Goal: Task Accomplishment & Management: Complete application form

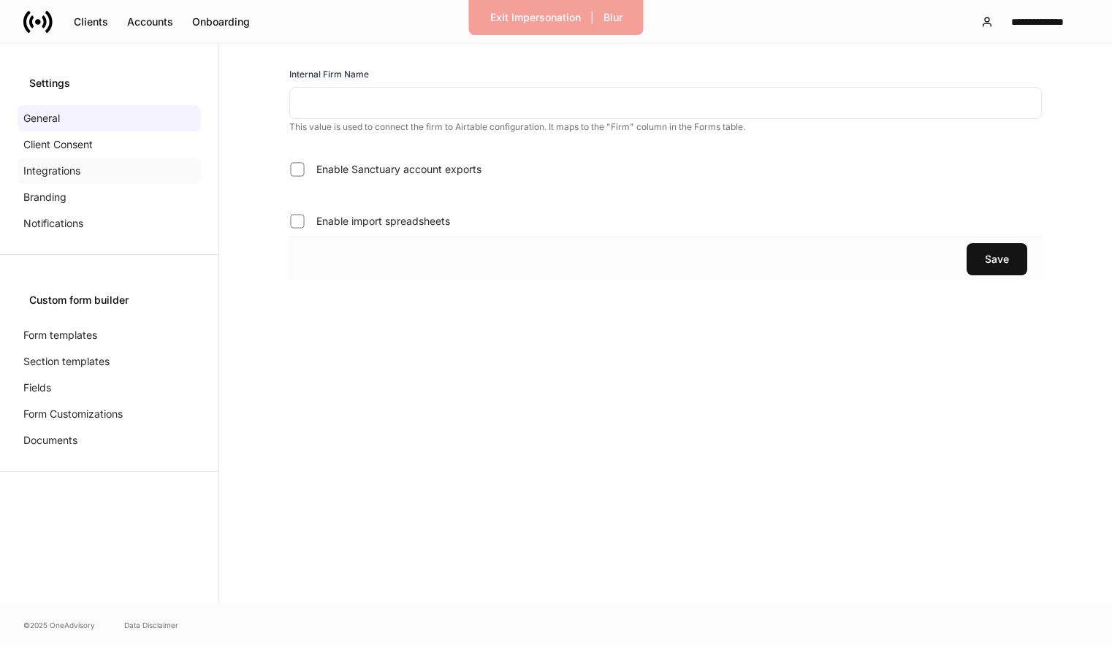
click at [134, 180] on div "Integrations" at bounding box center [109, 171] width 183 height 26
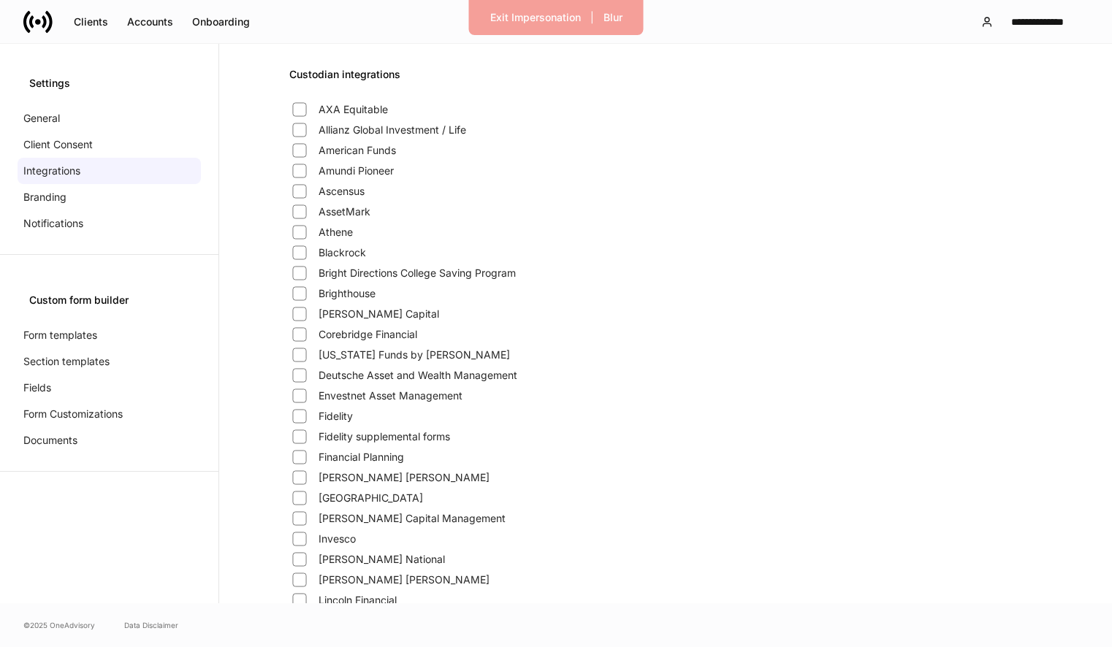
click at [343, 410] on span "Fidelity" at bounding box center [336, 416] width 34 height 15
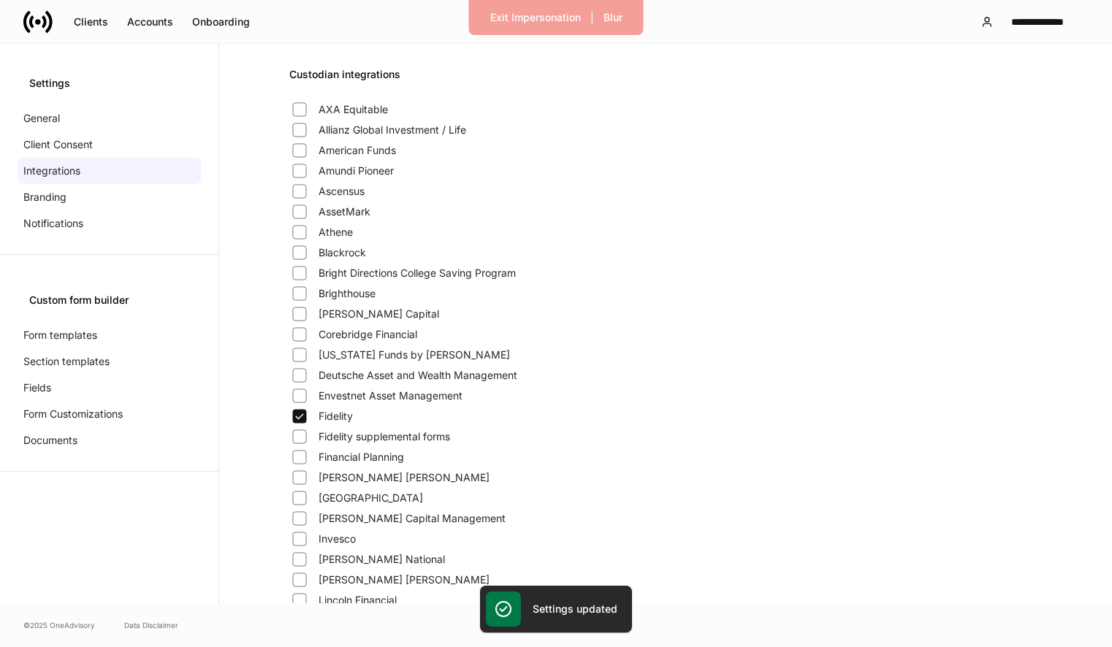
click at [343, 428] on label "Fidelity supplemental forms" at bounding box center [369, 437] width 161 height 20
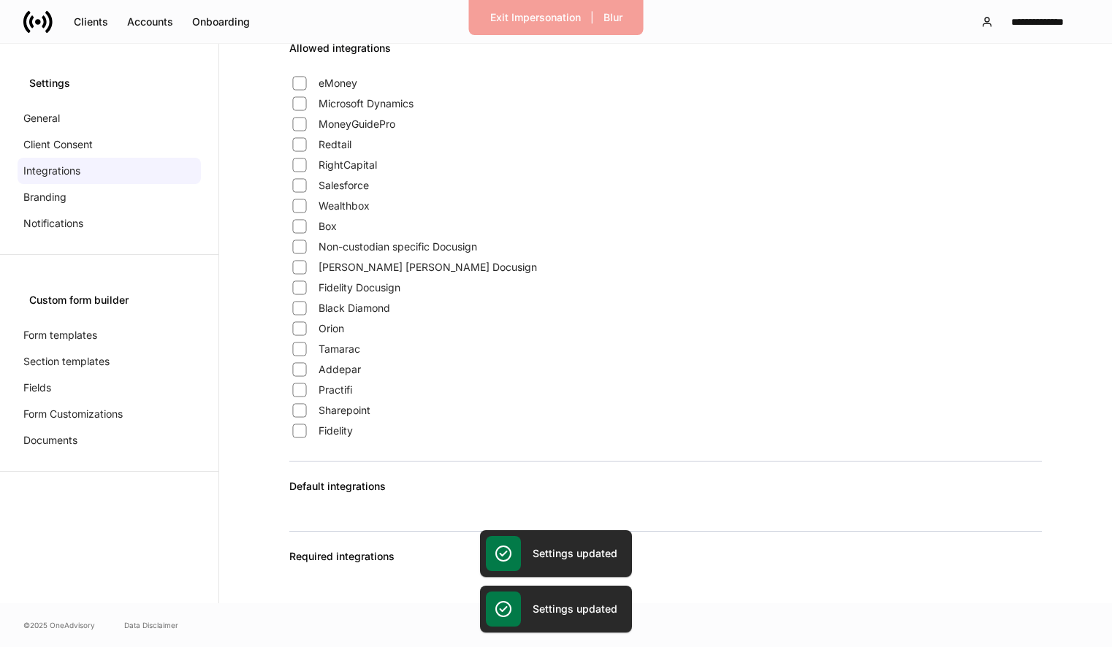
scroll to position [1143, 0]
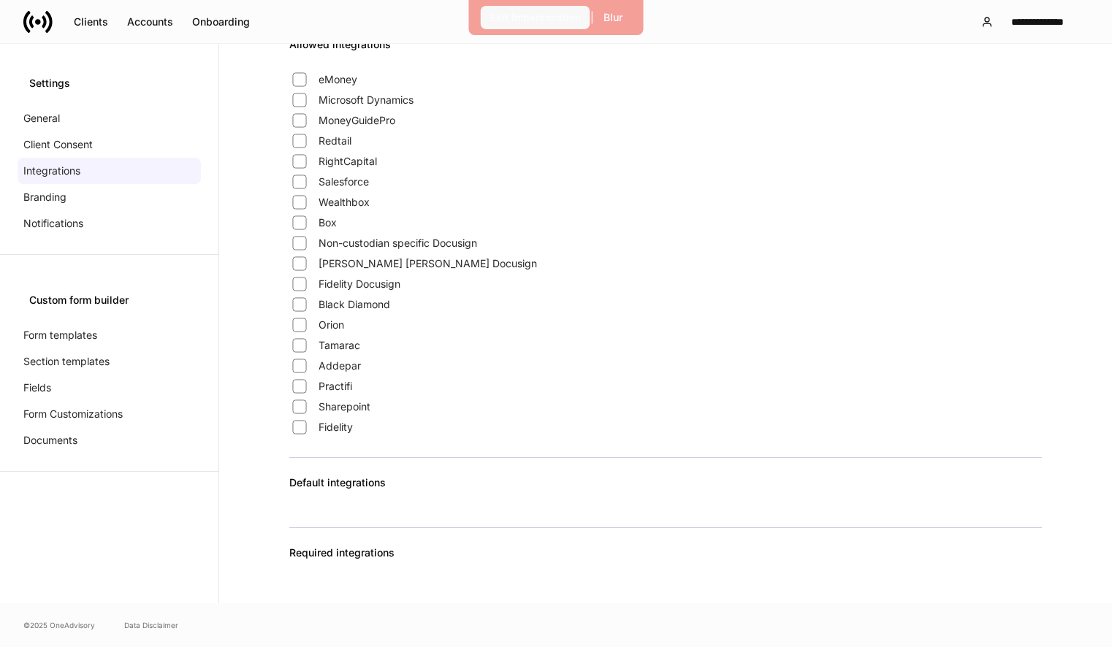
click at [541, 19] on div "Exit Impersonation" at bounding box center [535, 17] width 91 height 15
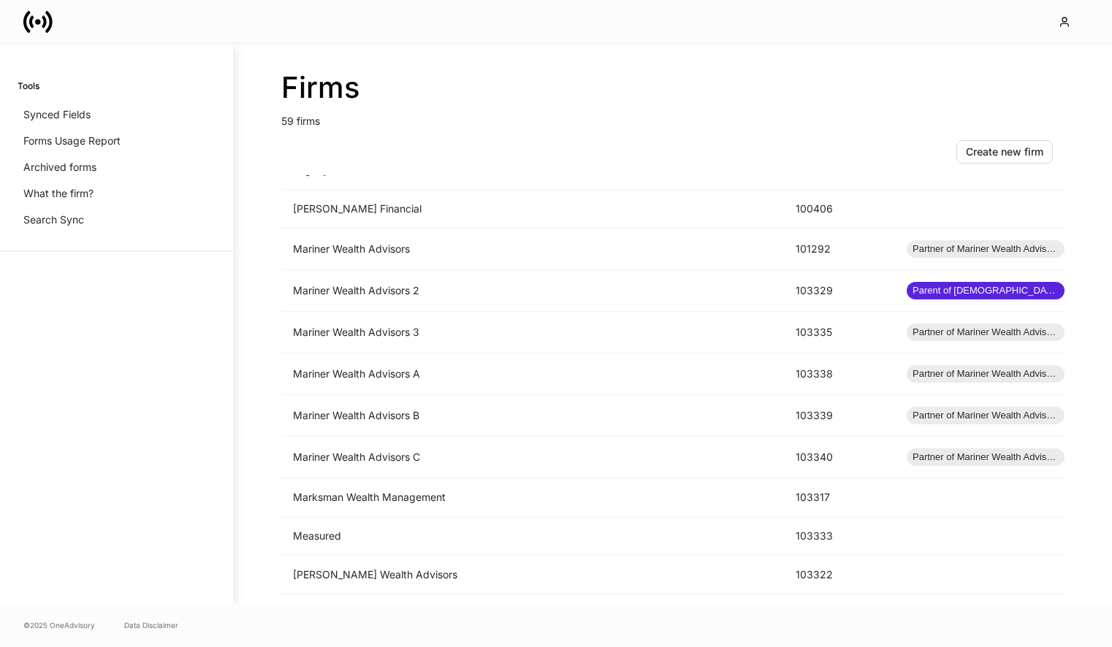
scroll to position [1923, 0]
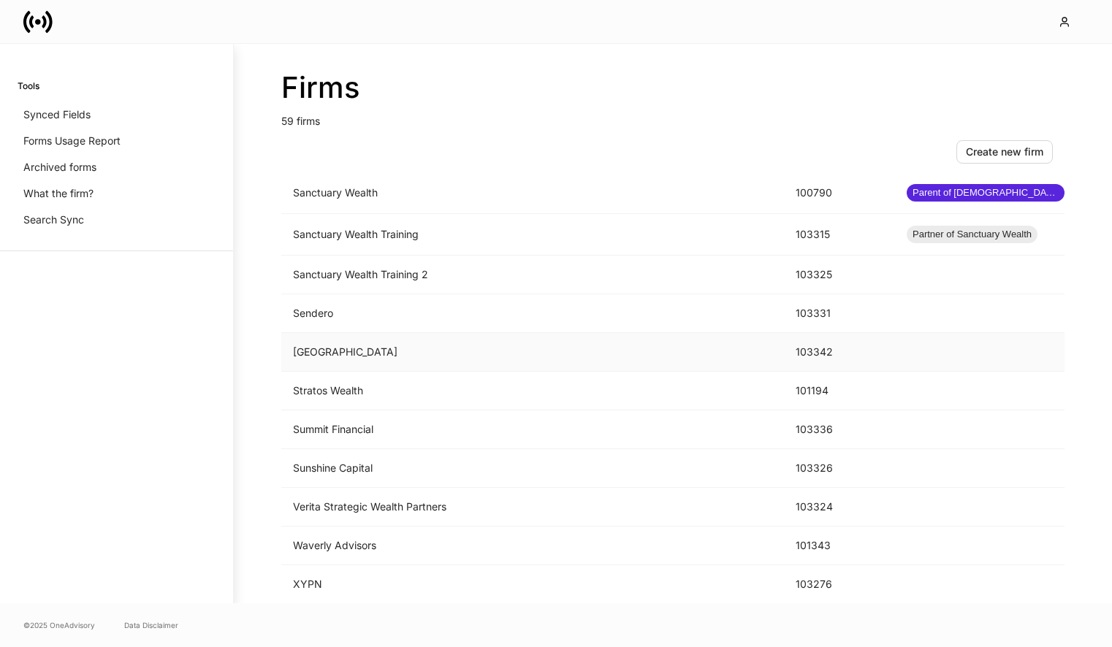
click at [486, 354] on td "Shorehaven" at bounding box center [532, 352] width 503 height 39
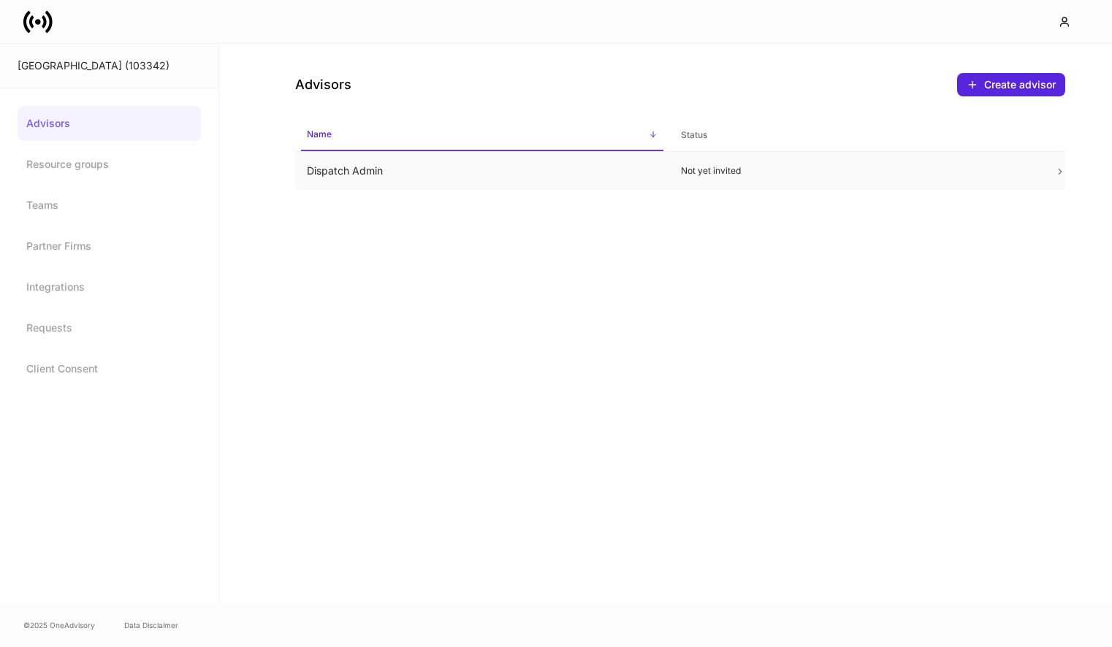
click at [474, 179] on td "Dispatch Admin" at bounding box center [482, 171] width 374 height 39
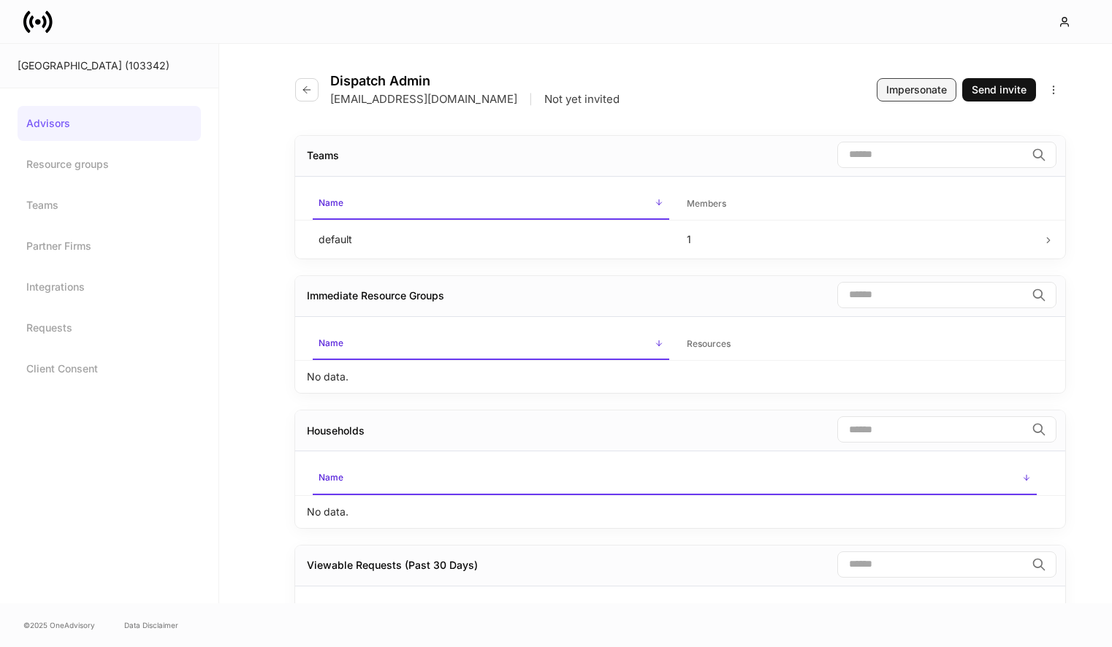
click at [891, 95] on div "Impersonate" at bounding box center [916, 90] width 61 height 15
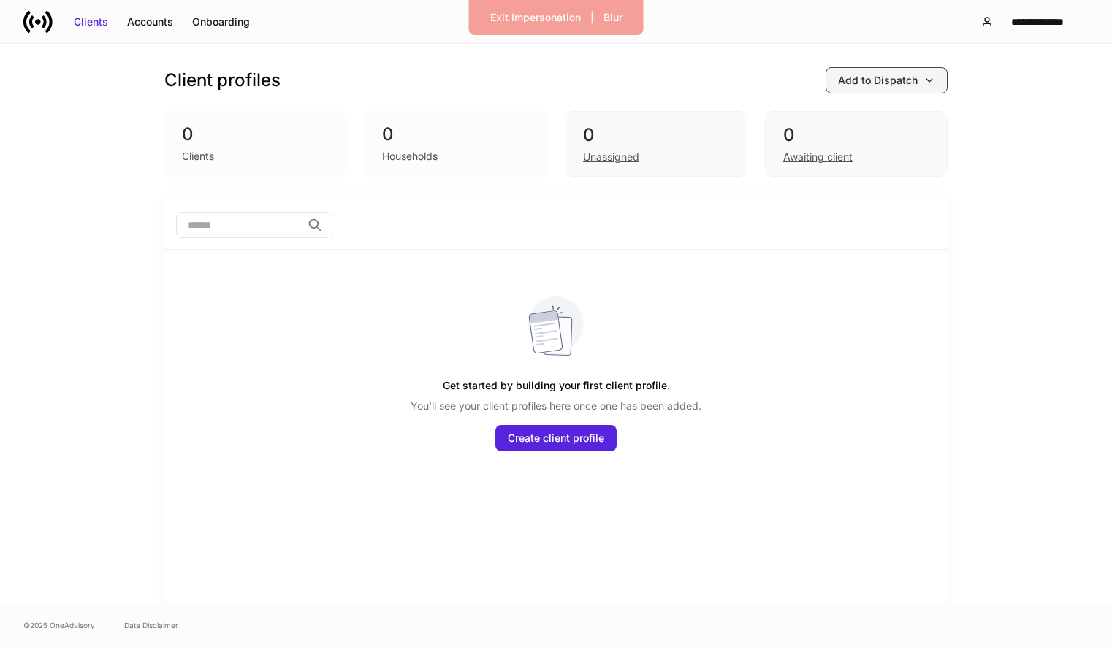
click at [845, 77] on div "Add to Dispatch" at bounding box center [878, 80] width 80 height 15
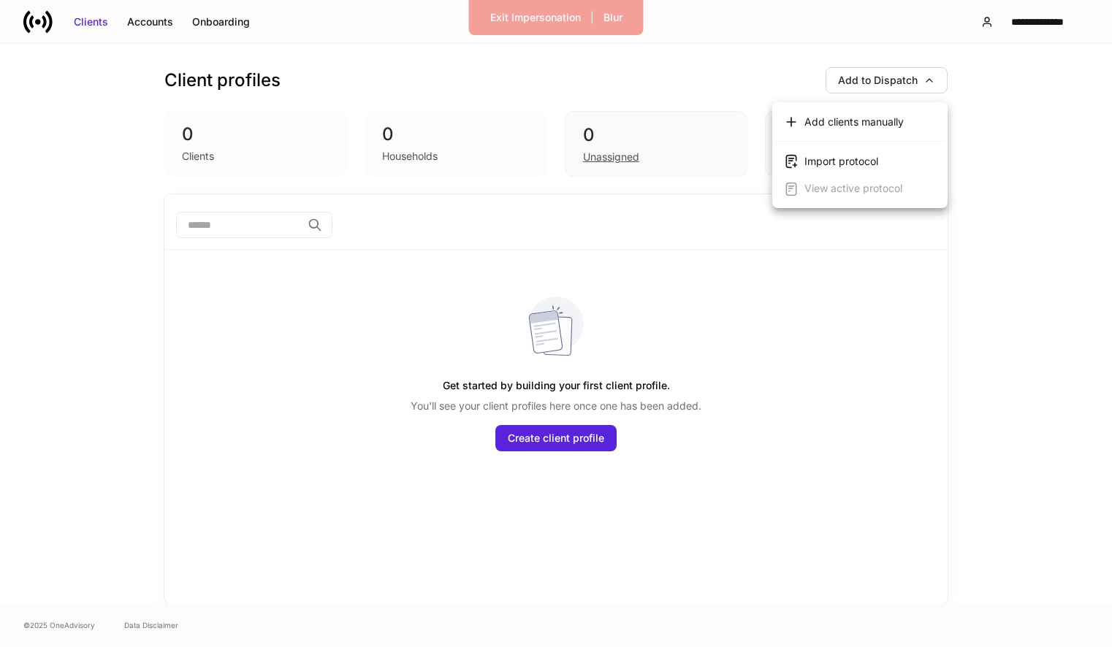
click at [834, 118] on div "Add clients manually" at bounding box center [853, 122] width 99 height 15
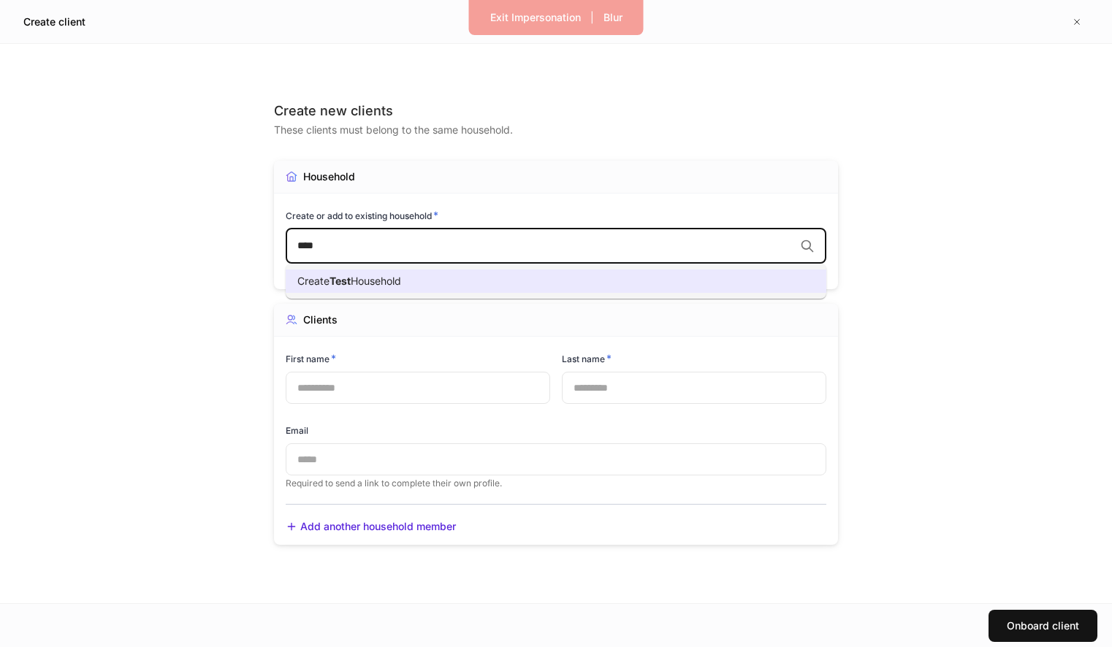
type input "****"
click at [478, 379] on input "text" at bounding box center [418, 388] width 264 height 32
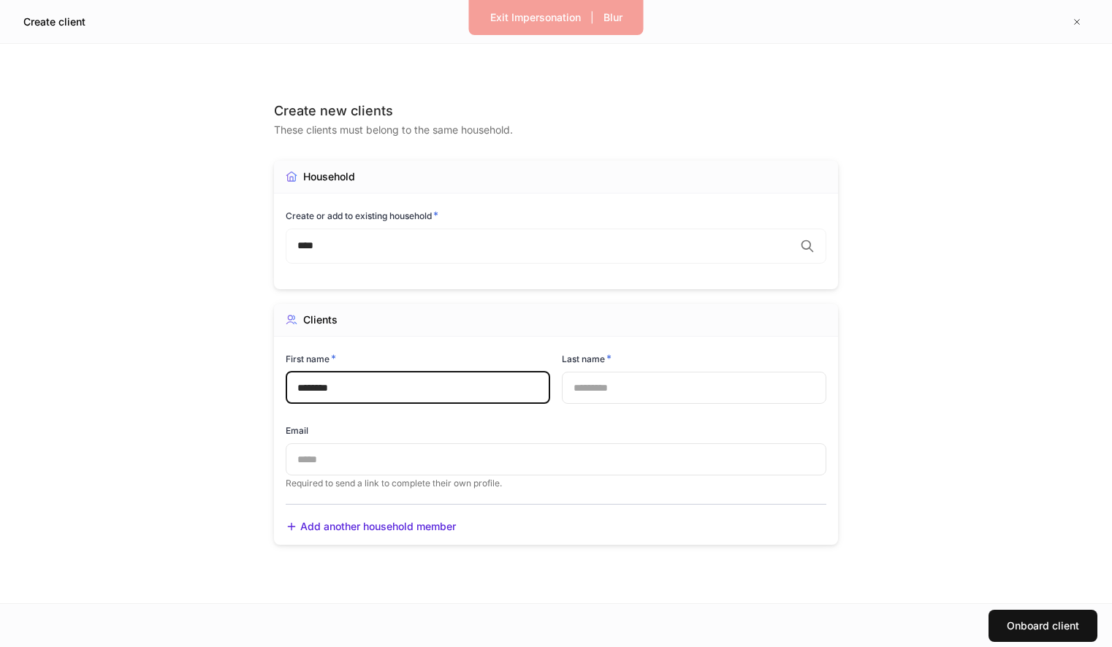
type input "*******"
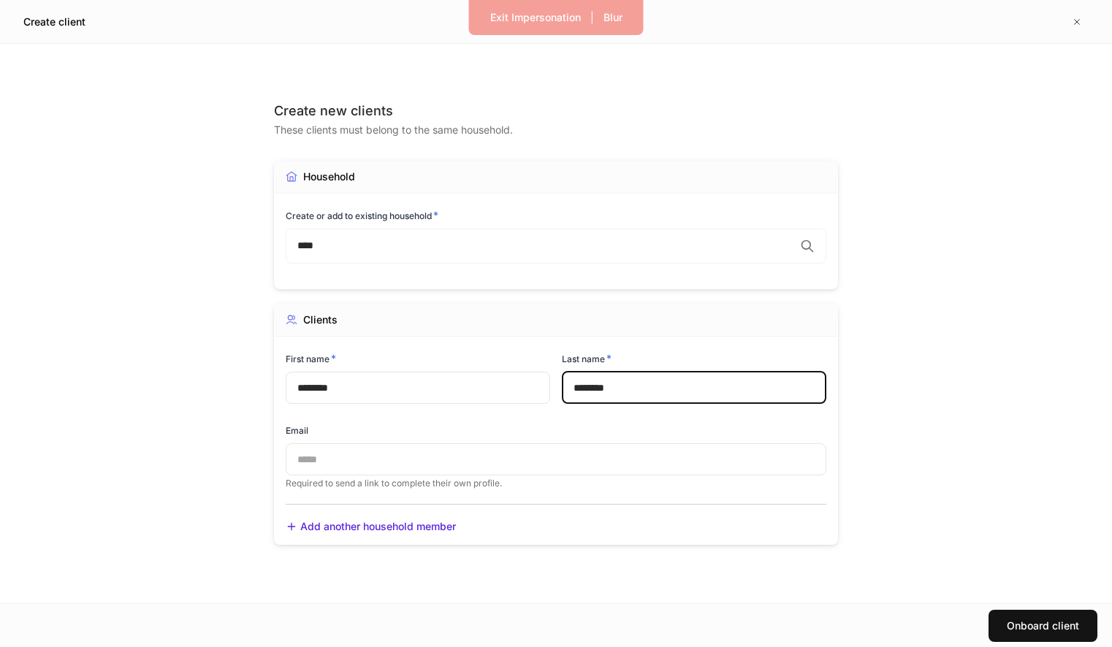
type input "*******"
click at [334, 471] on input "text" at bounding box center [556, 459] width 541 height 32
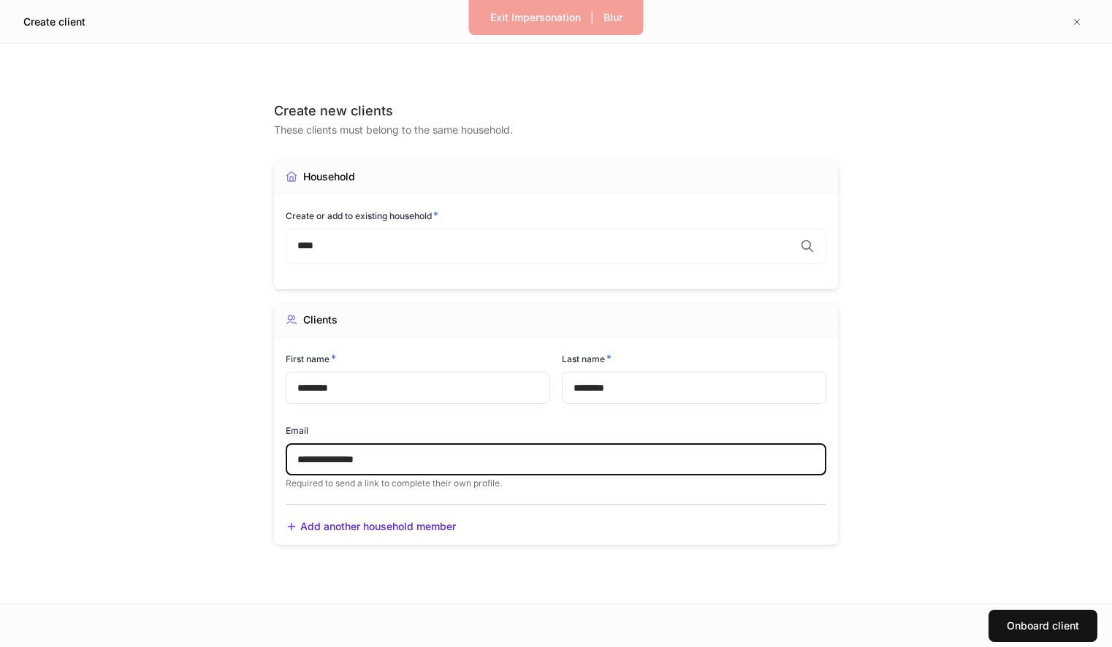
type input "**********"
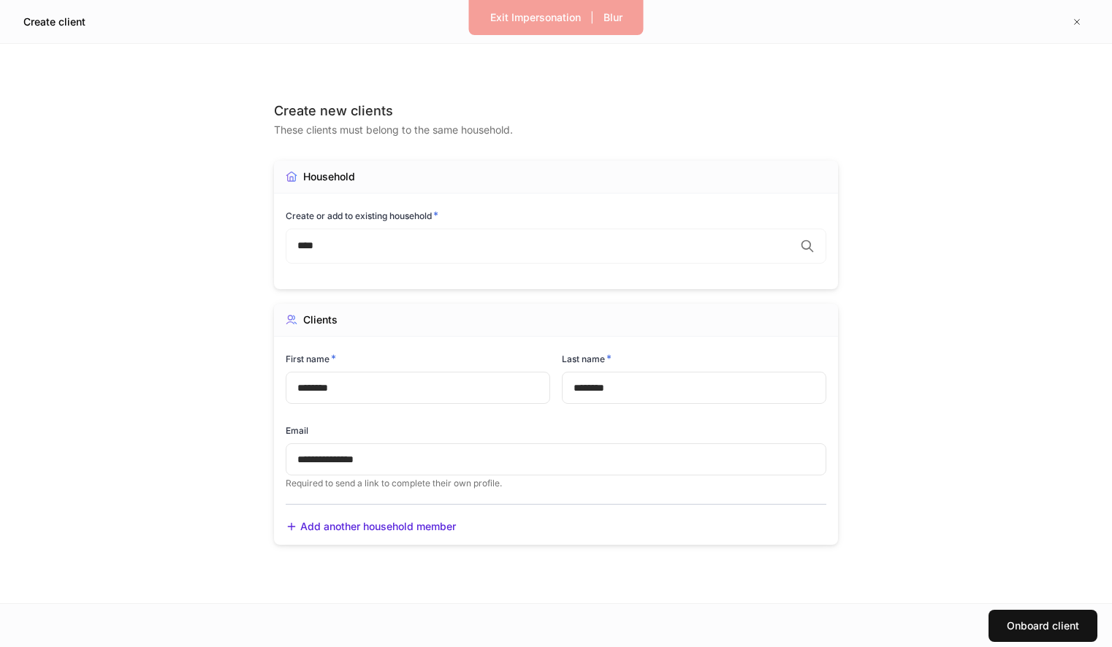
click at [655, 572] on div "**********" at bounding box center [556, 323] width 564 height 501
click at [1004, 620] on button "Onboard client" at bounding box center [1043, 626] width 109 height 32
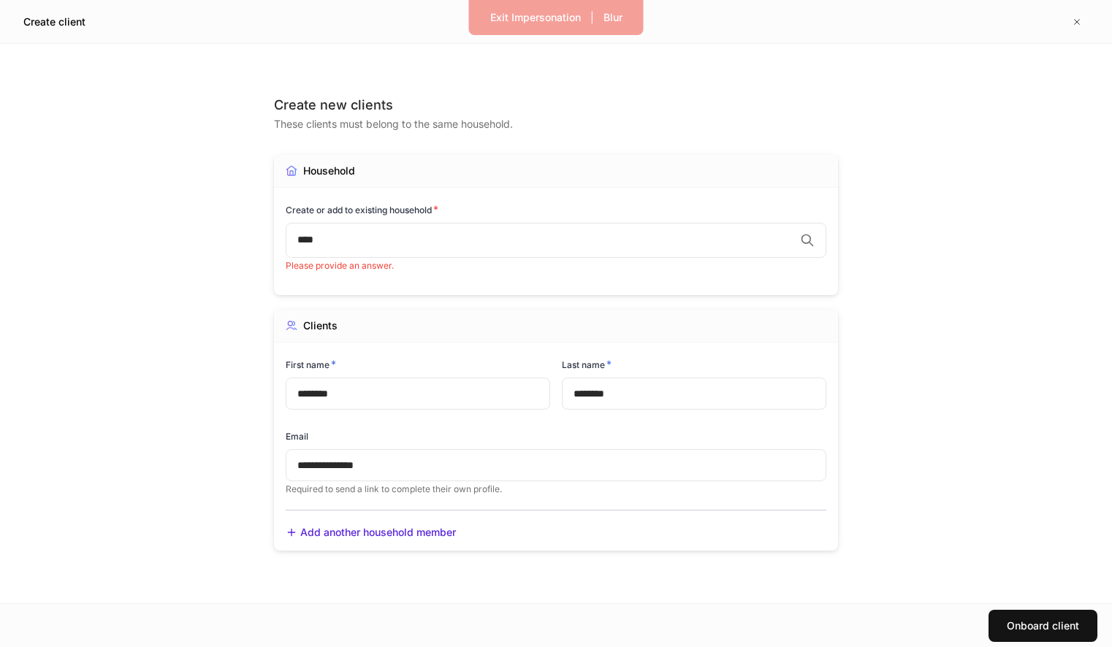
click at [628, 237] on input "****" at bounding box center [545, 240] width 497 height 15
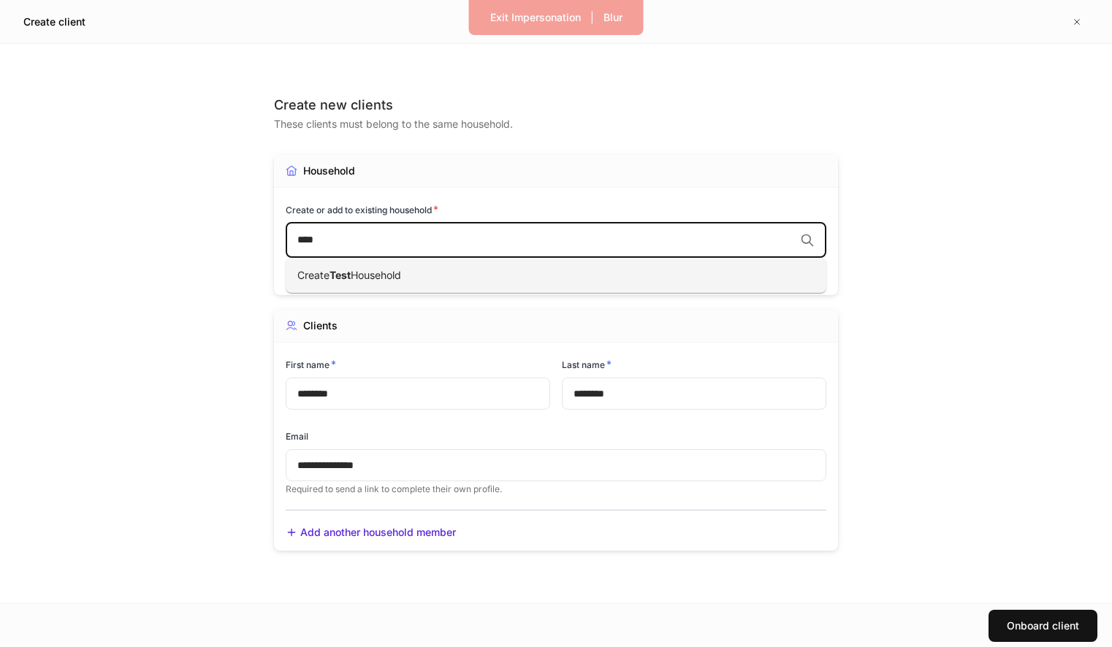
click at [604, 262] on ul "Create Test Household" at bounding box center [556, 275] width 541 height 35
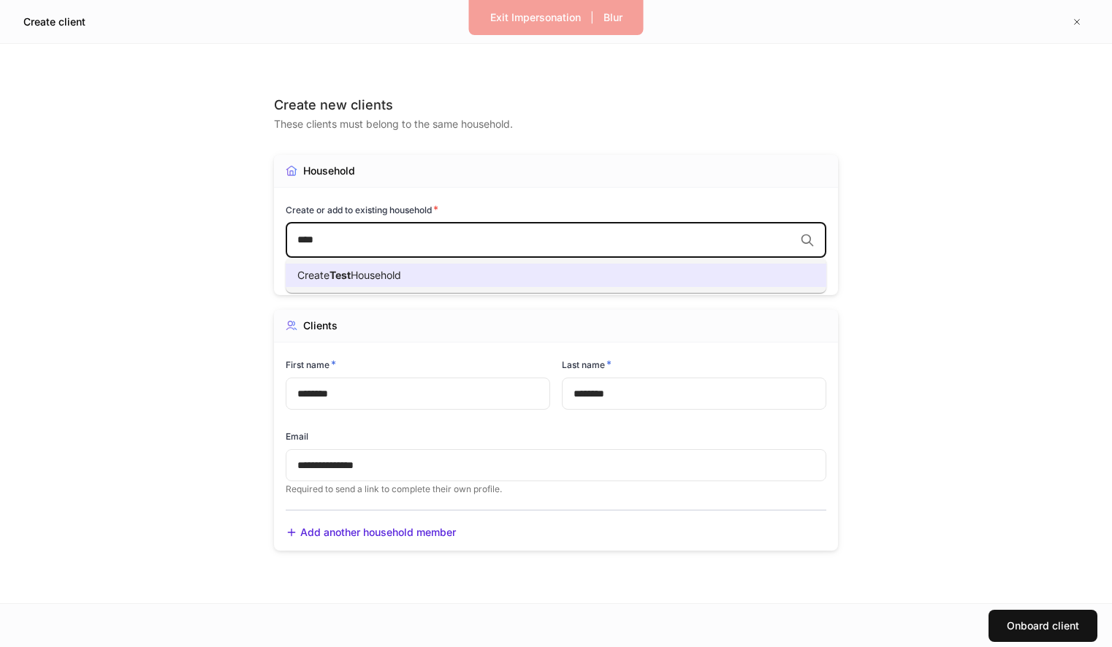
click at [603, 282] on li "Create Test Household" at bounding box center [556, 275] width 541 height 23
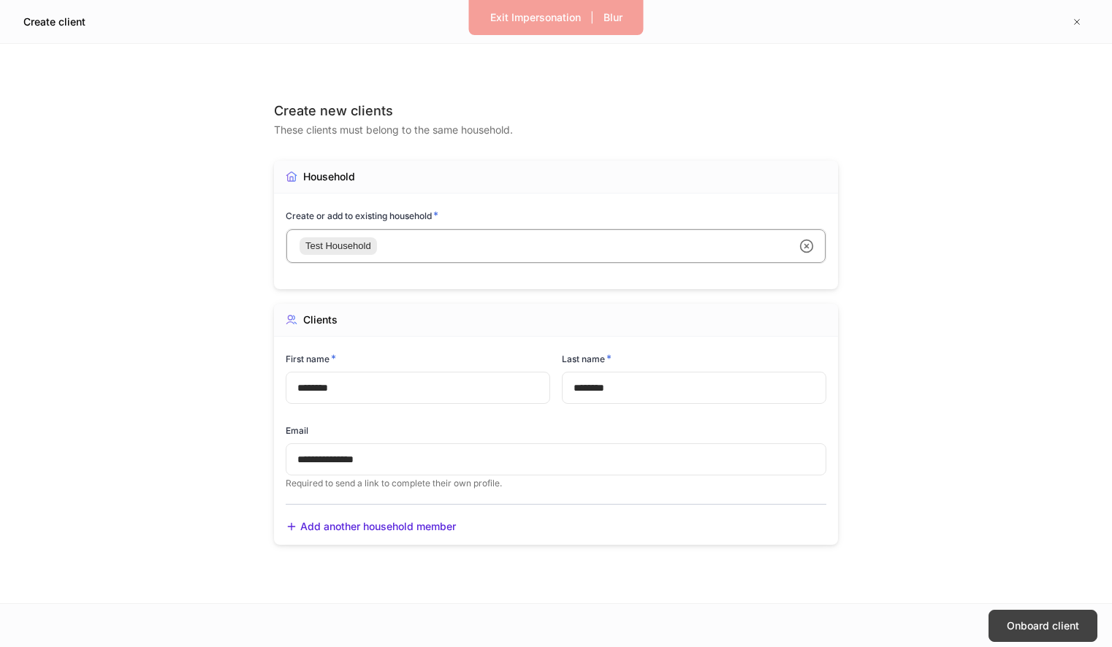
click at [1045, 632] on div "Onboard client" at bounding box center [1043, 626] width 72 height 15
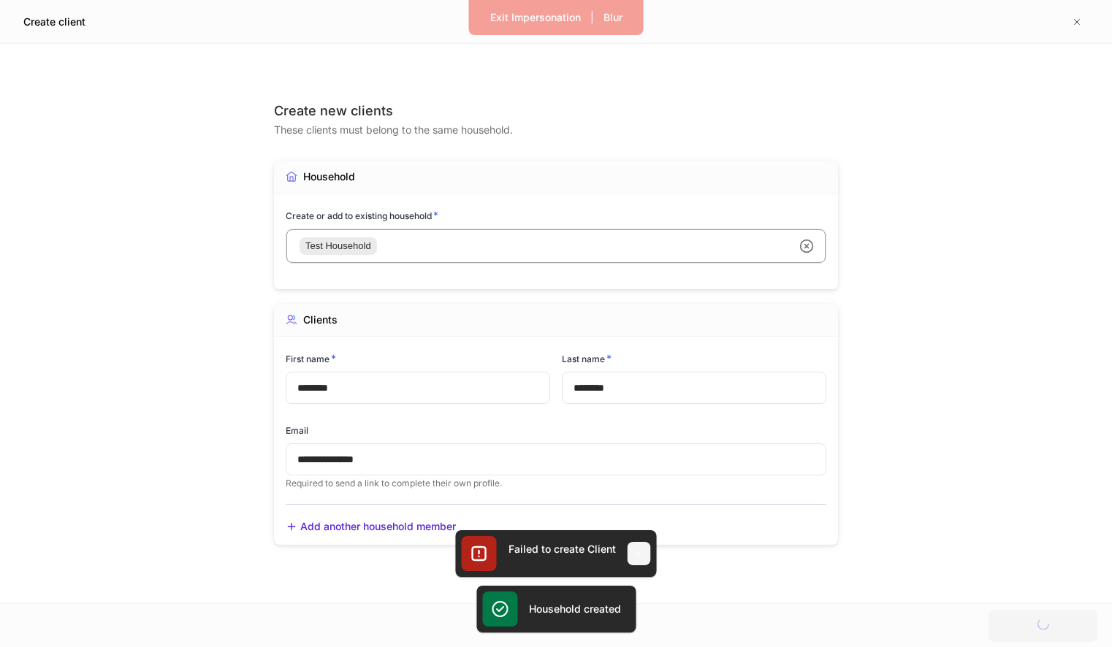
click at [639, 550] on icon "button" at bounding box center [639, 554] width 12 height 12
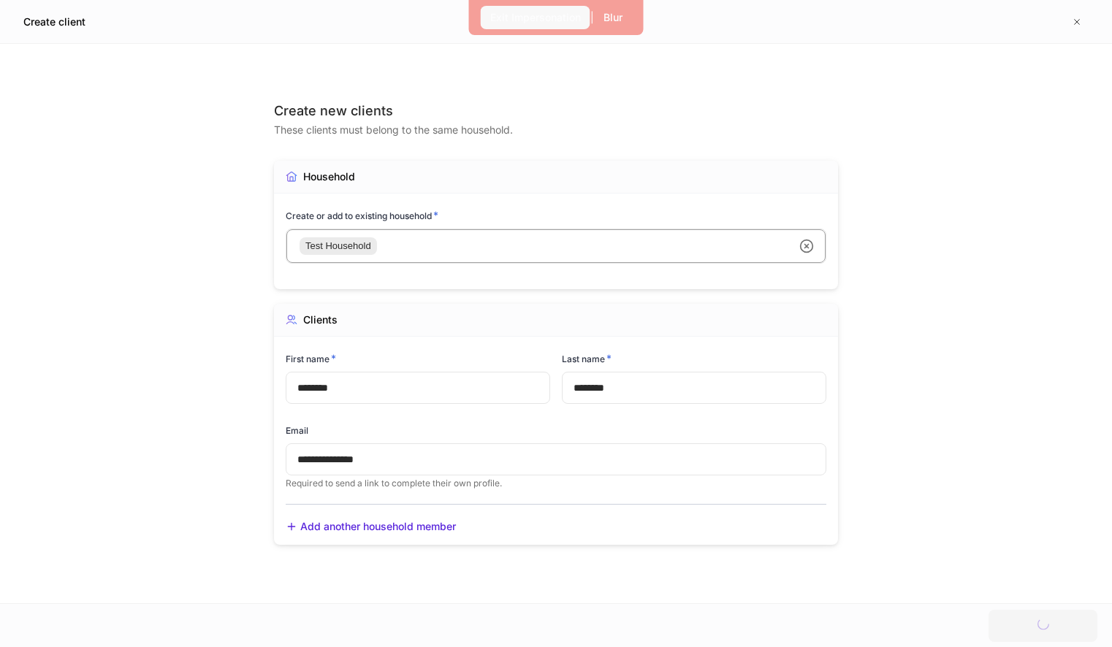
click at [553, 18] on div "Exit Impersonation" at bounding box center [535, 17] width 91 height 15
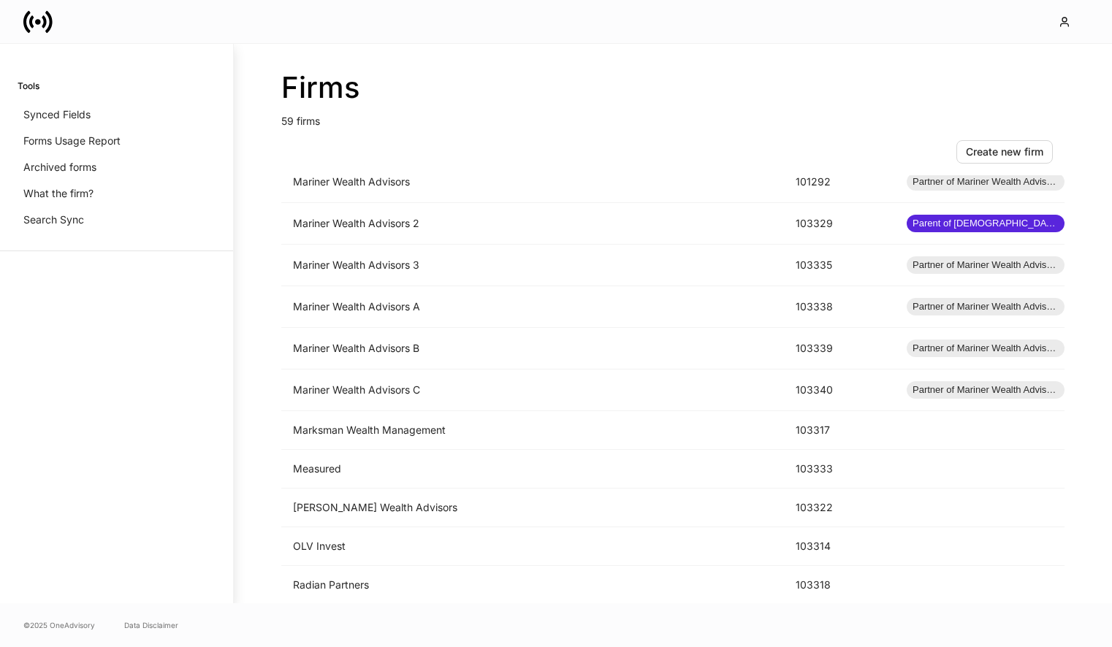
scroll to position [1923, 0]
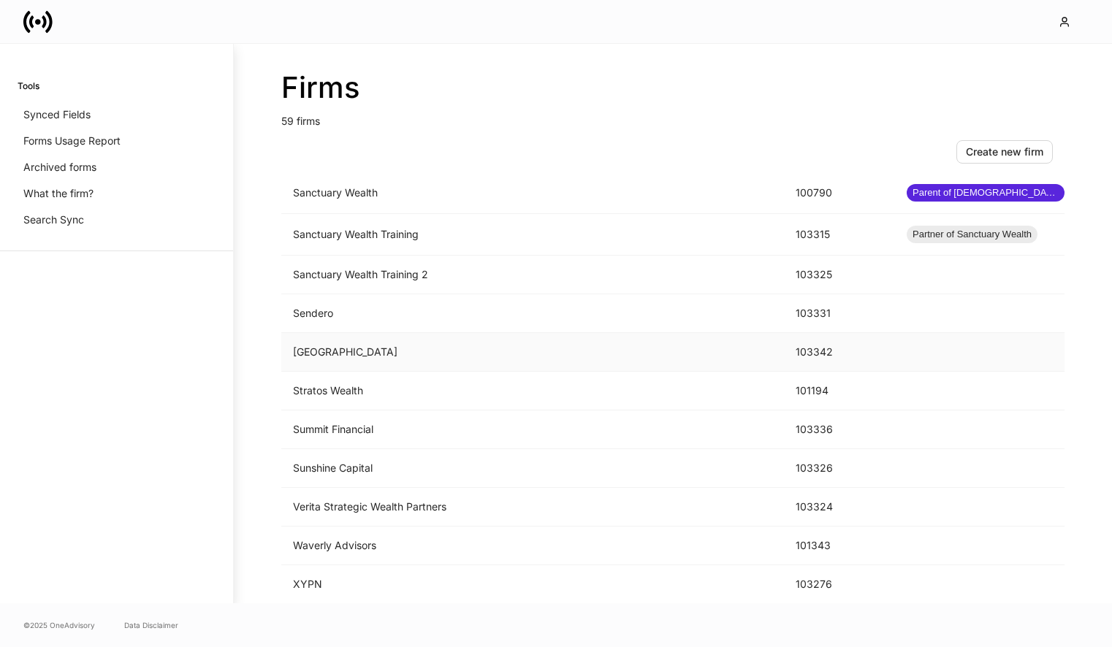
click at [466, 348] on td "[GEOGRAPHIC_DATA]" at bounding box center [532, 352] width 503 height 39
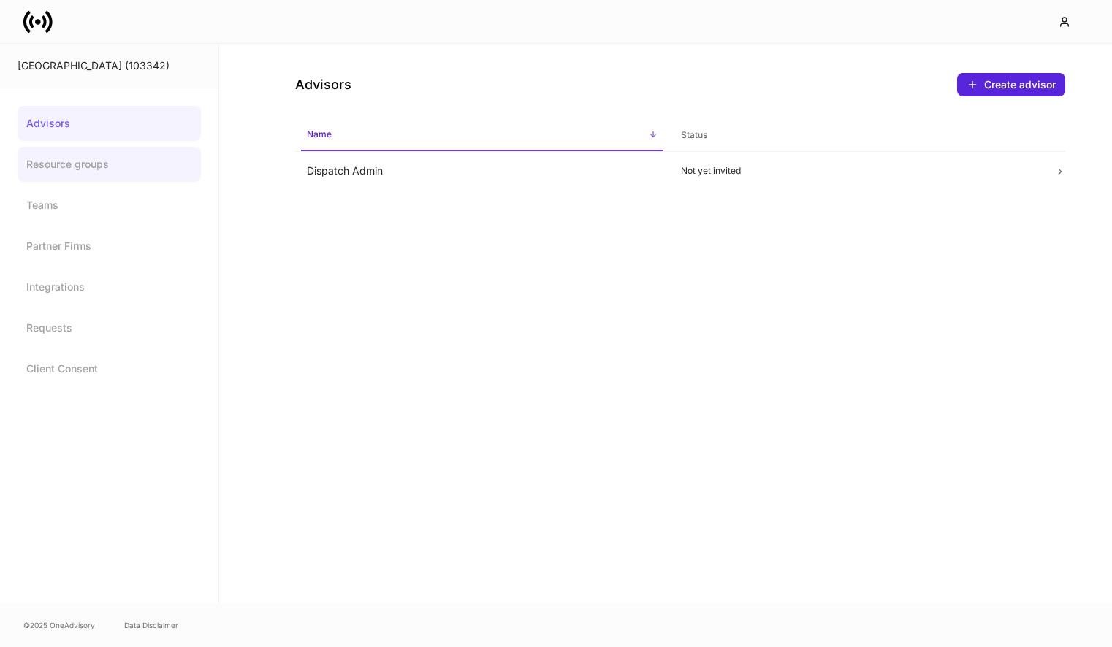
click at [102, 164] on link "Resource groups" at bounding box center [109, 164] width 183 height 35
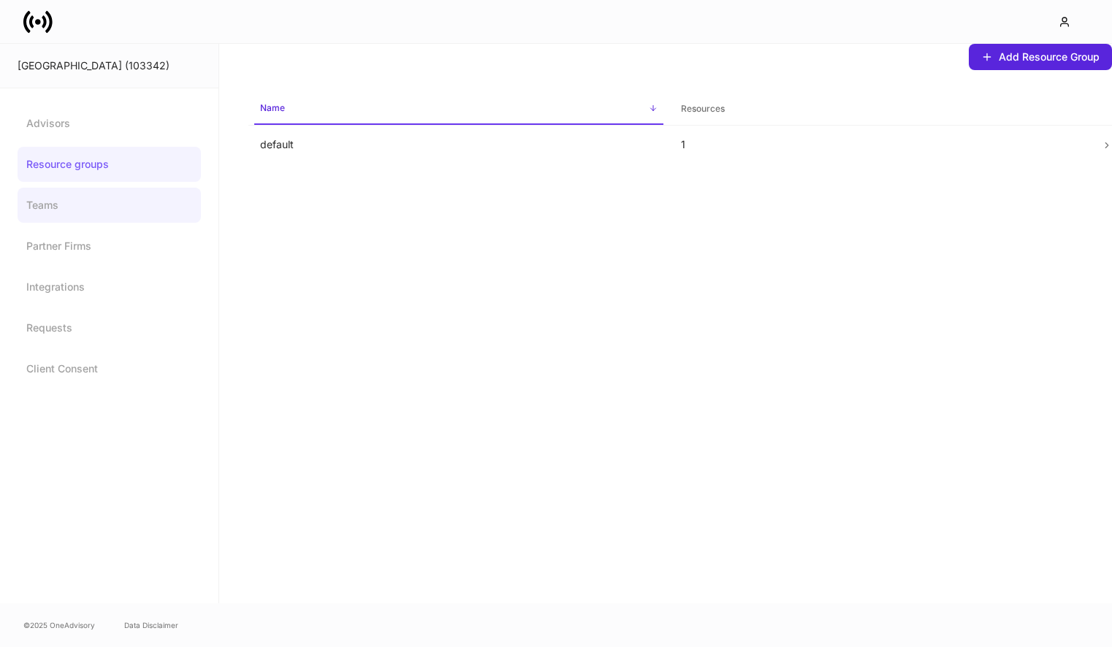
click at [137, 211] on link "Teams" at bounding box center [109, 205] width 183 height 35
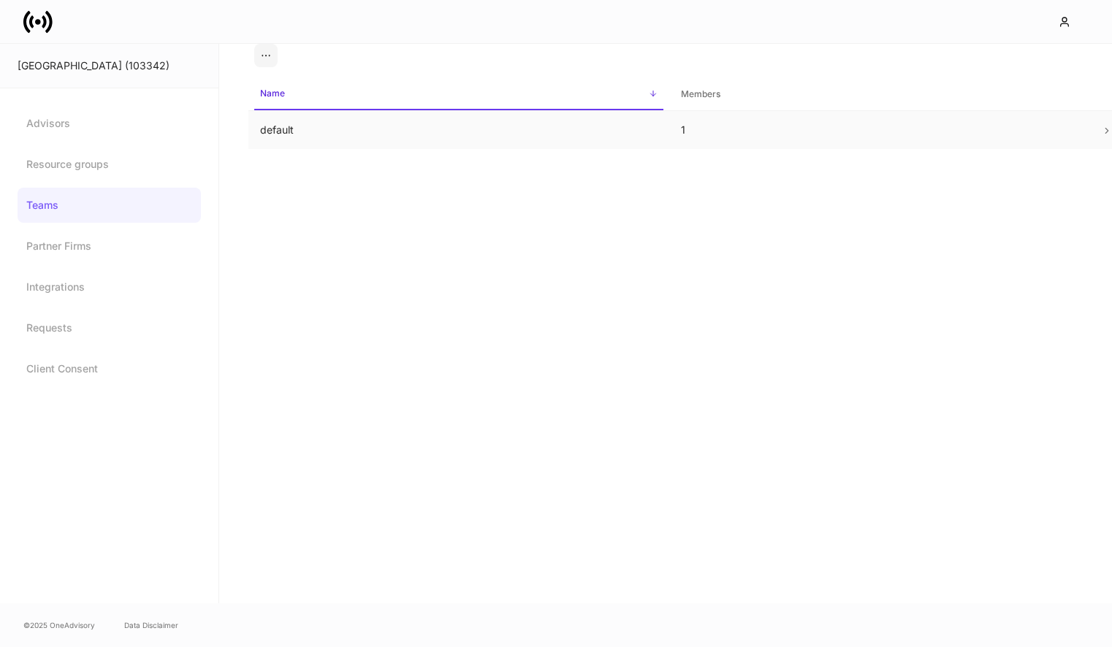
click at [344, 134] on td "default" at bounding box center [458, 130] width 421 height 39
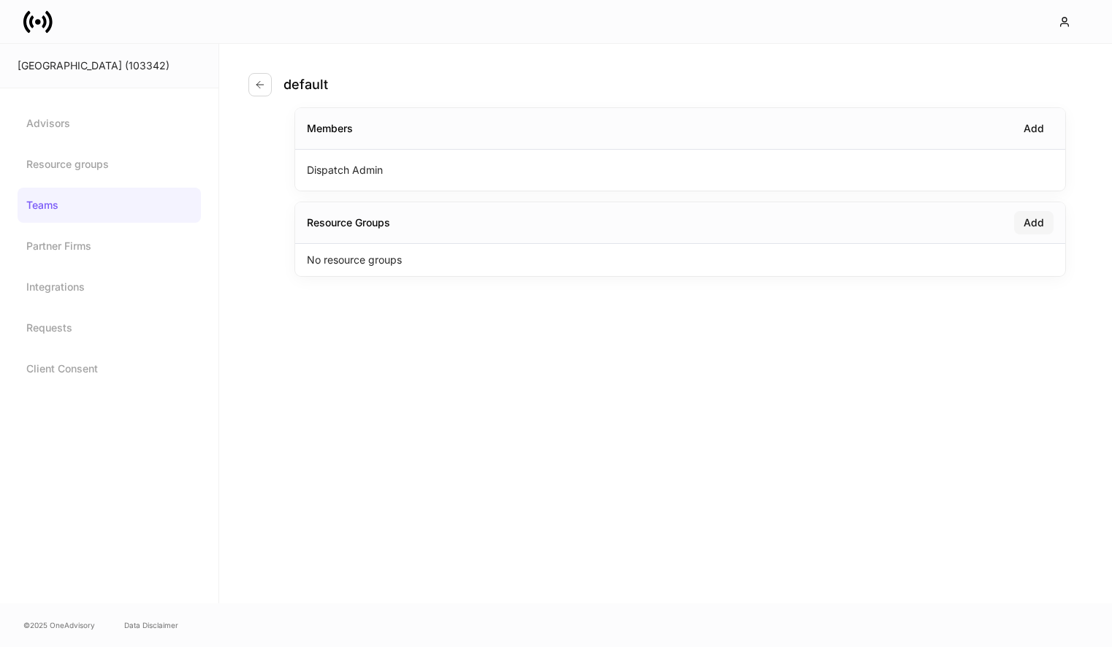
click at [1034, 226] on div "Add" at bounding box center [1034, 223] width 20 height 15
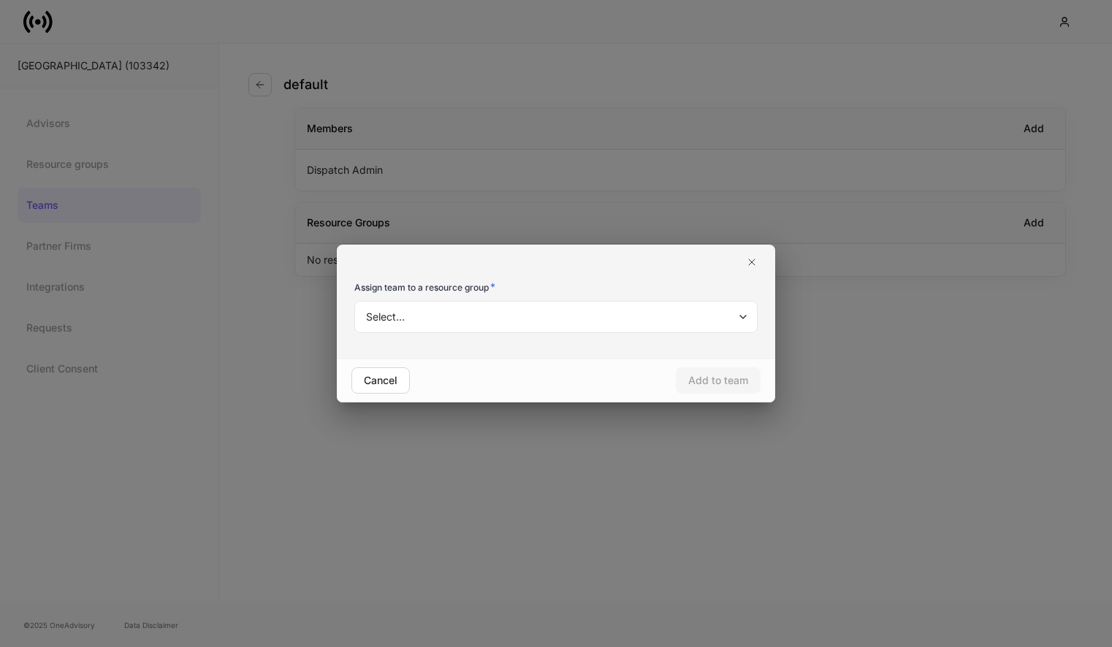
click at [725, 321] on body "Shorehaven (103342) Advisors Resource groups Teams Partner Firms Integrations R…" at bounding box center [556, 323] width 1112 height 647
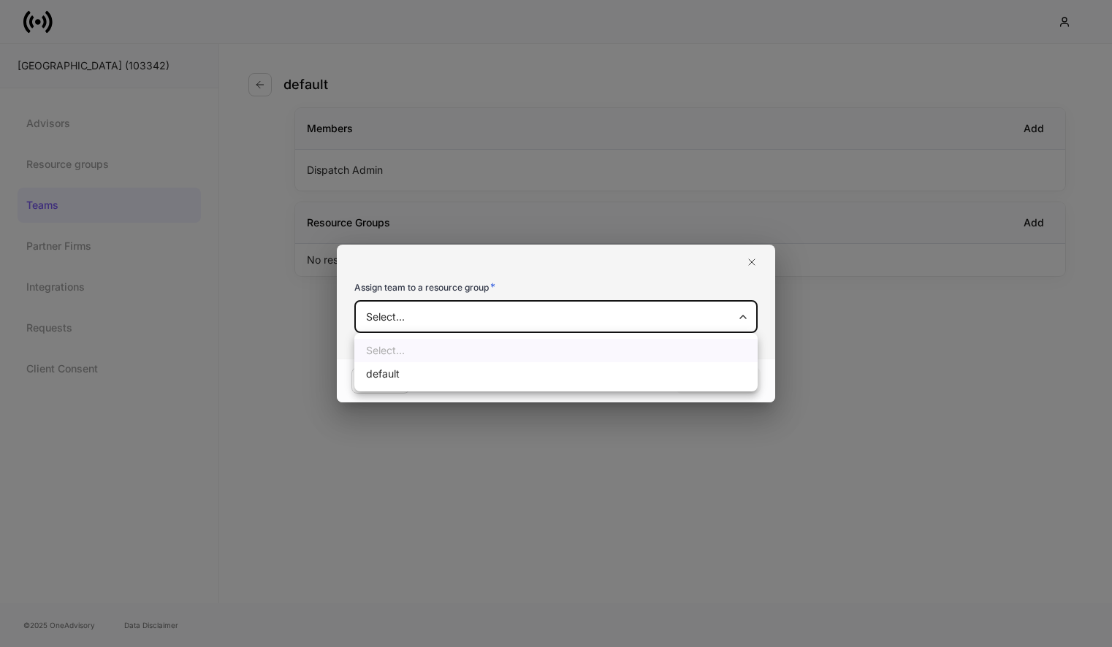
click at [682, 375] on li "default" at bounding box center [555, 373] width 403 height 23
type input "**********"
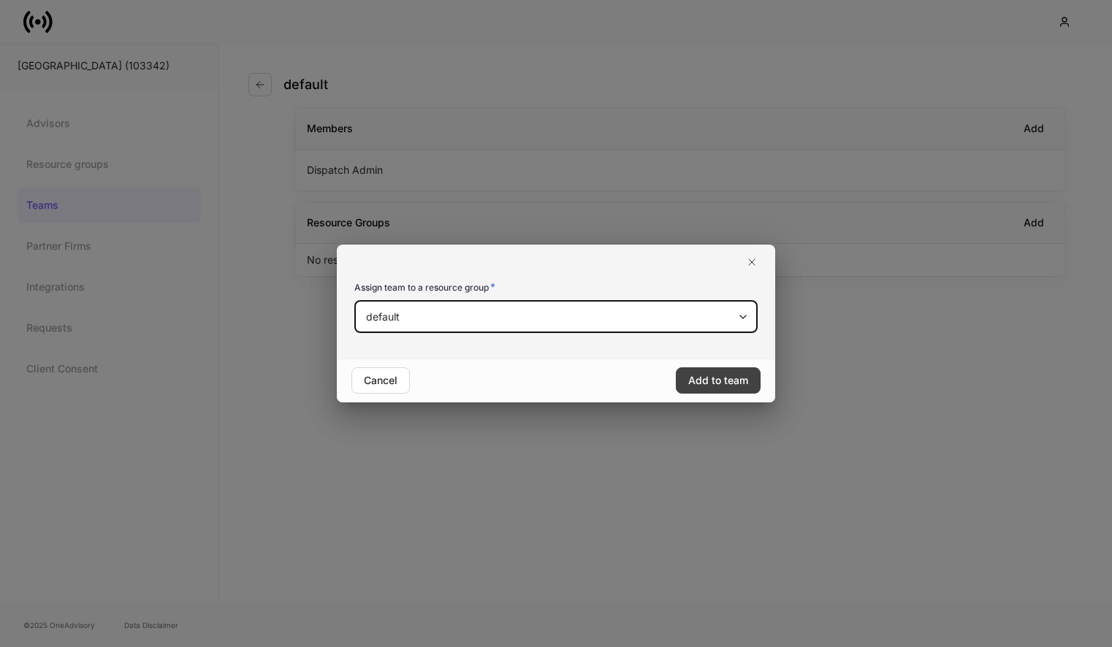
click at [735, 376] on div "Add to team" at bounding box center [718, 380] width 60 height 15
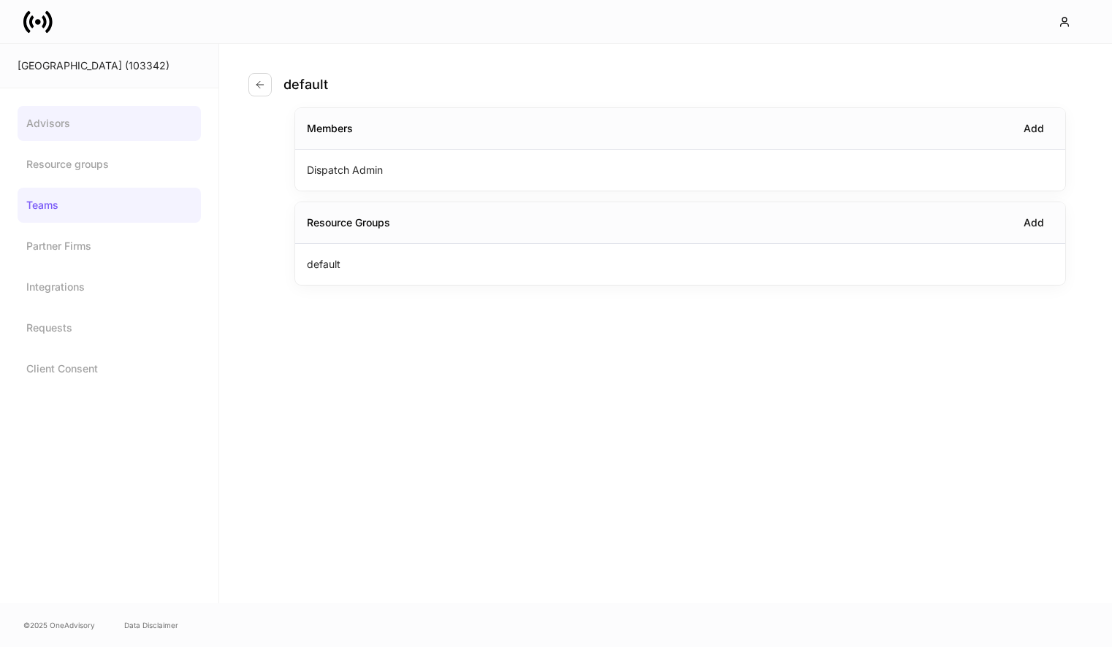
click at [73, 113] on link "Advisors" at bounding box center [109, 123] width 183 height 35
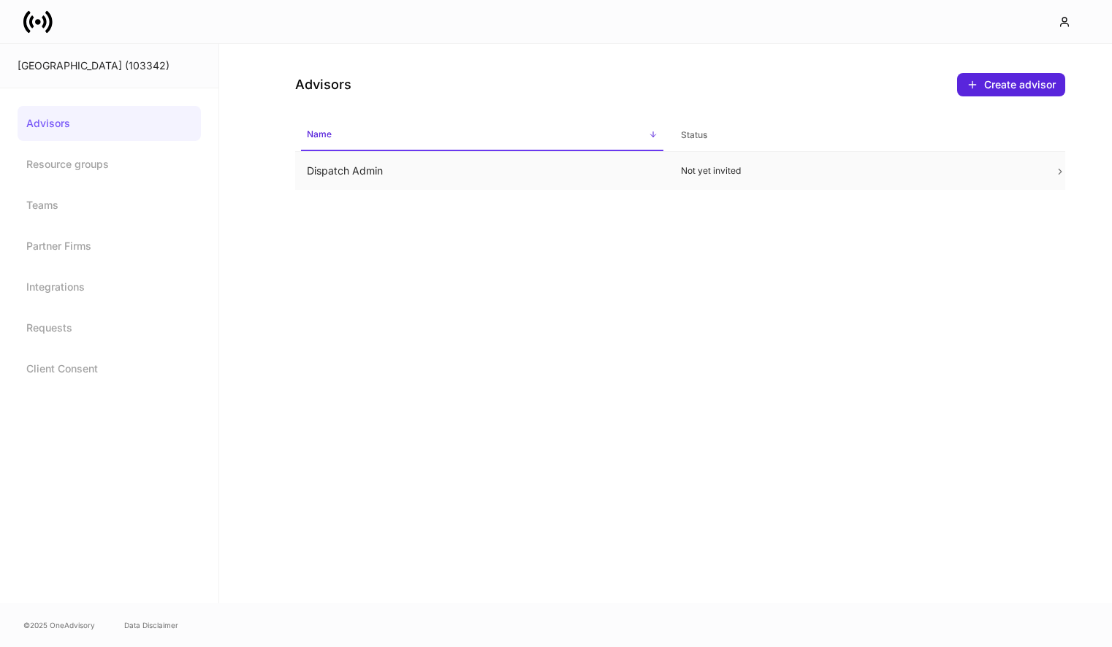
click at [395, 176] on td "Dispatch Admin" at bounding box center [482, 171] width 374 height 39
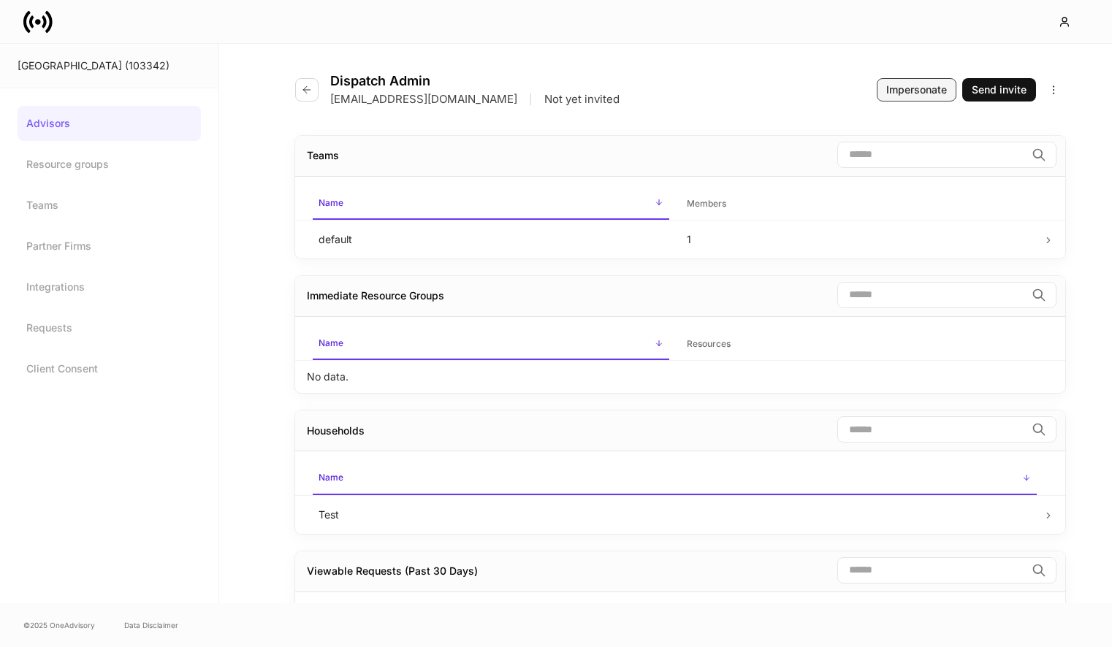
click at [921, 95] on div "Impersonate" at bounding box center [916, 90] width 61 height 15
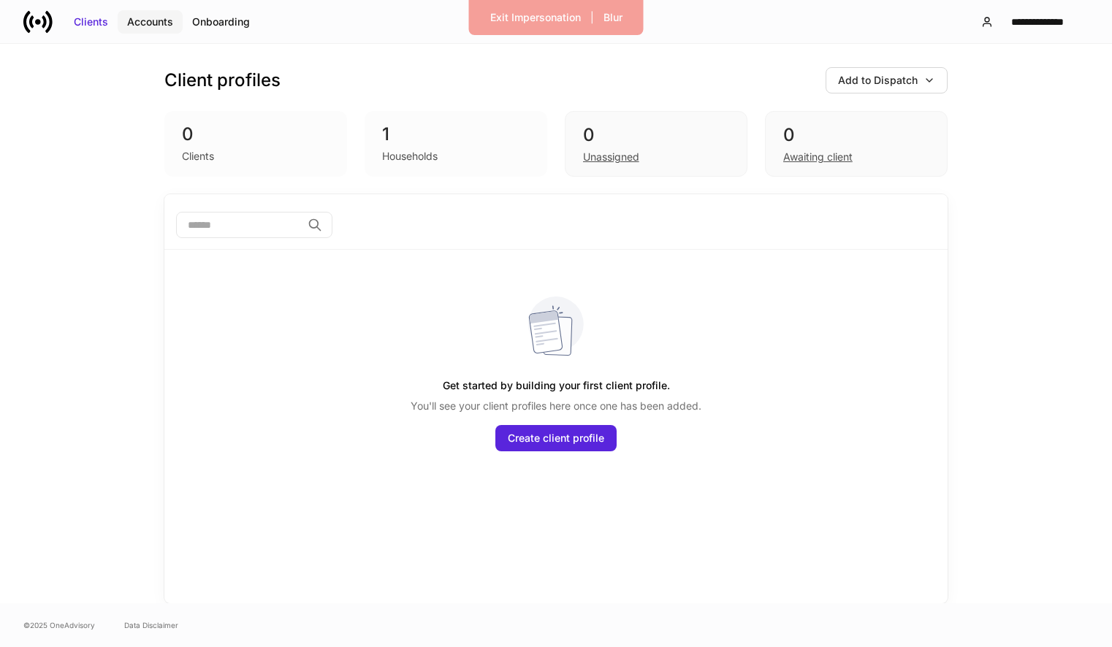
click at [140, 26] on div "Accounts" at bounding box center [150, 22] width 46 height 15
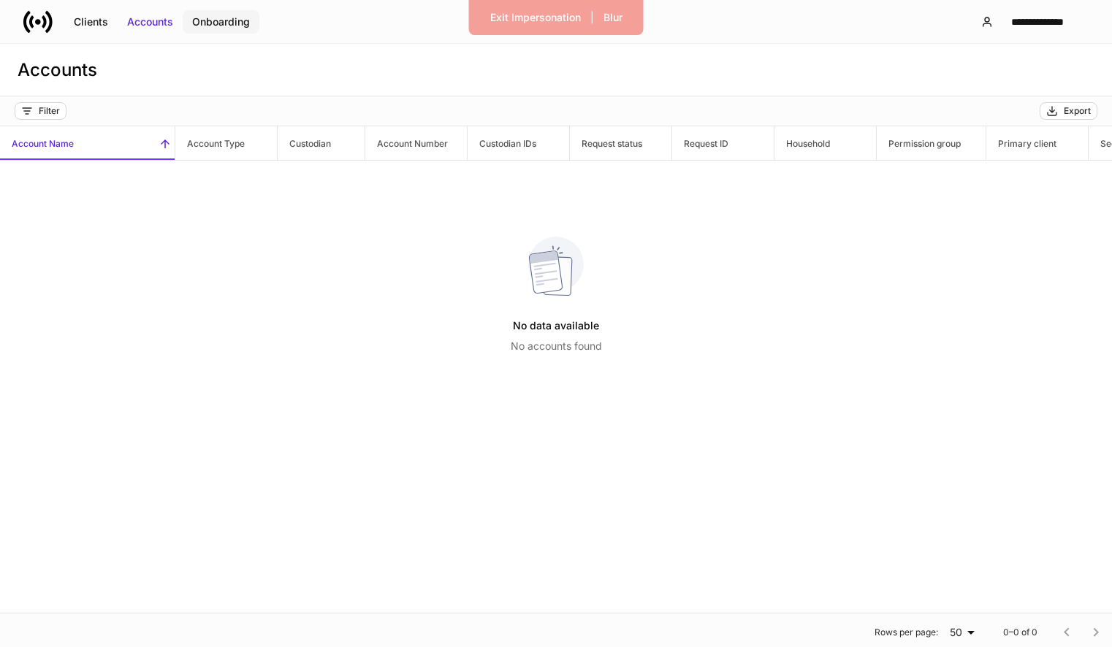
click at [224, 28] on button "Onboarding" at bounding box center [221, 21] width 77 height 23
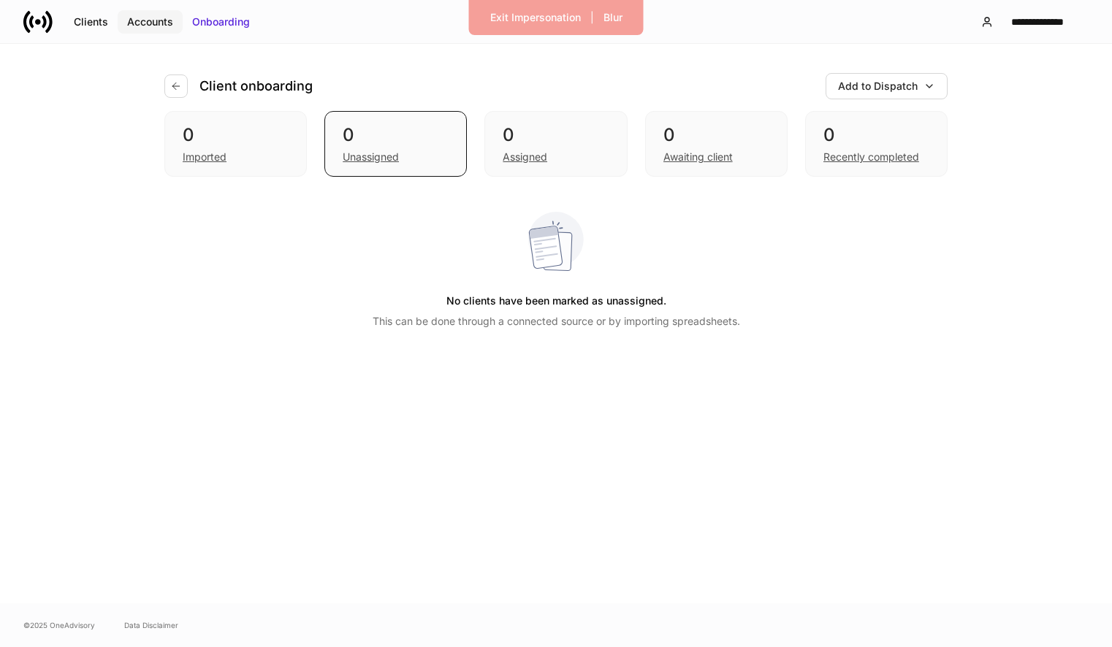
click at [157, 23] on div "Accounts" at bounding box center [150, 22] width 46 height 15
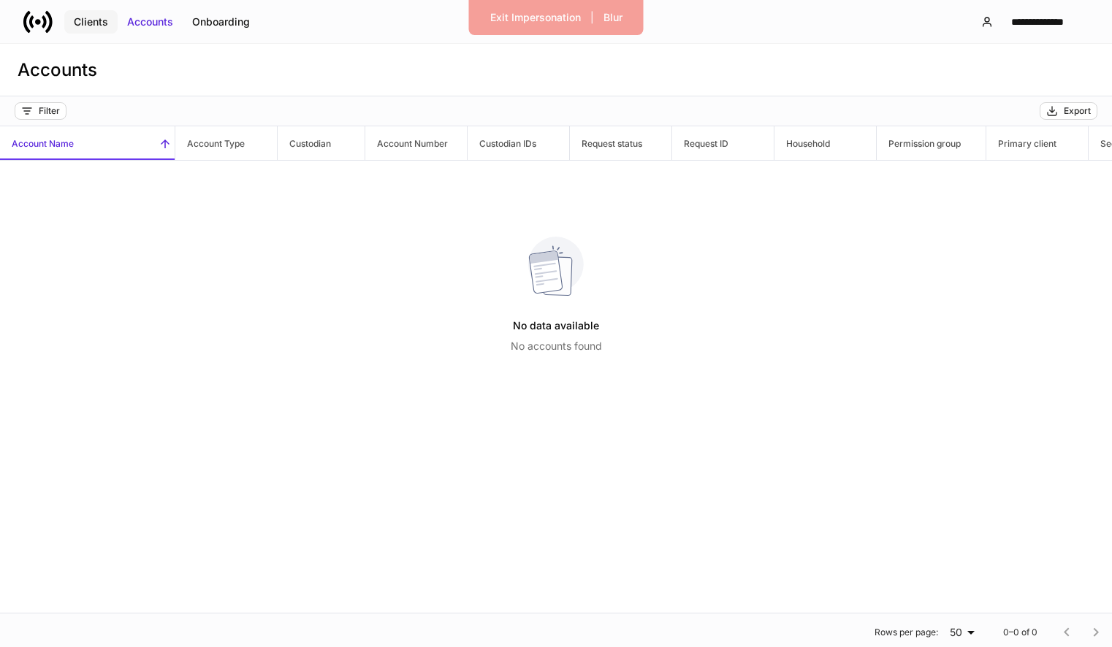
click at [95, 26] on div "Clients" at bounding box center [91, 22] width 34 height 15
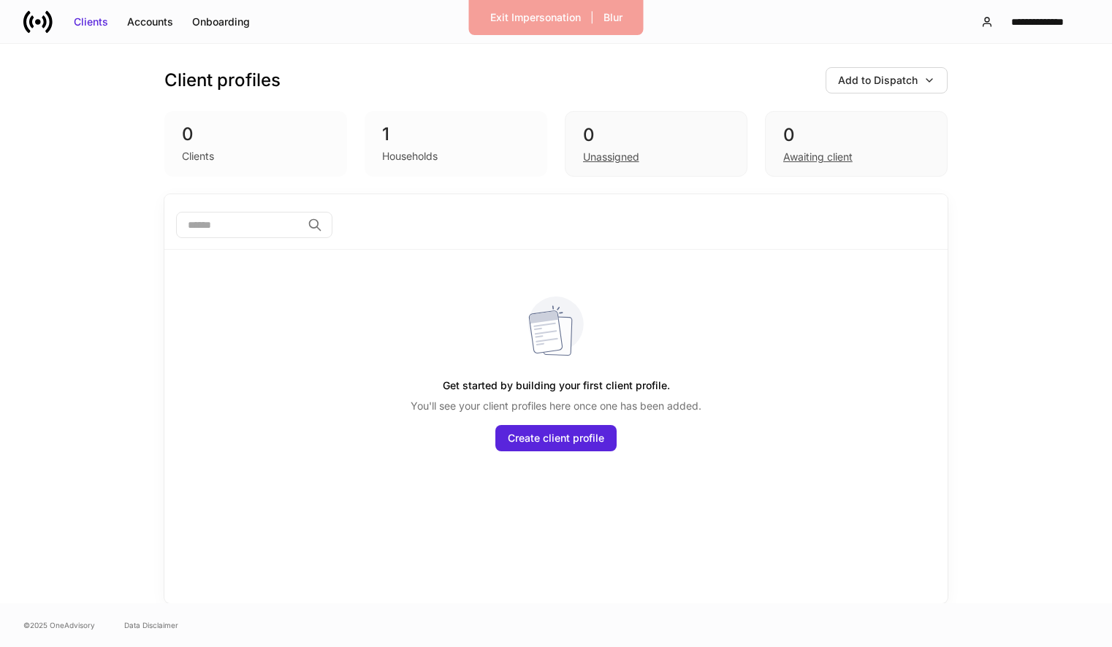
click at [427, 162] on div "Households" at bounding box center [410, 156] width 56 height 15
click at [642, 162] on div "Unassigned" at bounding box center [656, 156] width 146 height 18
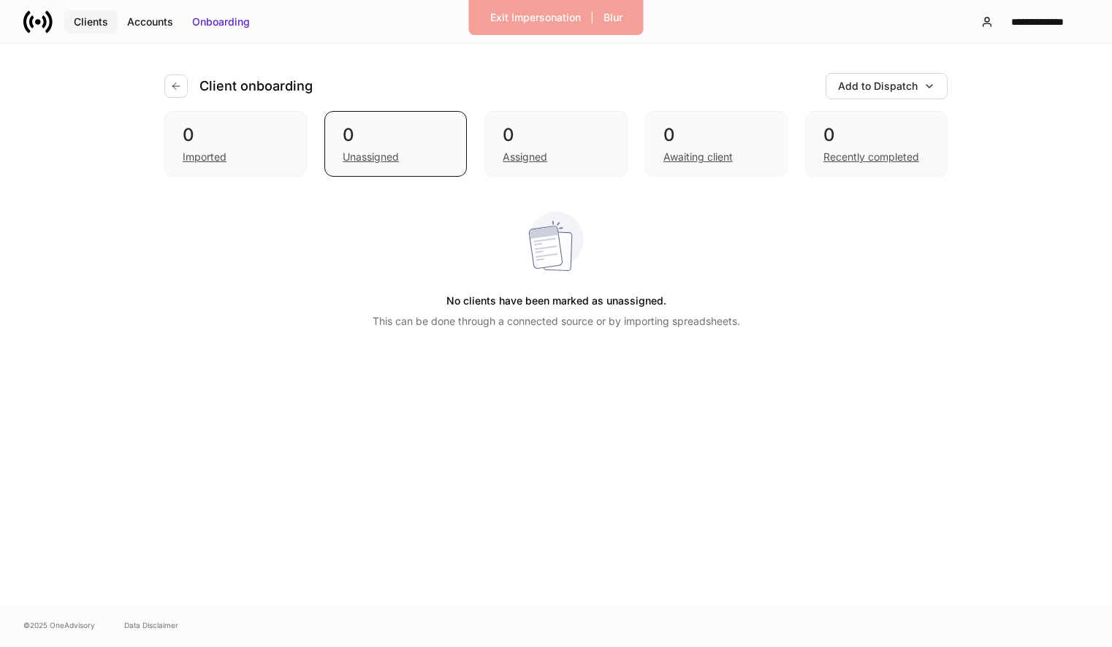
click at [91, 23] on div "Clients" at bounding box center [91, 22] width 34 height 15
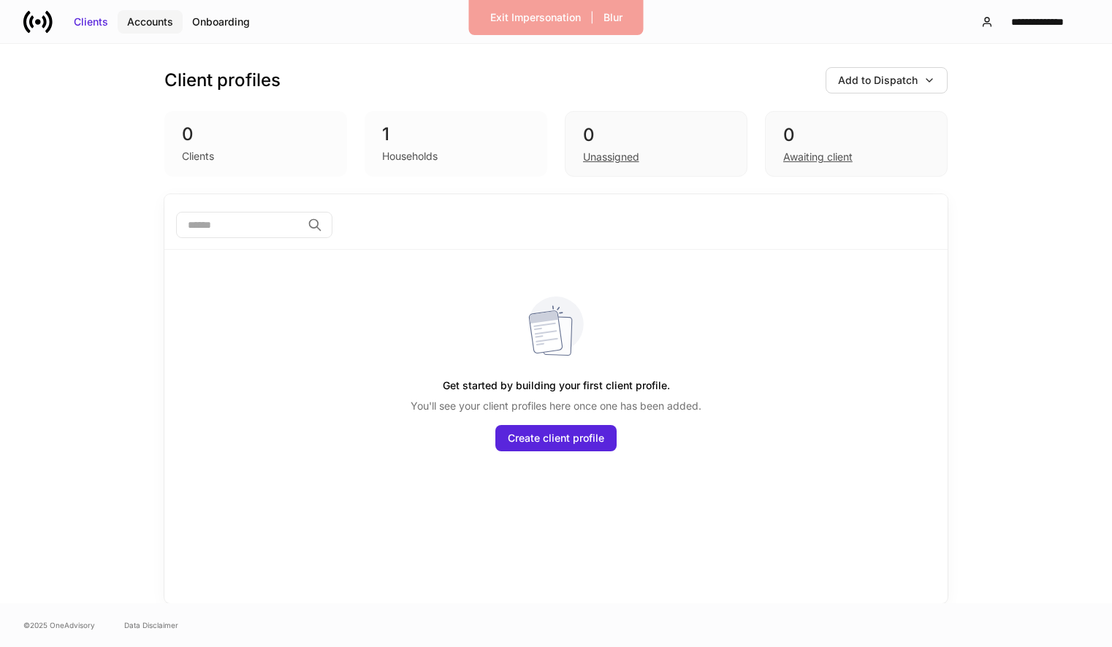
click at [144, 17] on div "Accounts" at bounding box center [150, 22] width 46 height 15
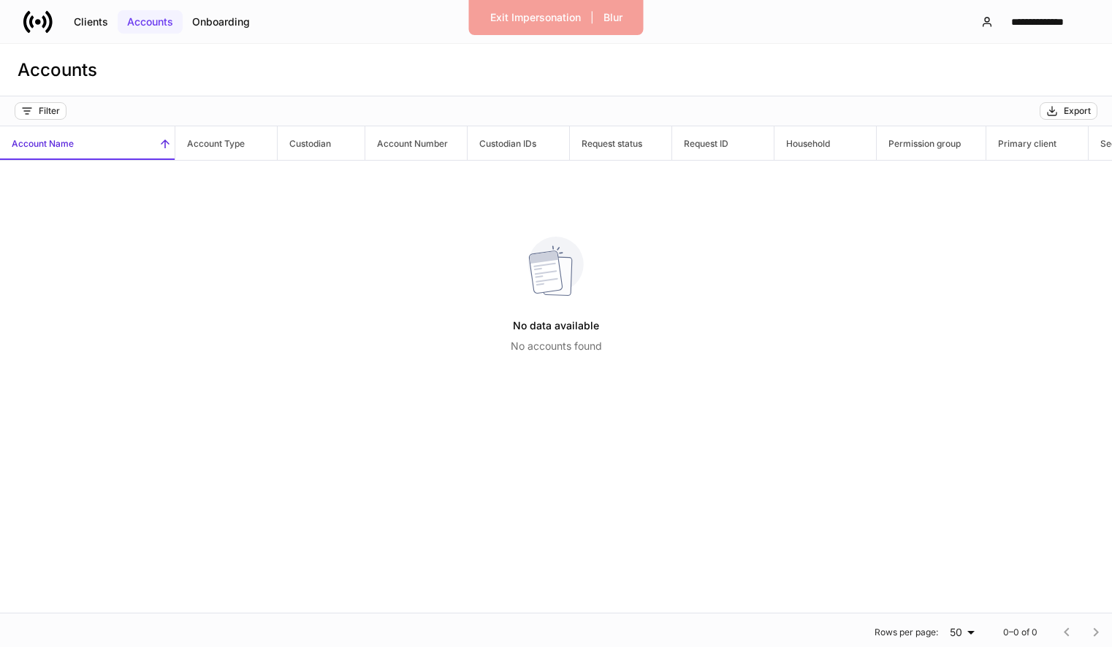
click at [159, 20] on div "Accounts" at bounding box center [150, 22] width 46 height 15
click at [226, 16] on div "Onboarding" at bounding box center [221, 22] width 58 height 15
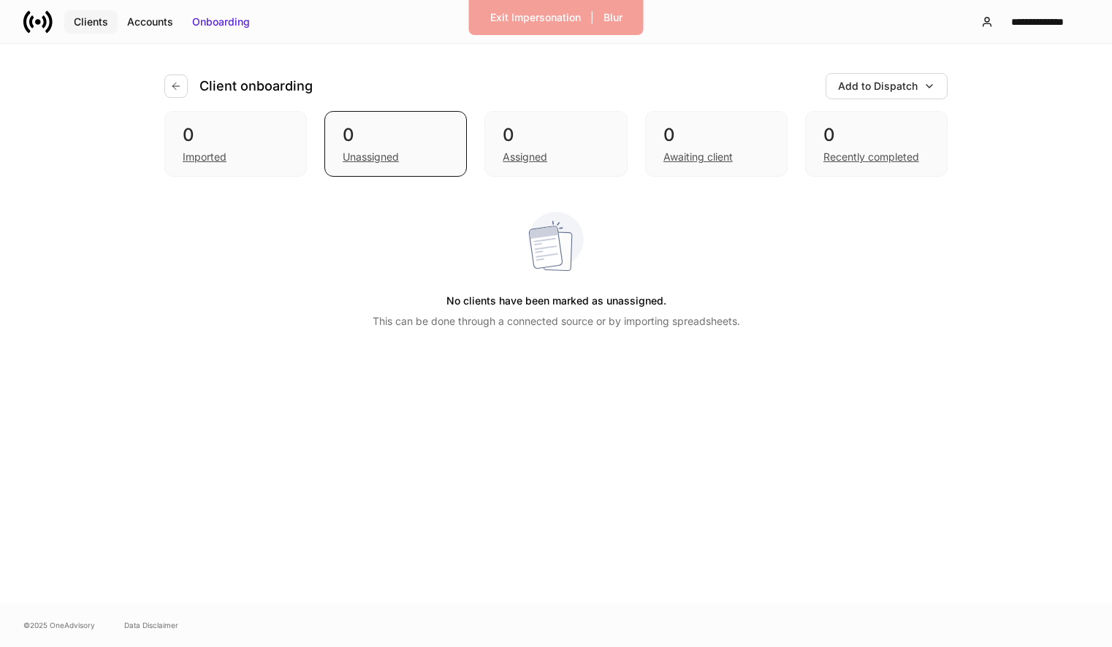
click at [101, 22] on div "Clients" at bounding box center [91, 22] width 34 height 15
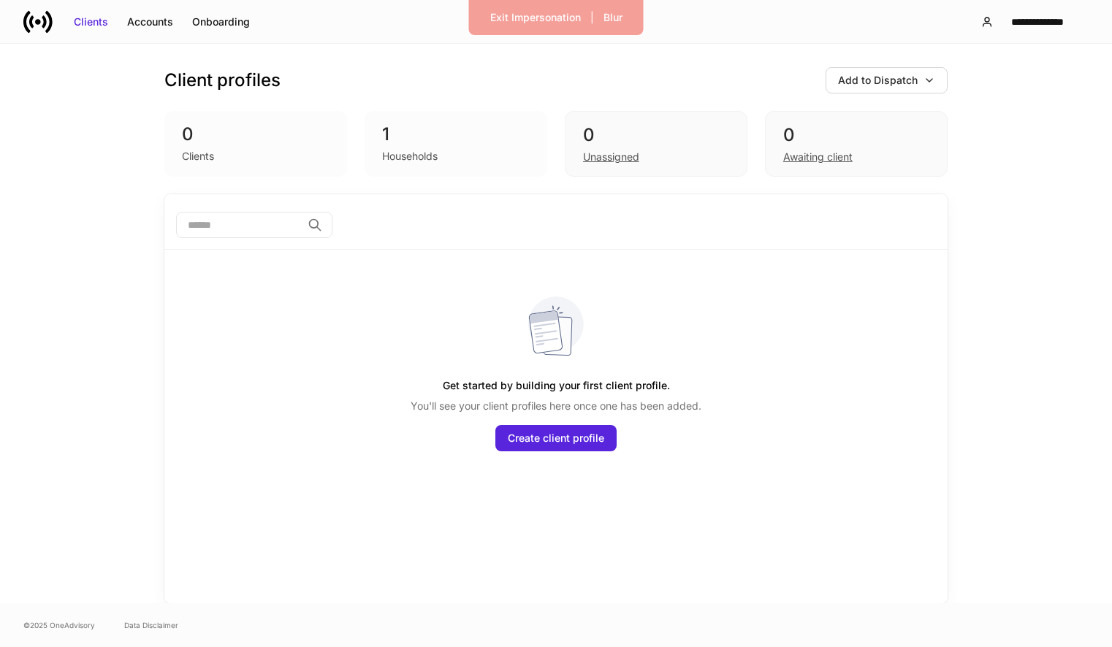
click at [400, 139] on div "1" at bounding box center [456, 134] width 148 height 23
click at [432, 153] on div "Households" at bounding box center [410, 156] width 56 height 15
click at [148, 26] on div "Accounts" at bounding box center [150, 22] width 46 height 15
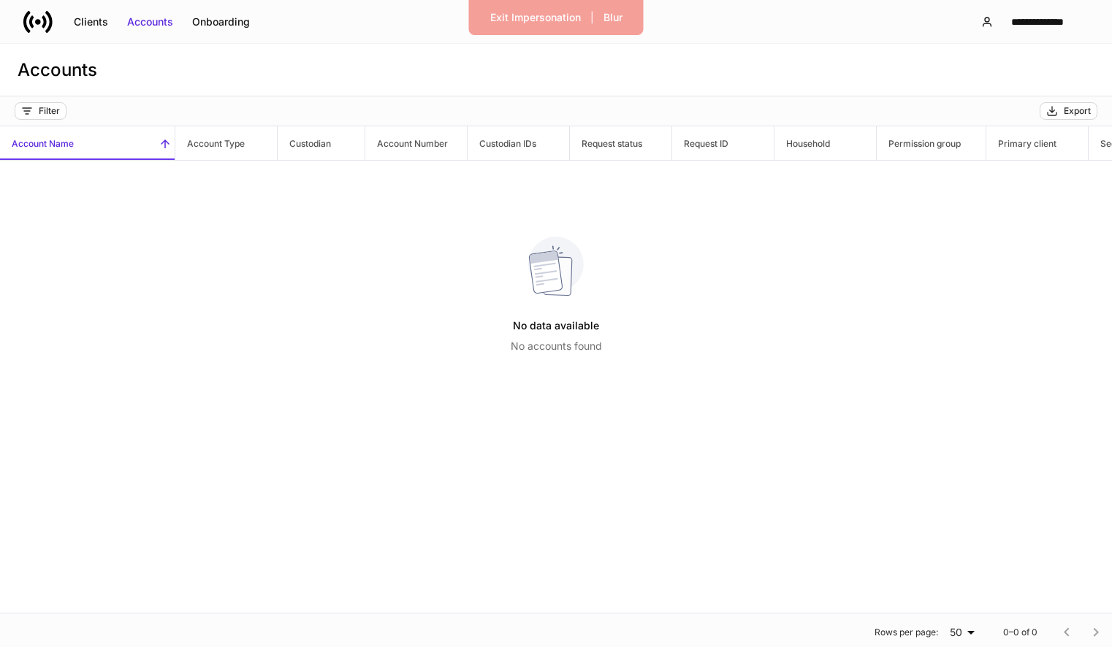
click at [222, 39] on div "**********" at bounding box center [556, 21] width 1112 height 43
click at [219, 27] on div "Onboarding" at bounding box center [221, 22] width 58 height 15
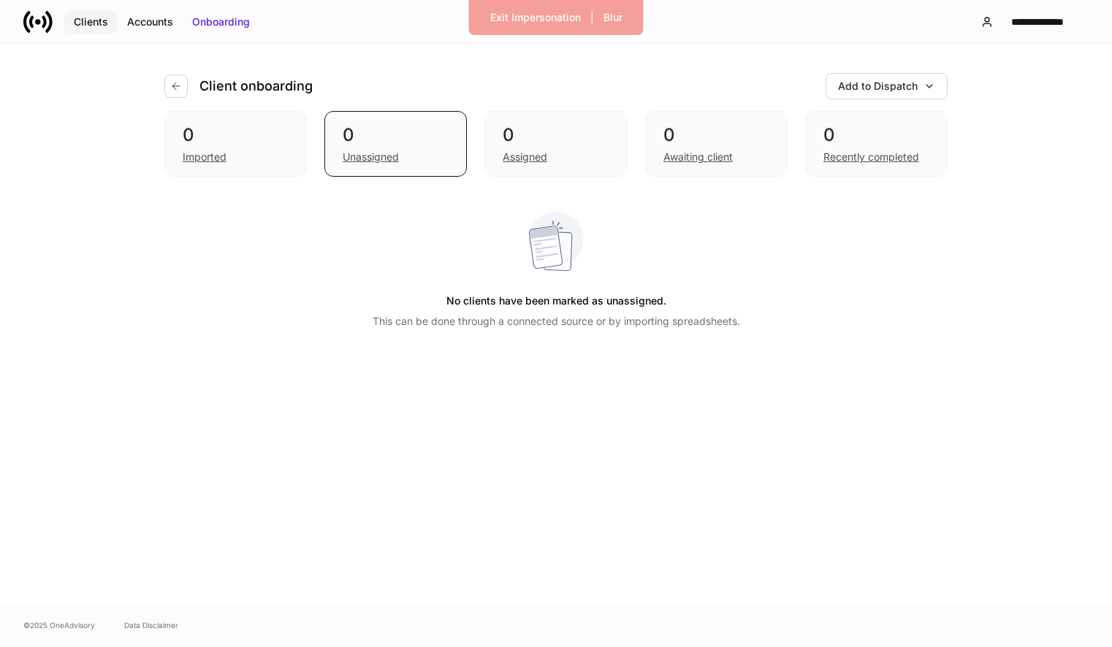
click at [107, 23] on button "Clients" at bounding box center [90, 21] width 53 height 23
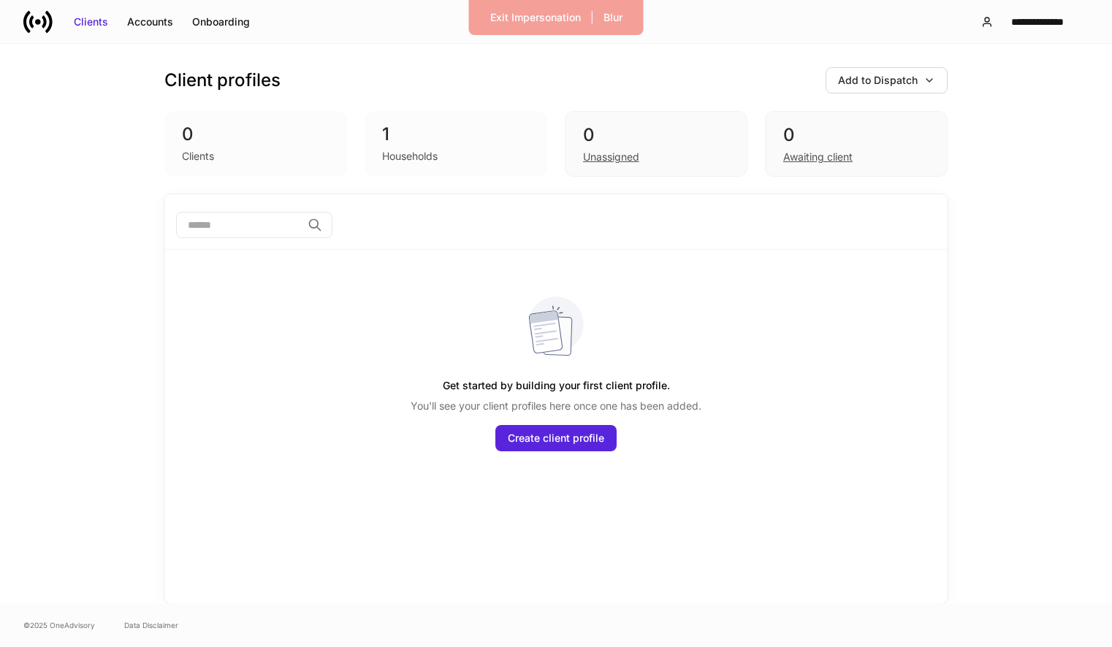
click at [397, 137] on div "1" at bounding box center [456, 134] width 148 height 23
click at [548, 13] on div "Exit Impersonation" at bounding box center [535, 17] width 91 height 15
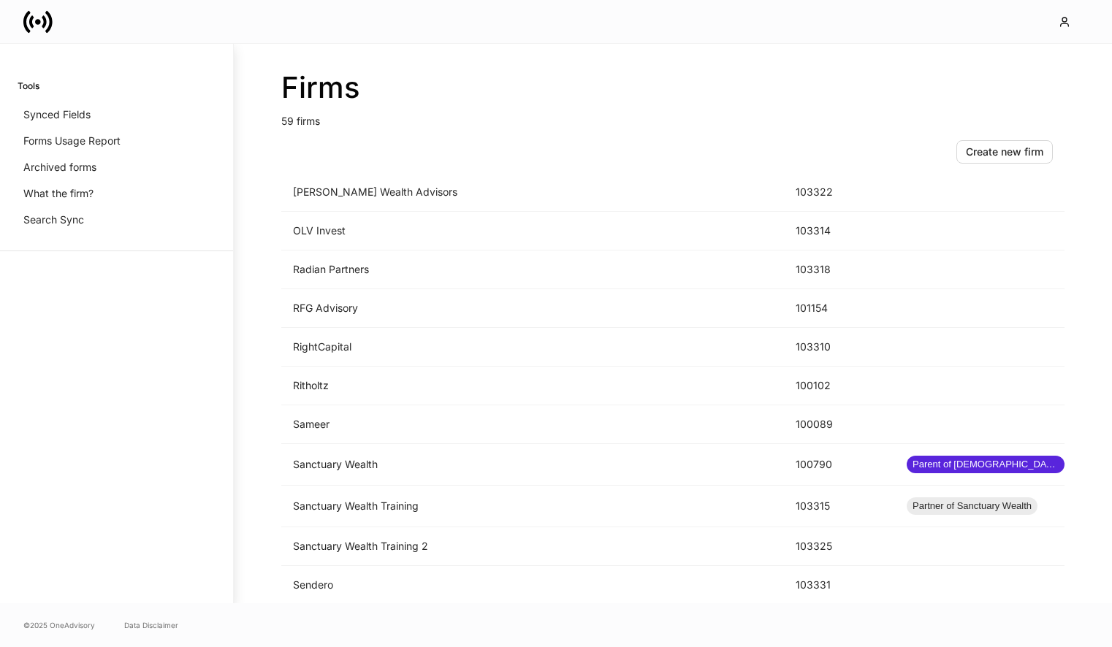
scroll to position [1923, 0]
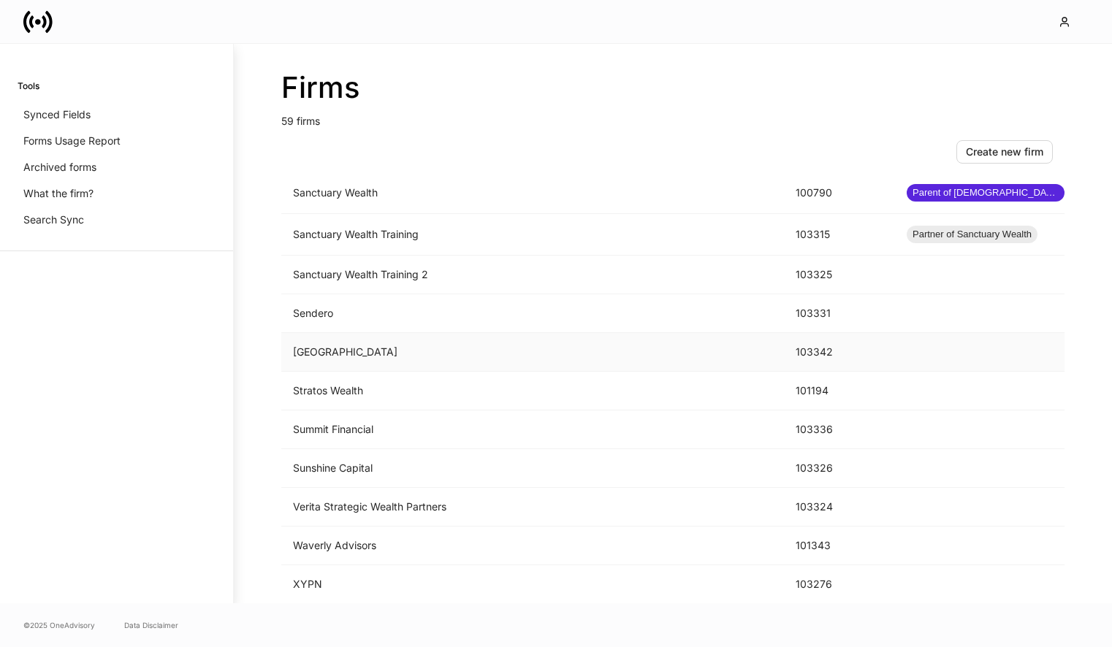
click at [465, 354] on td "Shorehaven" at bounding box center [532, 352] width 503 height 39
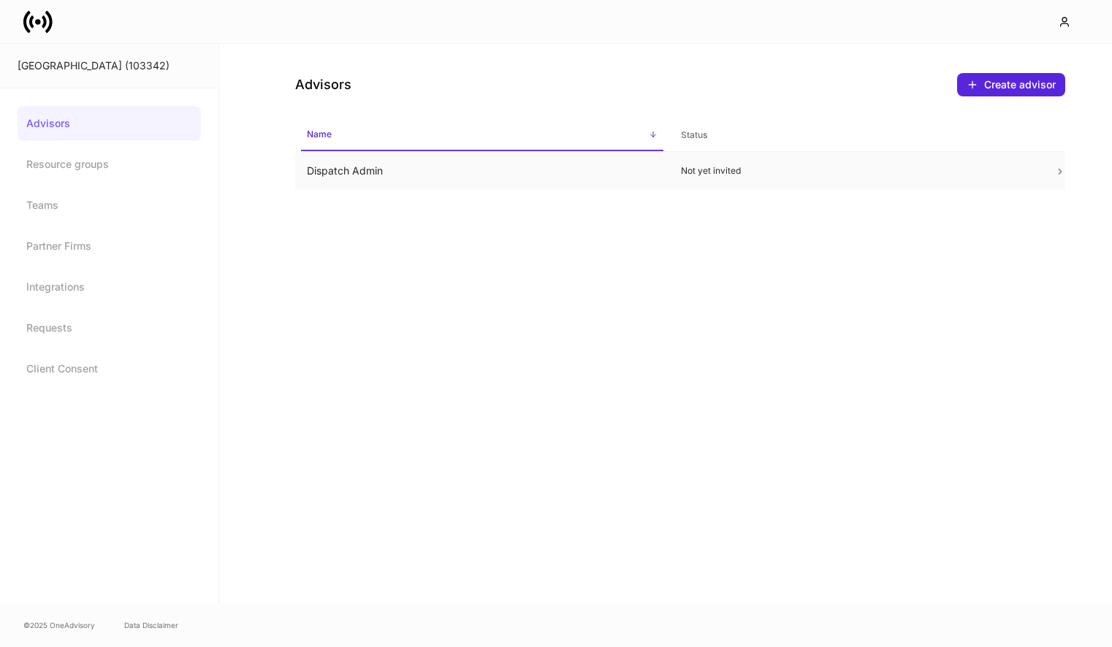
click at [894, 172] on p "Not yet invited" at bounding box center [856, 171] width 351 height 12
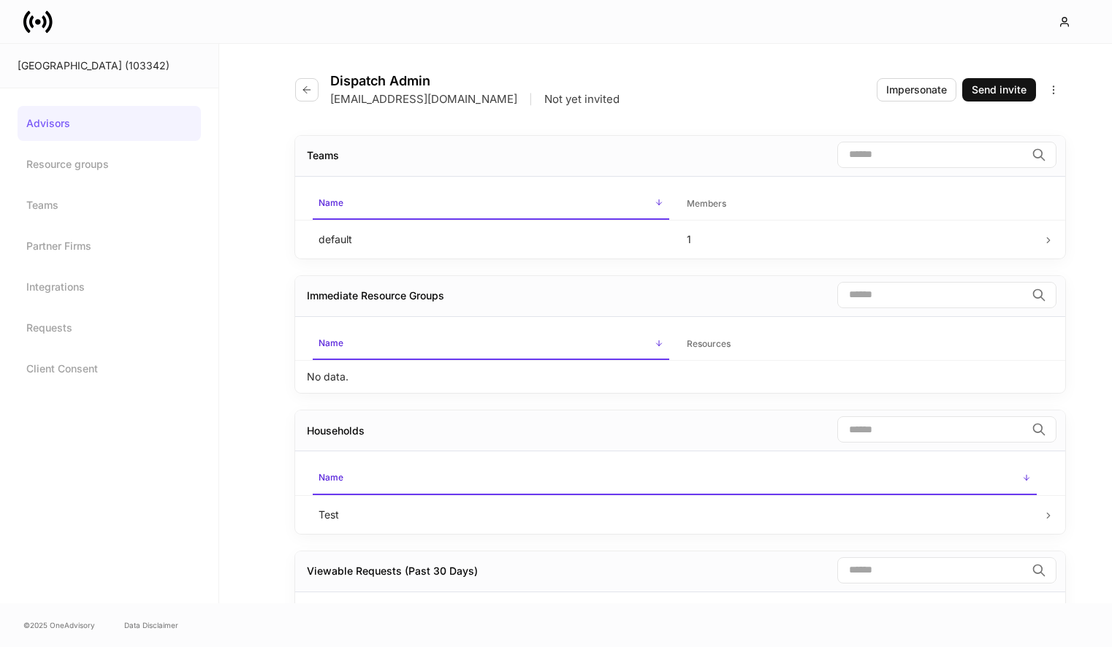
scroll to position [100, 0]
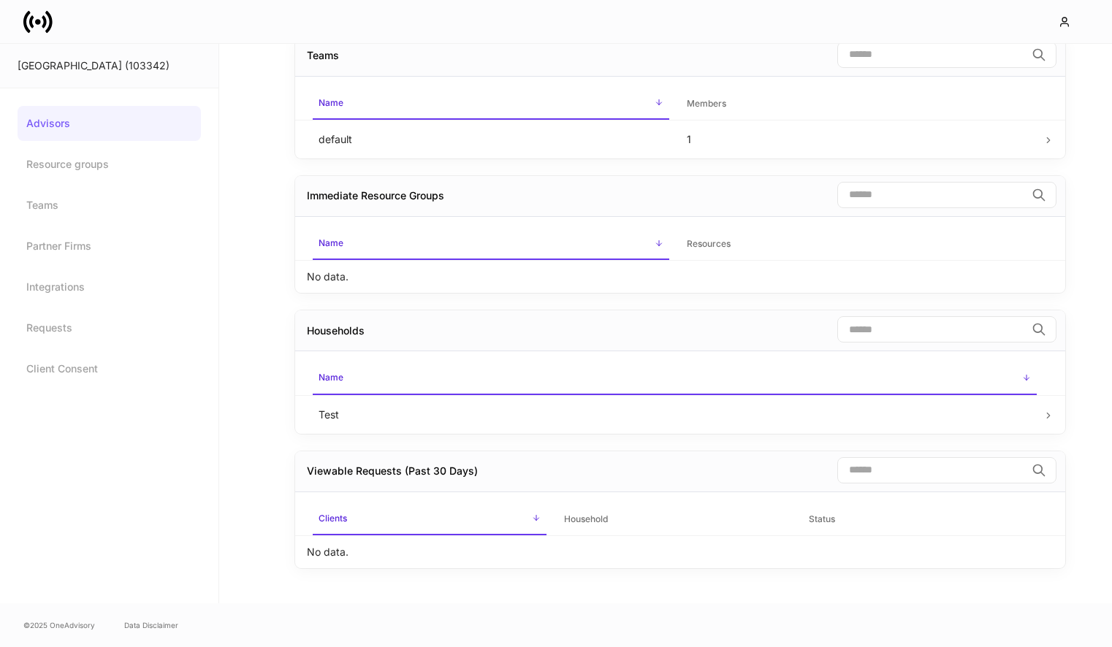
click at [1045, 412] on icon at bounding box center [1048, 416] width 10 height 10
click at [1046, 419] on icon at bounding box center [1048, 416] width 10 height 10
click at [956, 574] on div "Teams ​ Name sorted ascending Members default 1 Immediate Resource Groups ​ Nam…" at bounding box center [680, 310] width 770 height 585
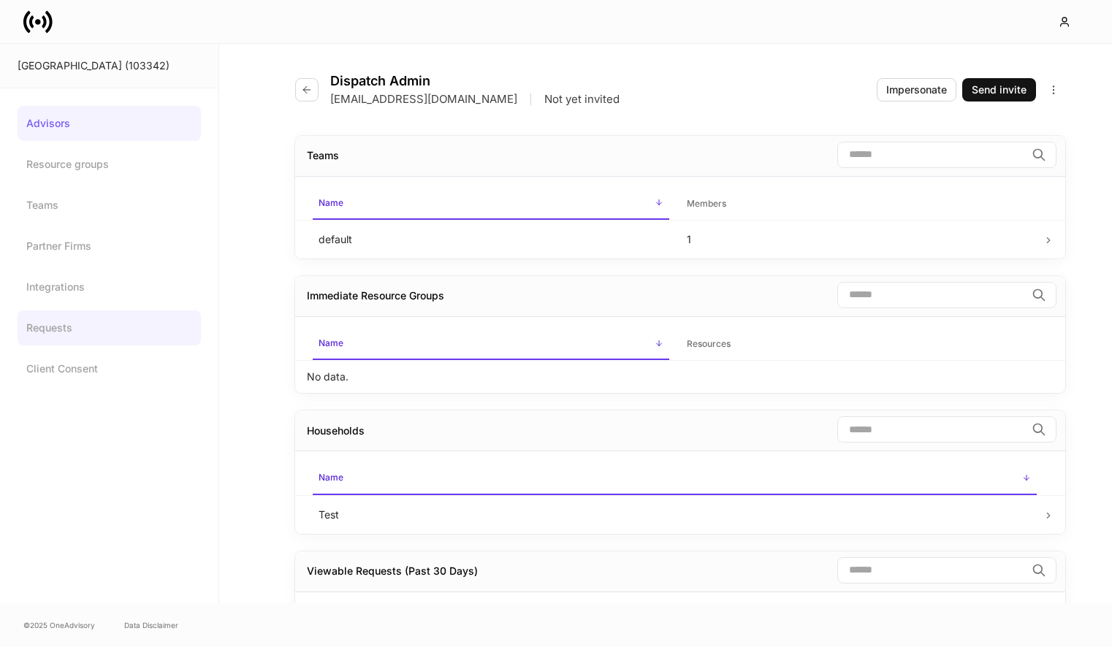
click at [114, 315] on link "Requests" at bounding box center [109, 328] width 183 height 35
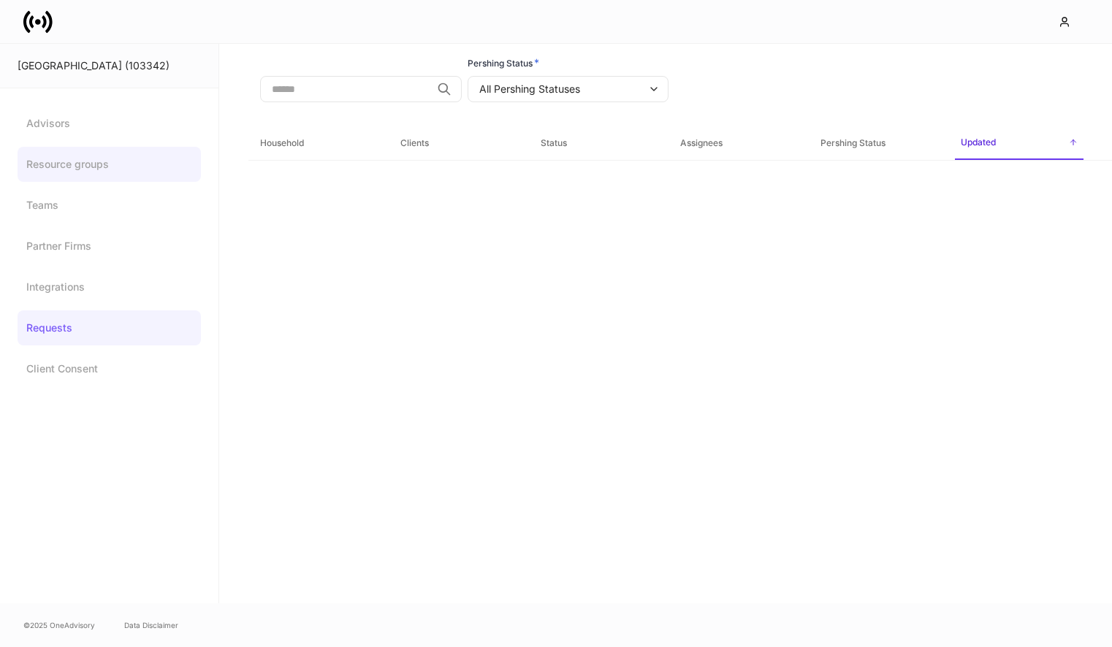
click at [107, 167] on link "Resource groups" at bounding box center [109, 164] width 183 height 35
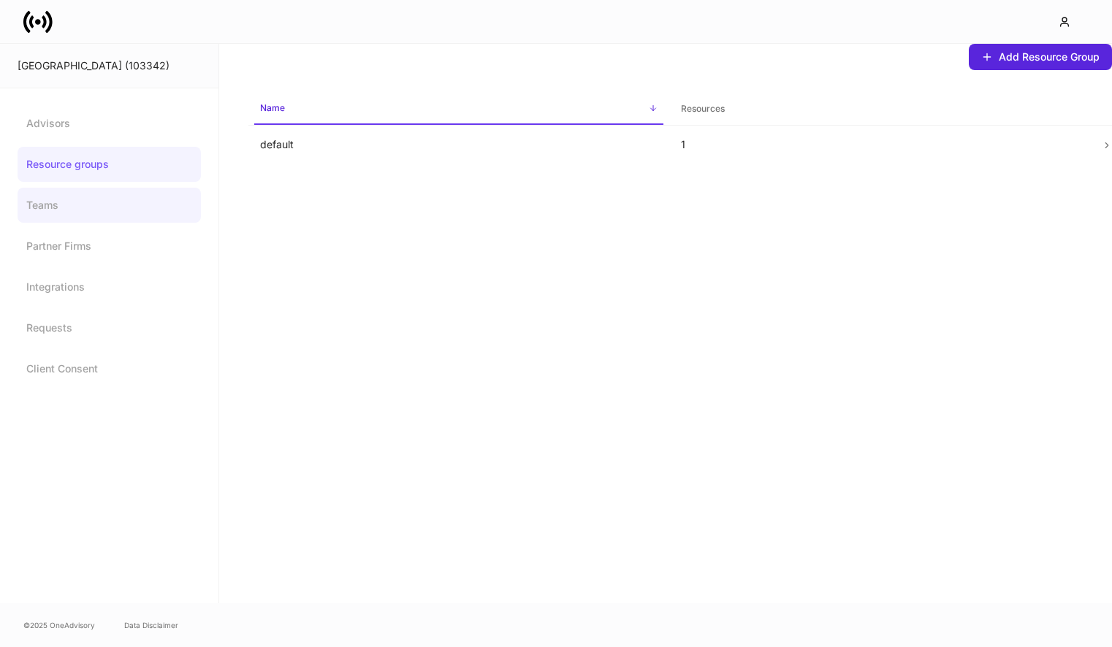
click at [99, 202] on link "Teams" at bounding box center [109, 205] width 183 height 35
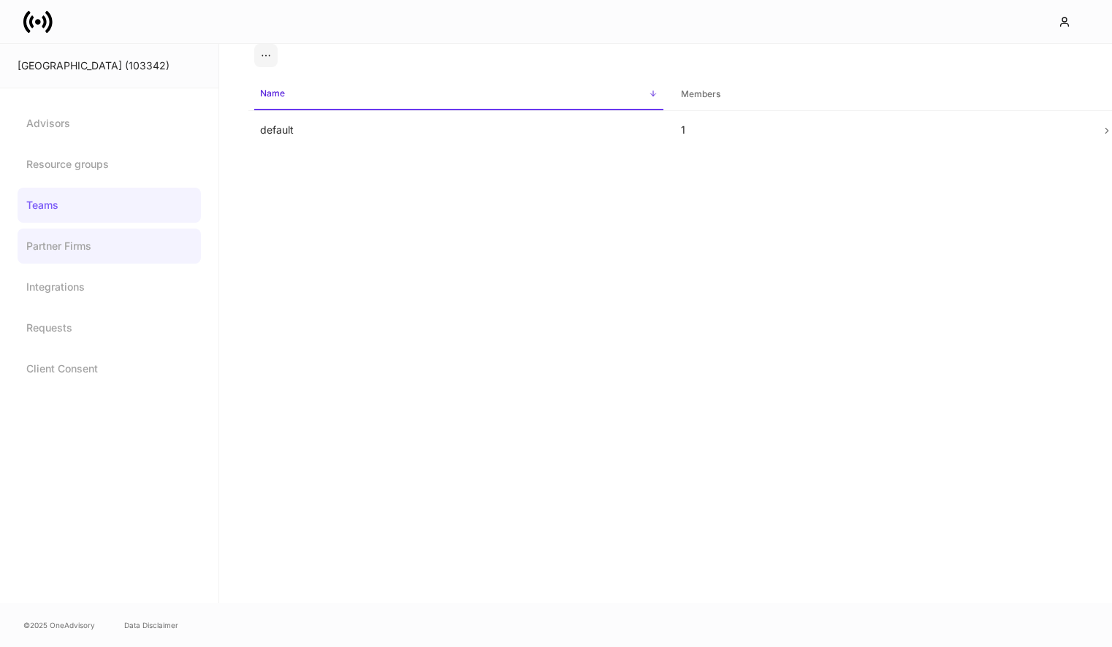
click at [102, 245] on link "Partner Firms" at bounding box center [109, 246] width 183 height 35
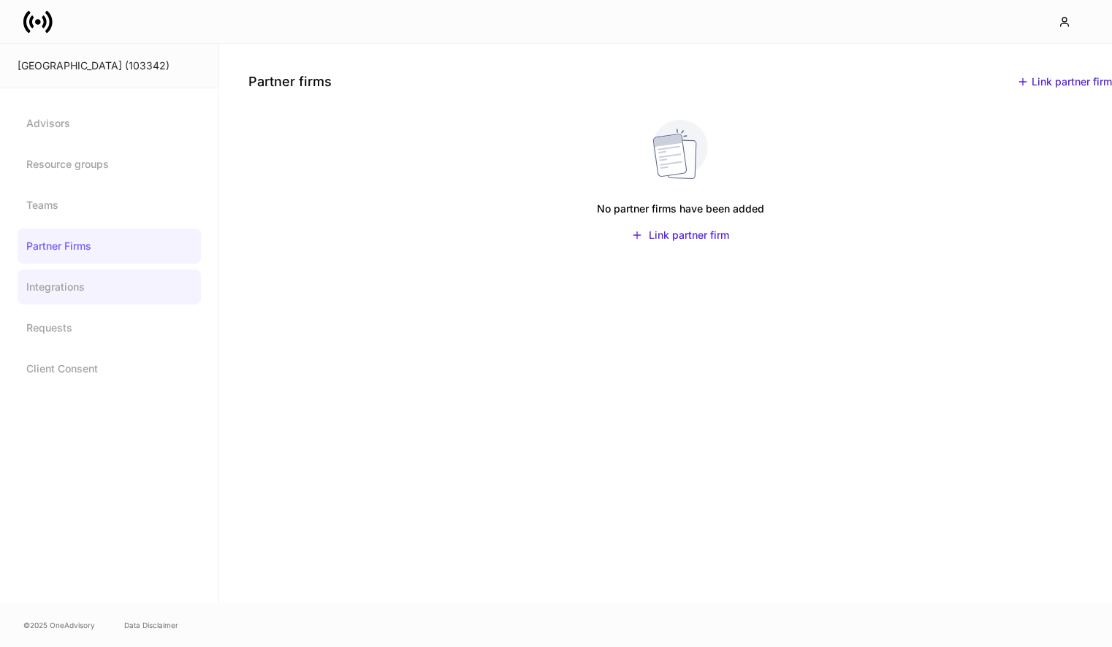
click at [94, 296] on link "Integrations" at bounding box center [109, 287] width 183 height 35
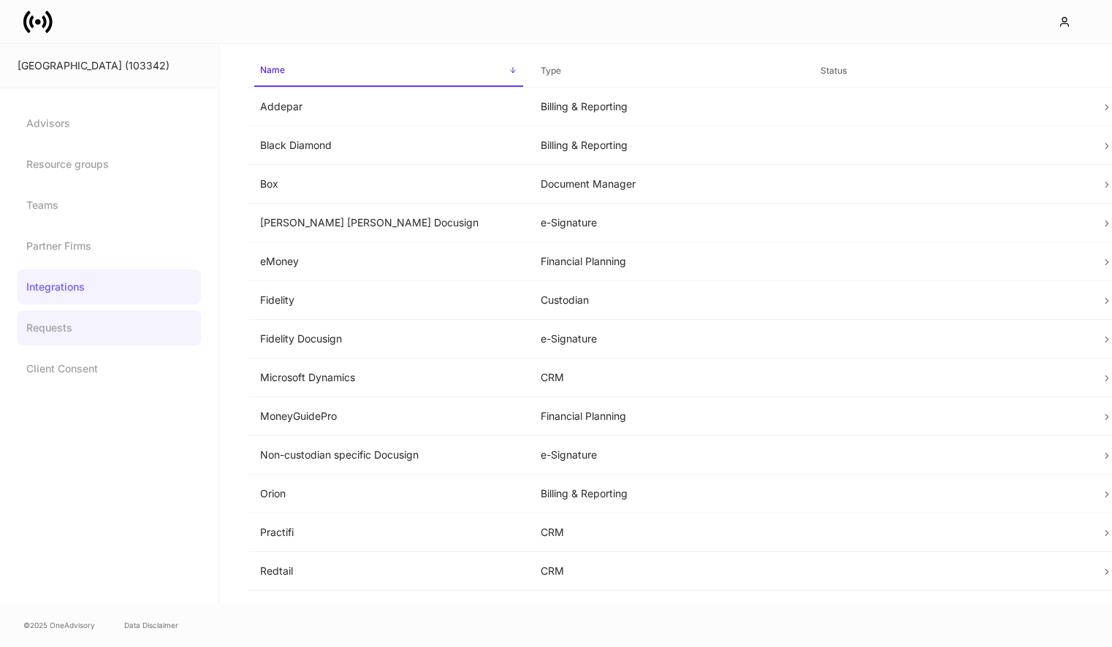
click at [94, 330] on link "Requests" at bounding box center [109, 328] width 183 height 35
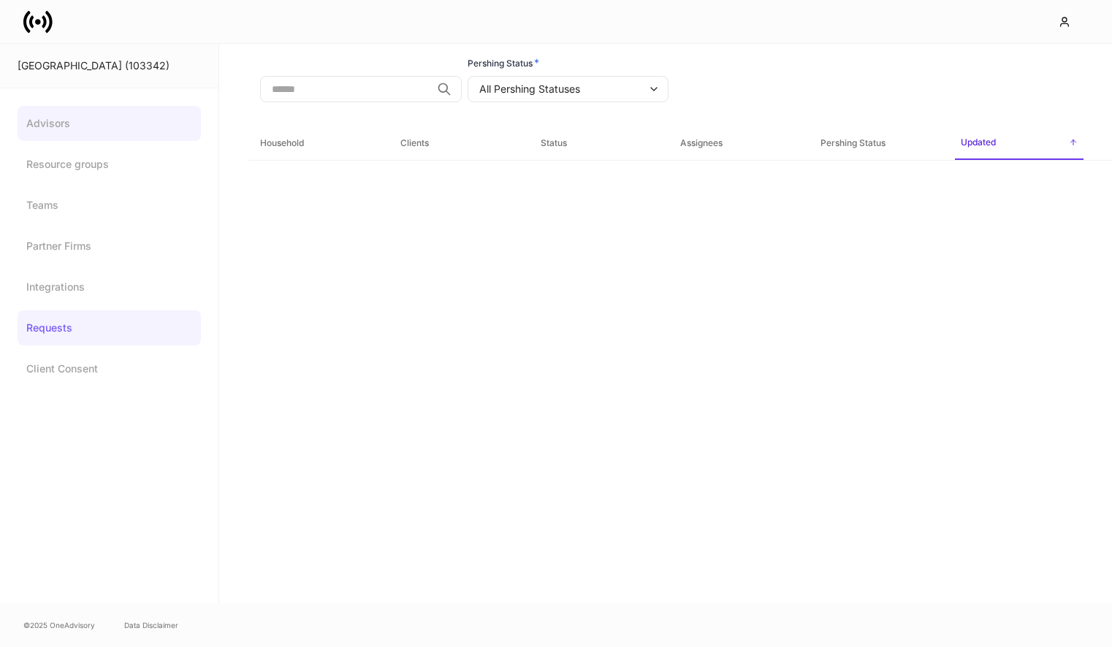
click at [127, 132] on link "Advisors" at bounding box center [109, 123] width 183 height 35
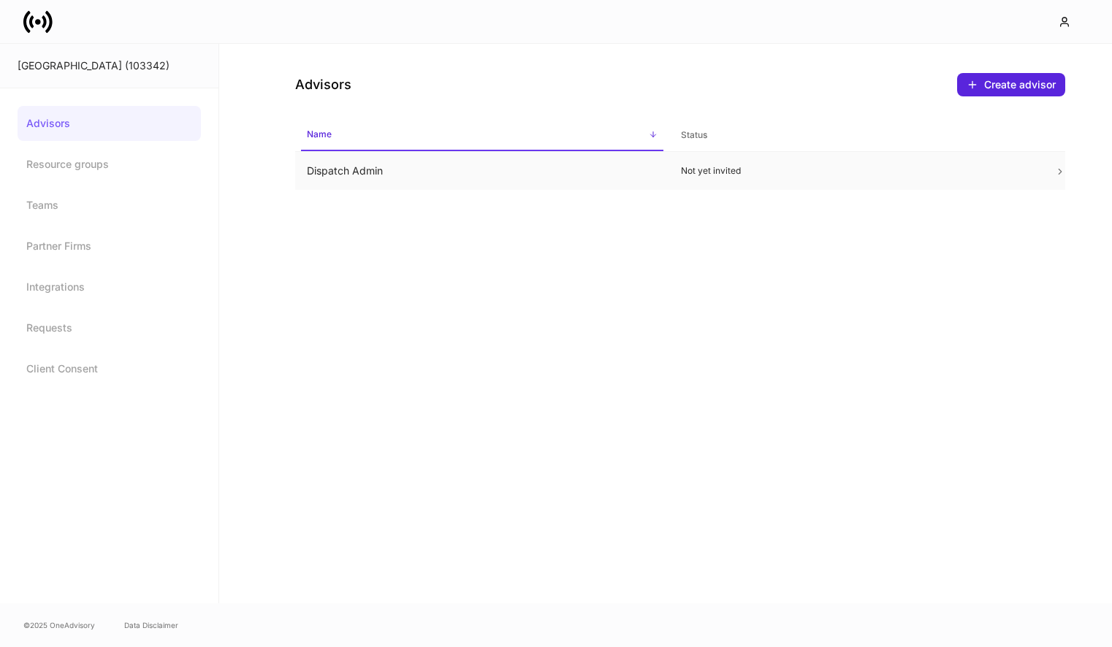
click at [354, 161] on td "Dispatch Admin" at bounding box center [482, 171] width 374 height 39
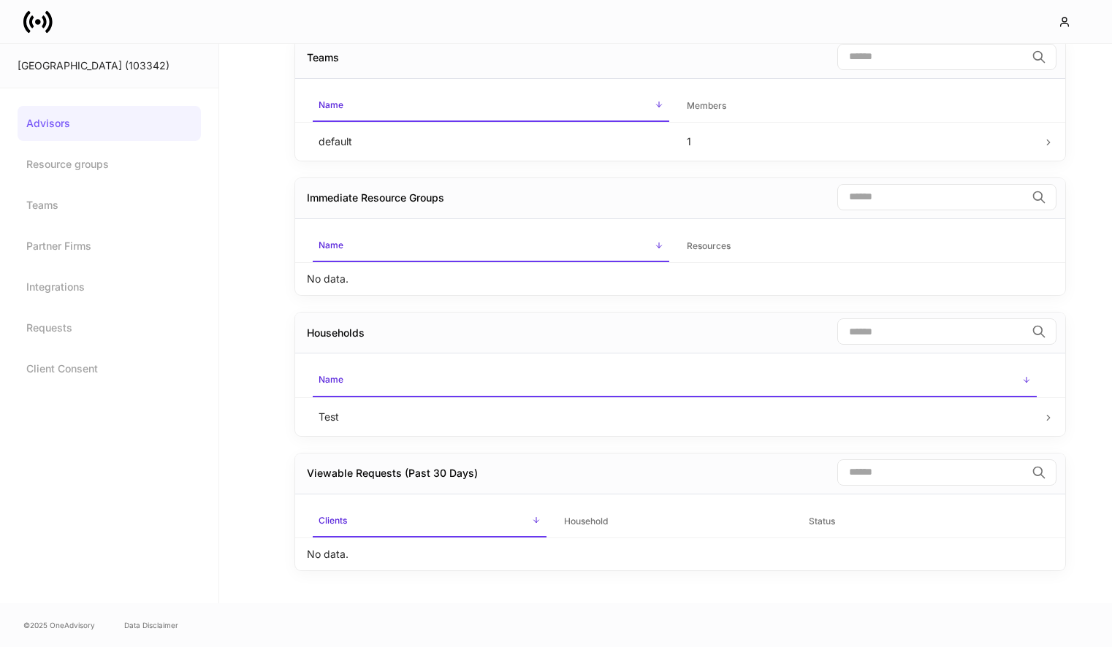
scroll to position [100, 0]
click at [598, 411] on td "Test" at bounding box center [675, 414] width 736 height 39
click at [1021, 378] on span "Name sorted ascending" at bounding box center [675, 378] width 724 height 31
click at [1021, 378] on span "Name sorted descending" at bounding box center [675, 378] width 724 height 31
click at [1048, 414] on icon at bounding box center [1048, 415] width 3 height 5
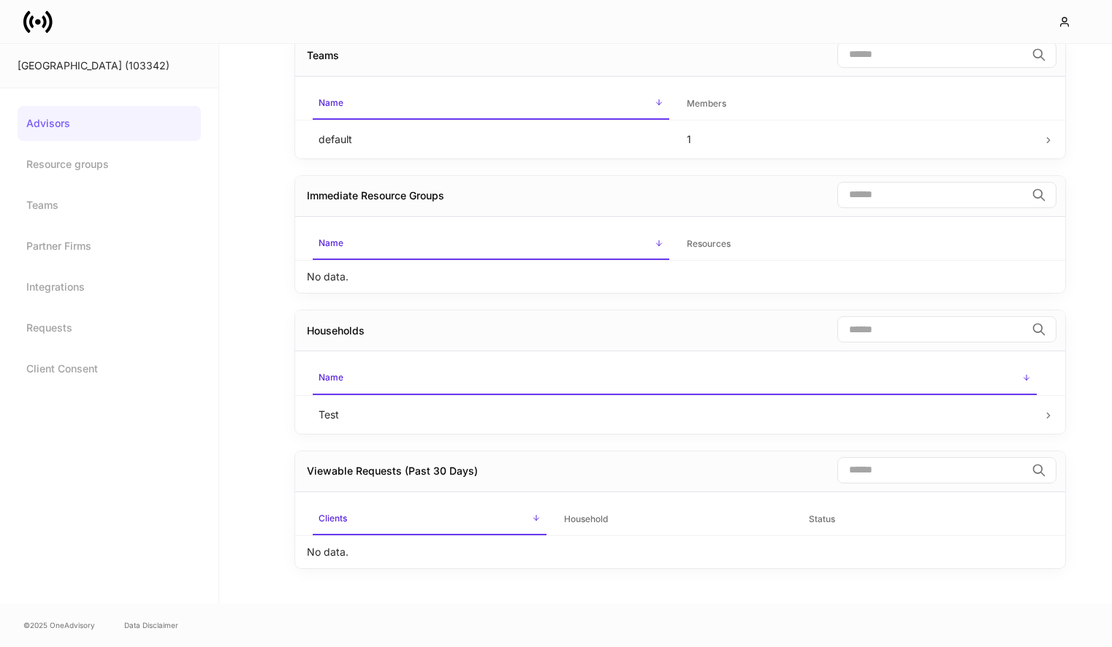
click at [1036, 415] on td "Test" at bounding box center [675, 414] width 736 height 39
click at [1051, 415] on icon at bounding box center [1048, 416] width 10 height 10
click at [896, 416] on td "Test" at bounding box center [675, 414] width 736 height 39
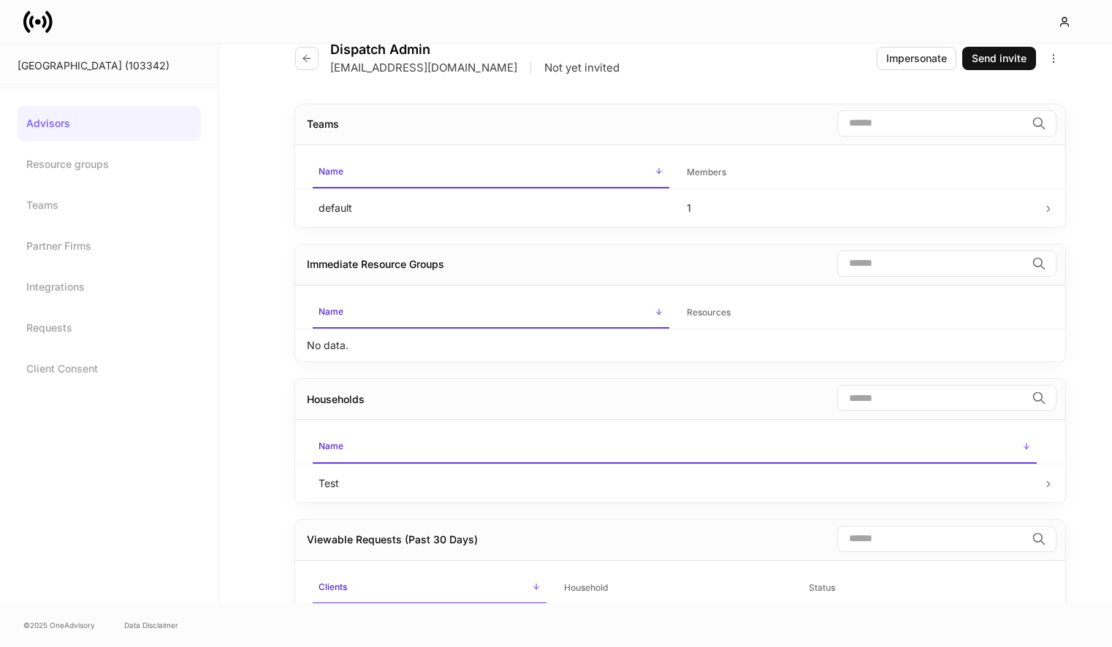
scroll to position [0, 0]
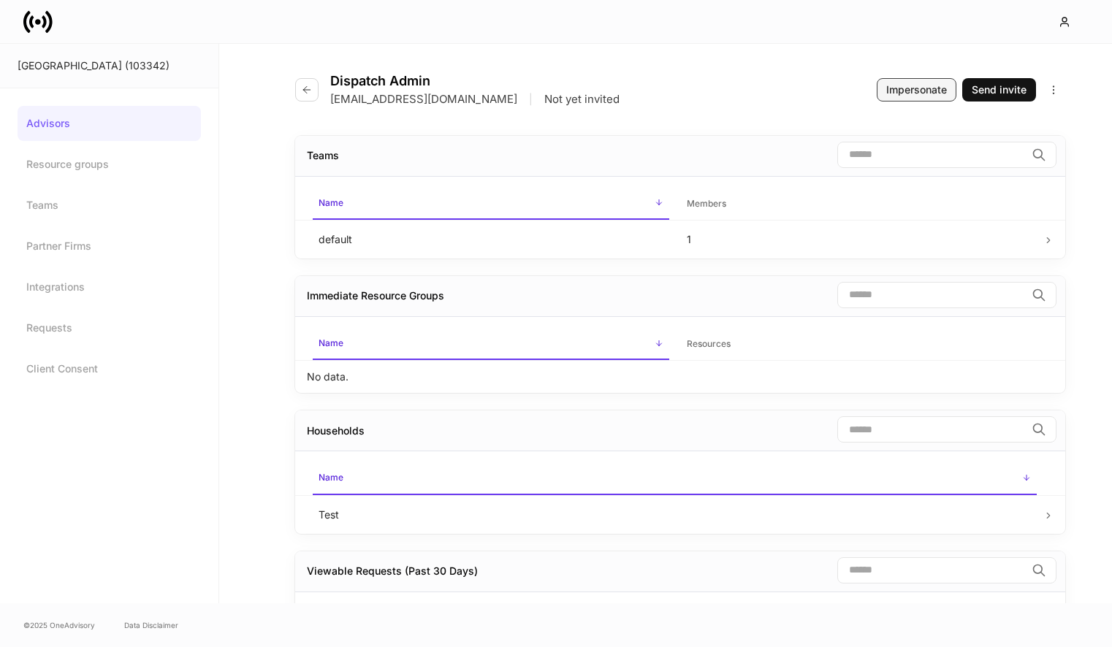
click at [924, 92] on div "Impersonate" at bounding box center [916, 90] width 61 height 15
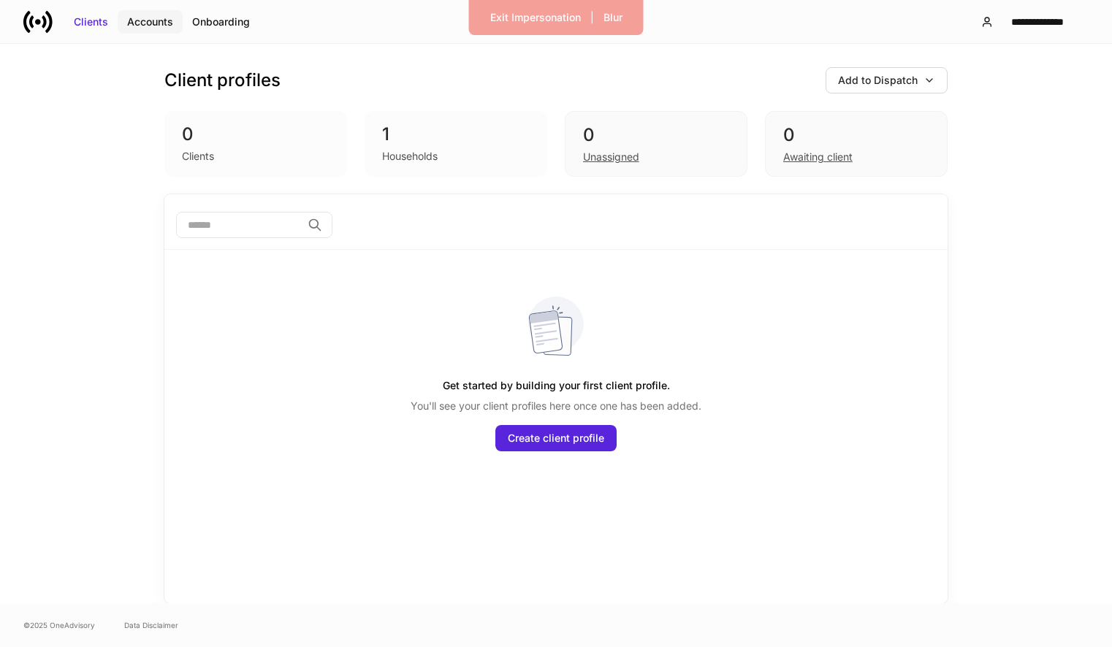
click at [151, 23] on div "Accounts" at bounding box center [150, 22] width 46 height 15
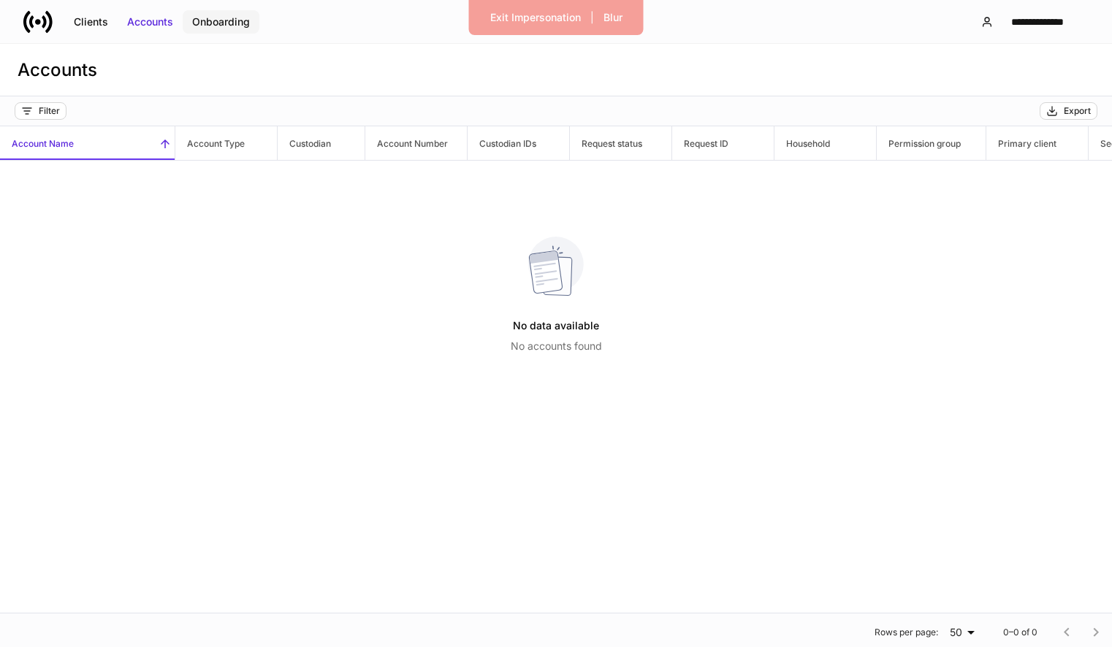
click at [235, 26] on div "Onboarding" at bounding box center [221, 22] width 58 height 15
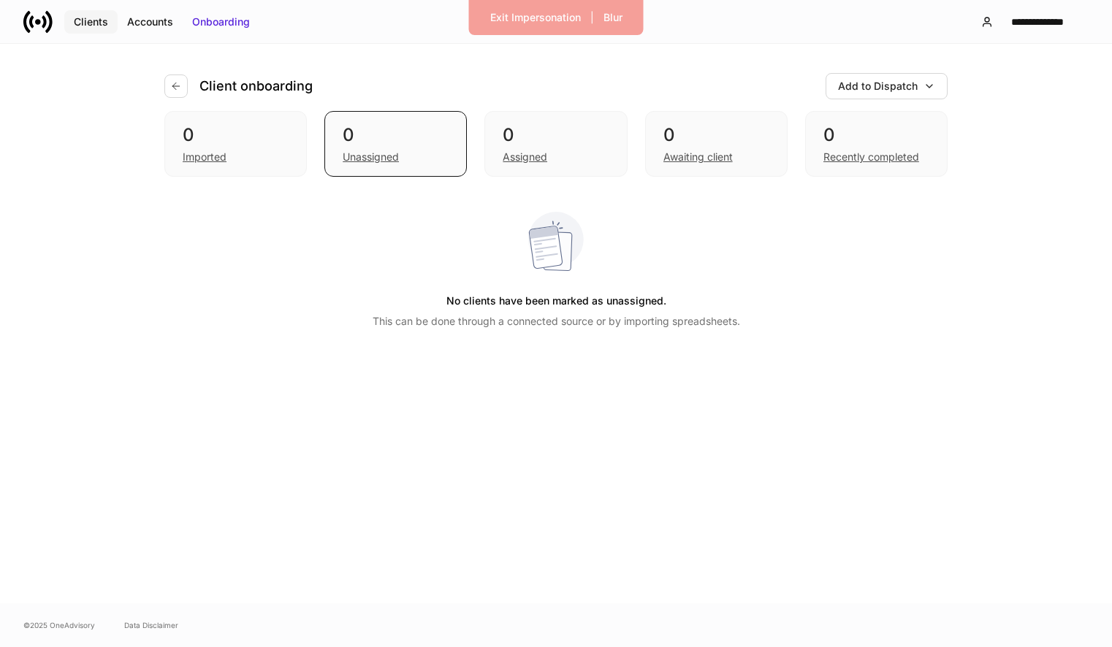
click at [99, 20] on div "Clients" at bounding box center [91, 22] width 34 height 15
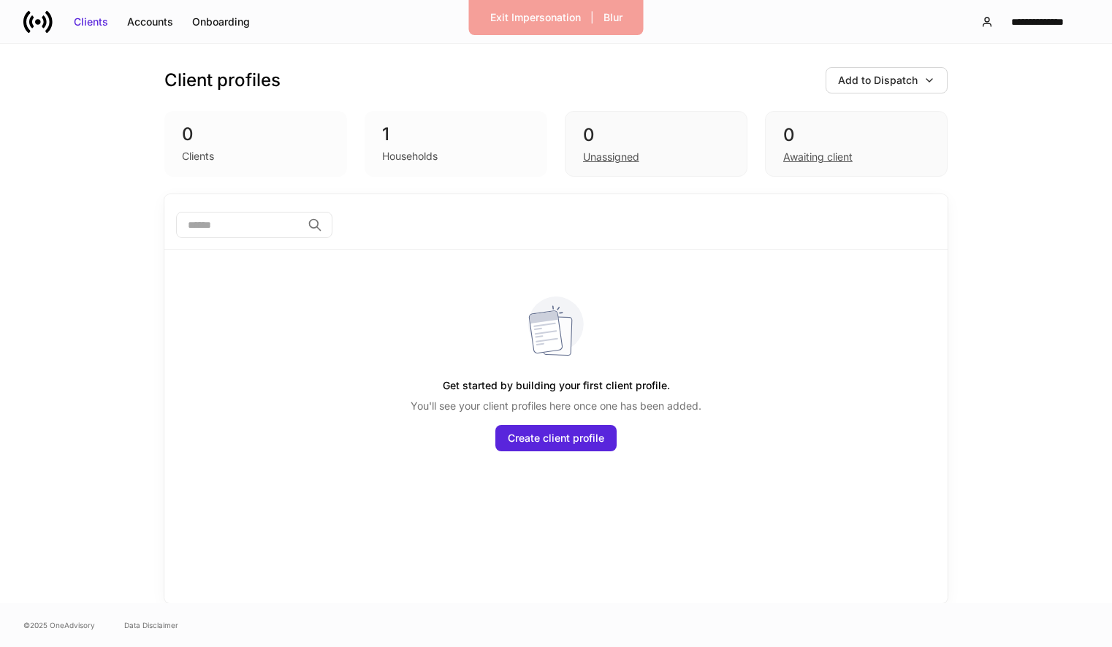
click at [438, 163] on div "Households" at bounding box center [410, 156] width 56 height 15
click at [146, 25] on div "Accounts" at bounding box center [150, 22] width 46 height 15
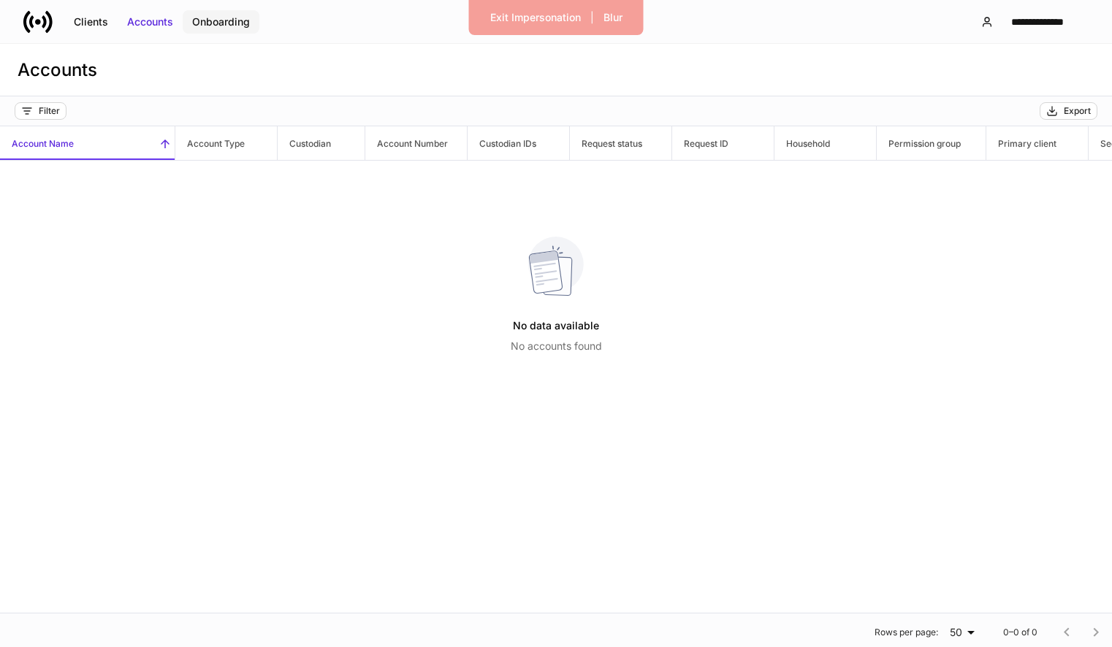
click at [233, 17] on div "Onboarding" at bounding box center [221, 22] width 58 height 15
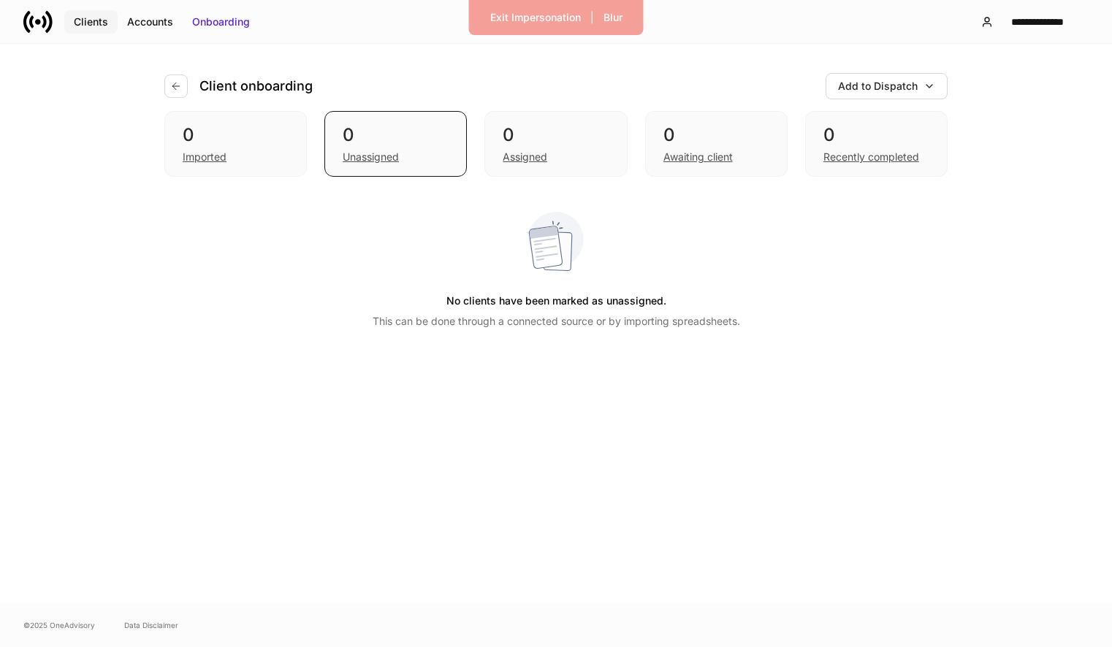
click at [85, 19] on div "Clients" at bounding box center [91, 22] width 34 height 15
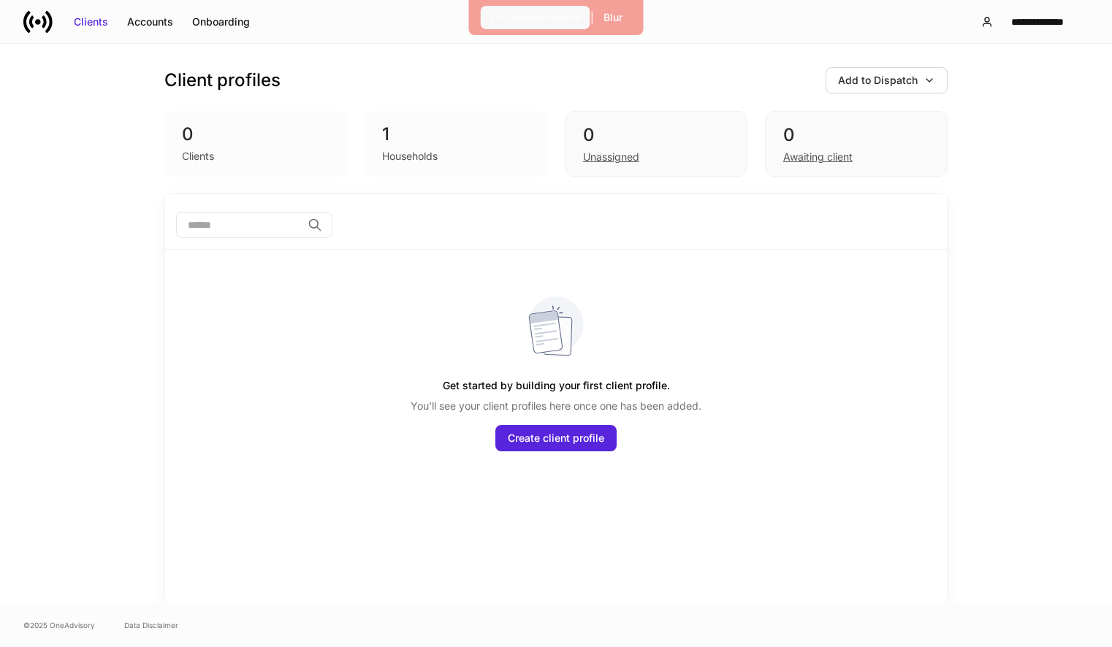
click at [552, 15] on div "Exit Impersonation" at bounding box center [535, 17] width 91 height 15
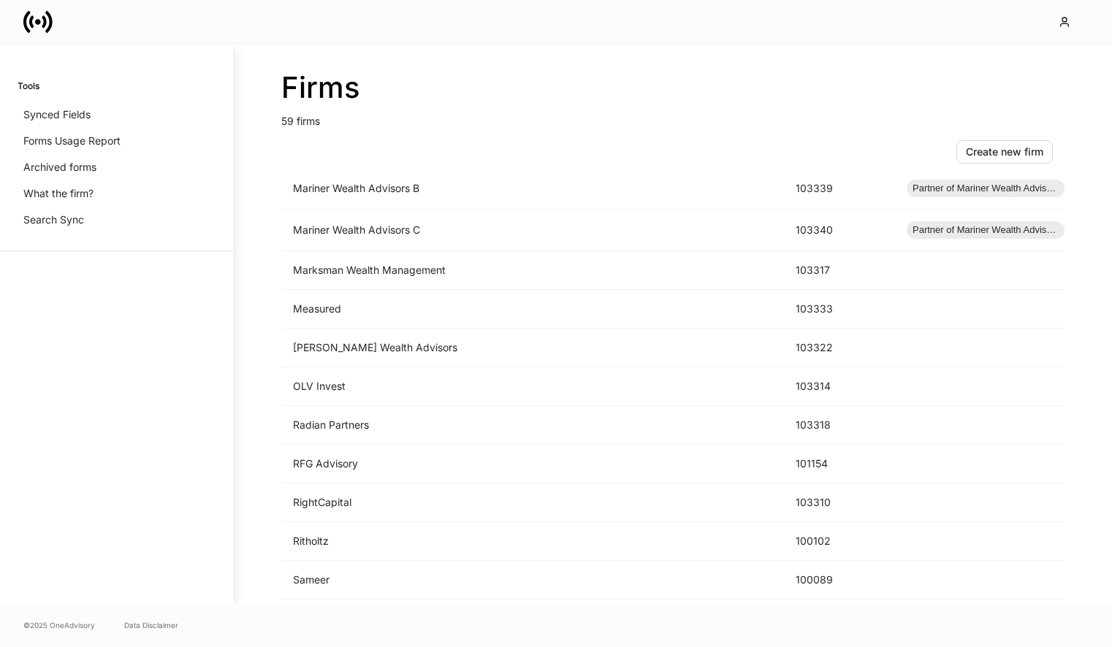
scroll to position [1923, 0]
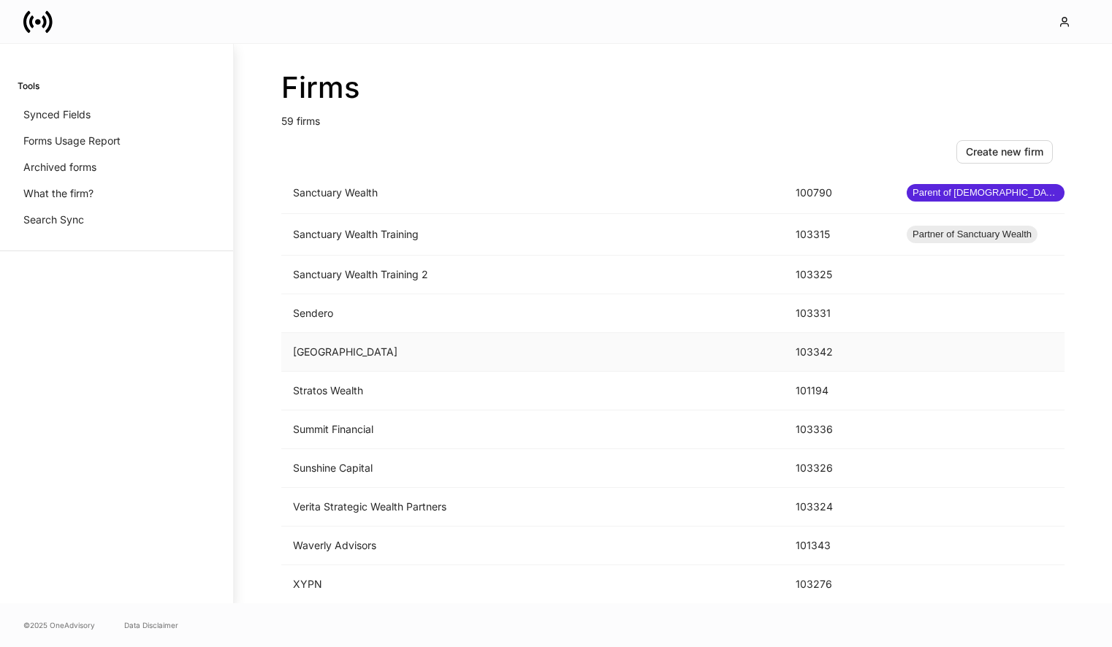
click at [521, 358] on td "Shorehaven" at bounding box center [532, 352] width 503 height 39
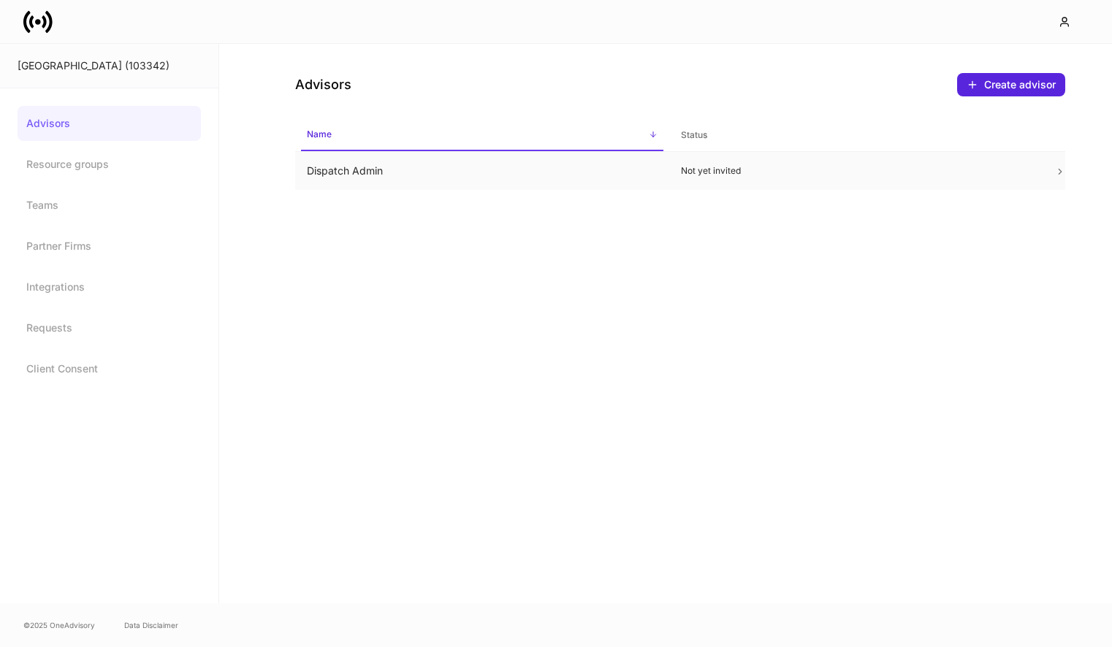
click at [786, 177] on td "Not yet invited" at bounding box center [856, 171] width 374 height 39
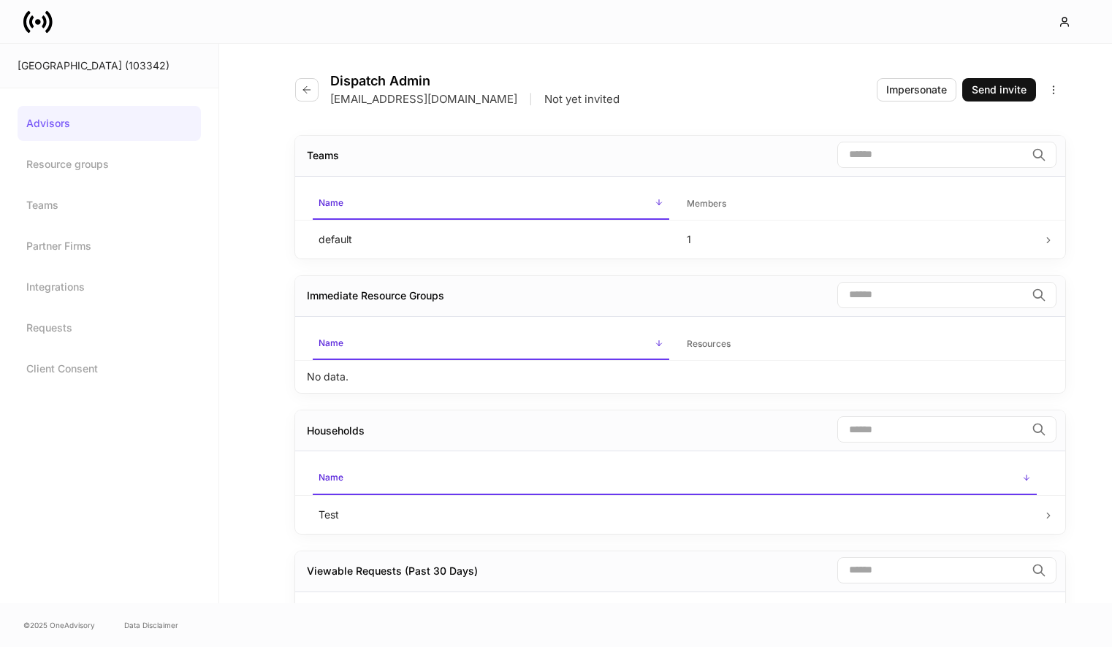
scroll to position [100, 0]
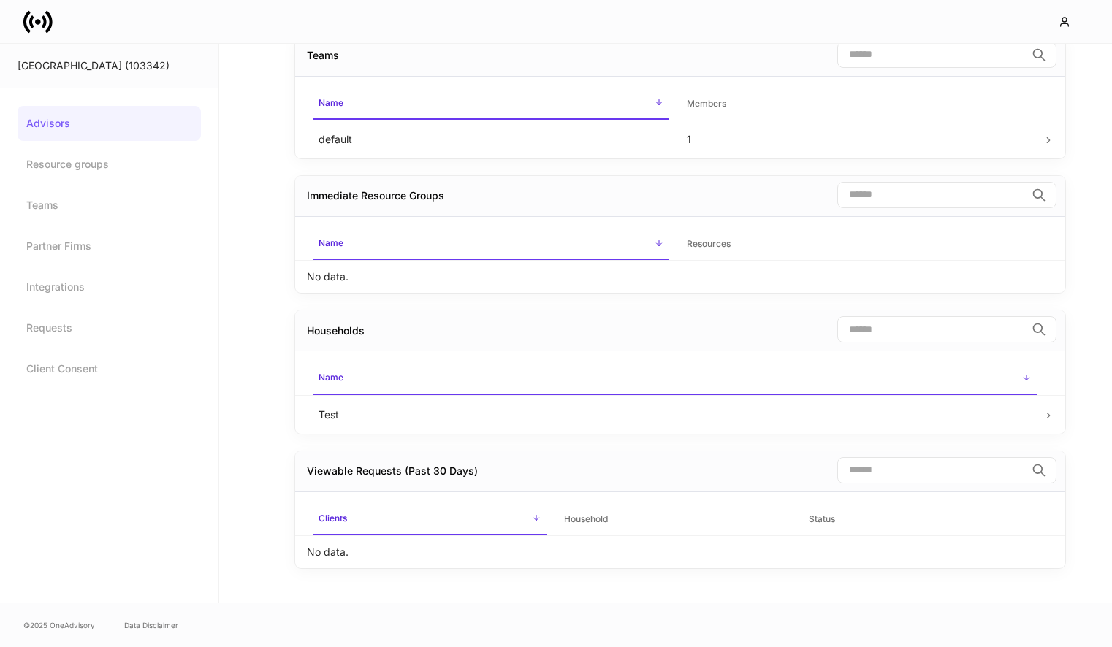
click at [1045, 414] on icon at bounding box center [1048, 416] width 10 height 10
click at [50, 314] on link "Requests" at bounding box center [109, 328] width 183 height 35
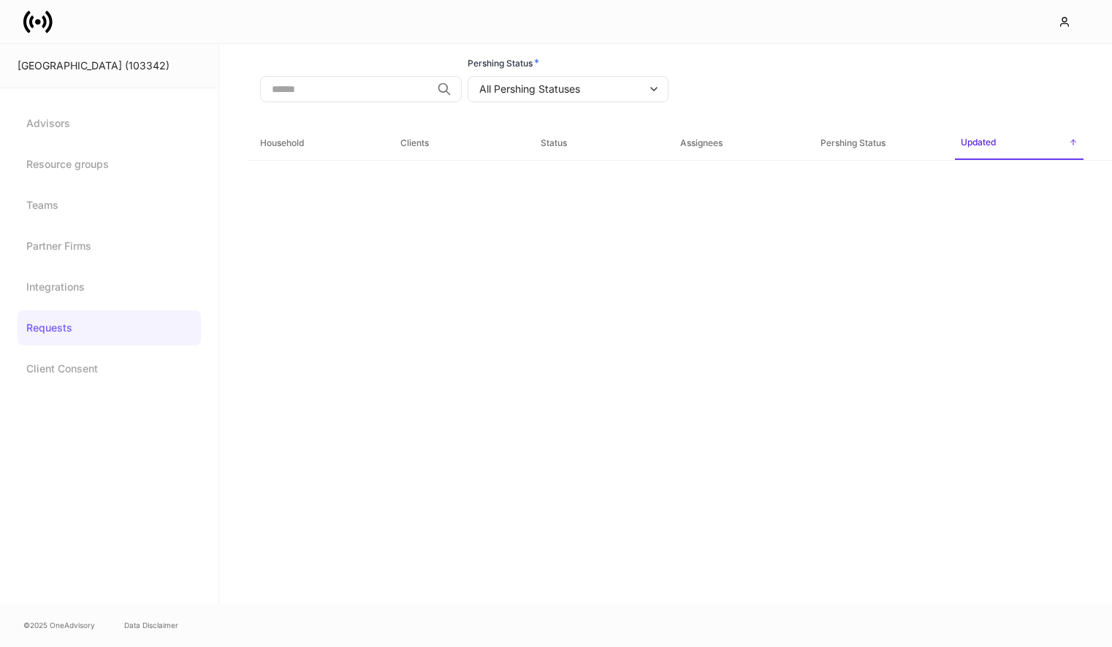
click at [537, 85] on body "Shorehaven (103342) Advisors Resource groups Teams Partner Firms Integrations R…" at bounding box center [556, 323] width 1112 height 647
click at [533, 125] on li "No Status" at bounding box center [568, 123] width 196 height 23
type input "****"
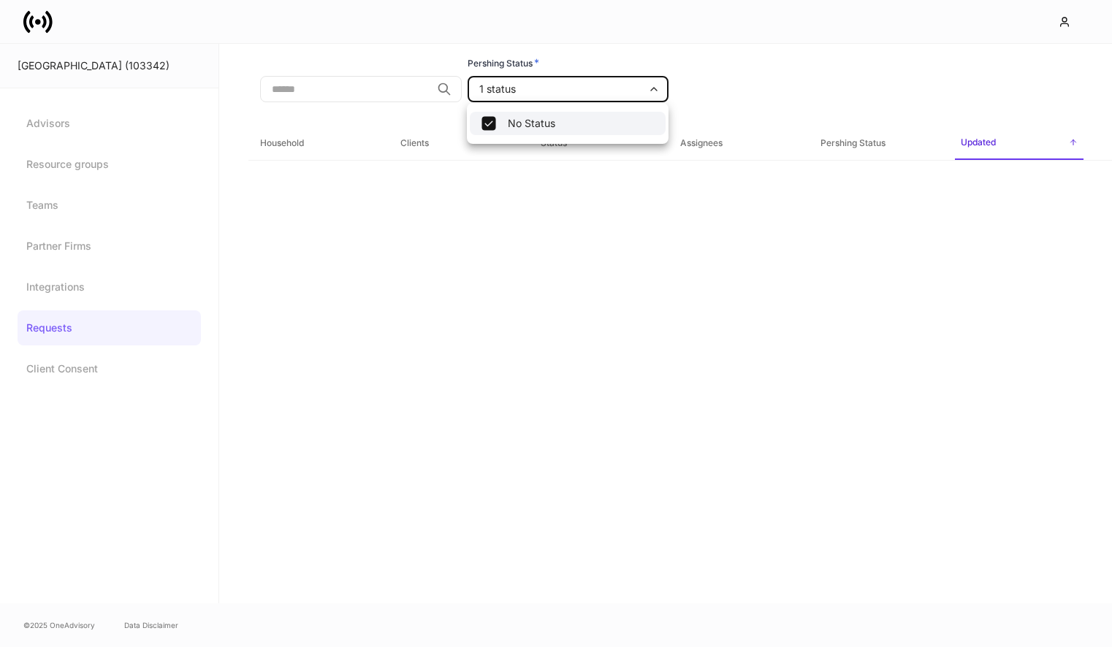
click at [815, 74] on div at bounding box center [556, 323] width 1112 height 647
click at [626, 104] on div "1 status **** ​" at bounding box center [569, 90] width 202 height 28
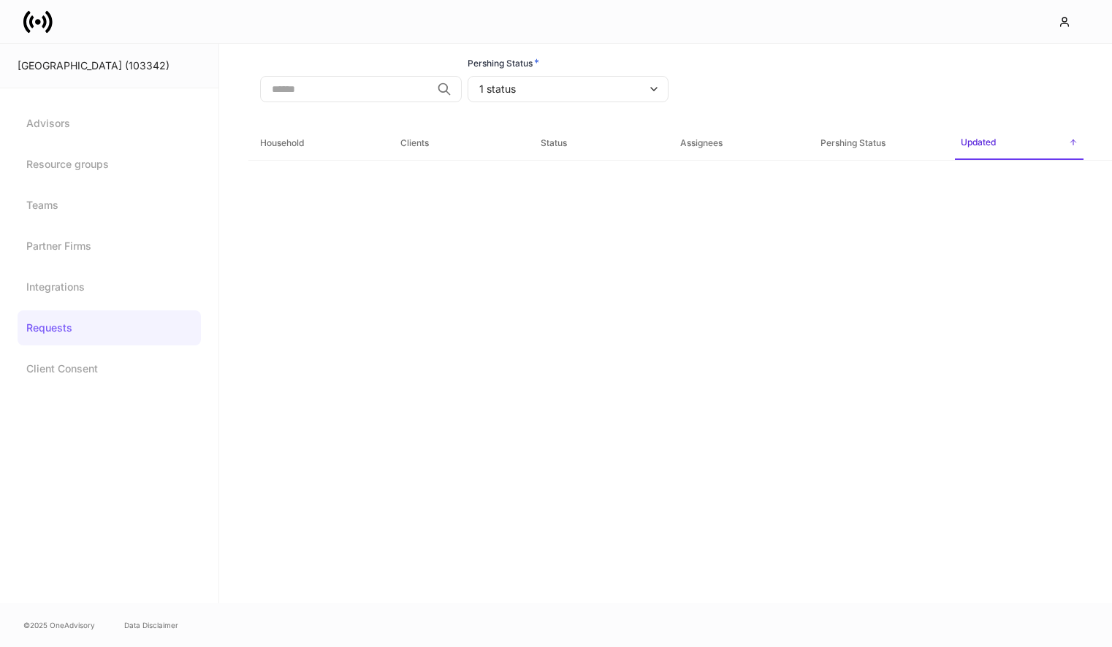
click at [617, 93] on body "Shorehaven (103342) Advisors Resource groups Teams Partner Firms Integrations R…" at bounding box center [556, 323] width 1112 height 647
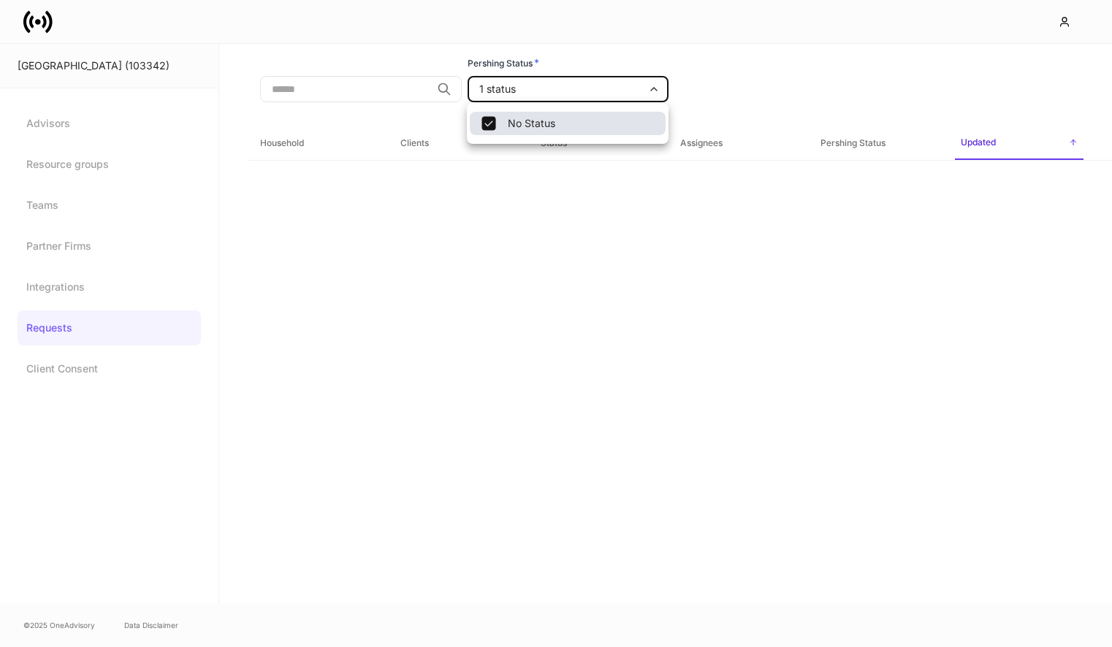
click at [593, 129] on li "No Status" at bounding box center [568, 123] width 196 height 23
click at [54, 366] on div at bounding box center [556, 323] width 1112 height 647
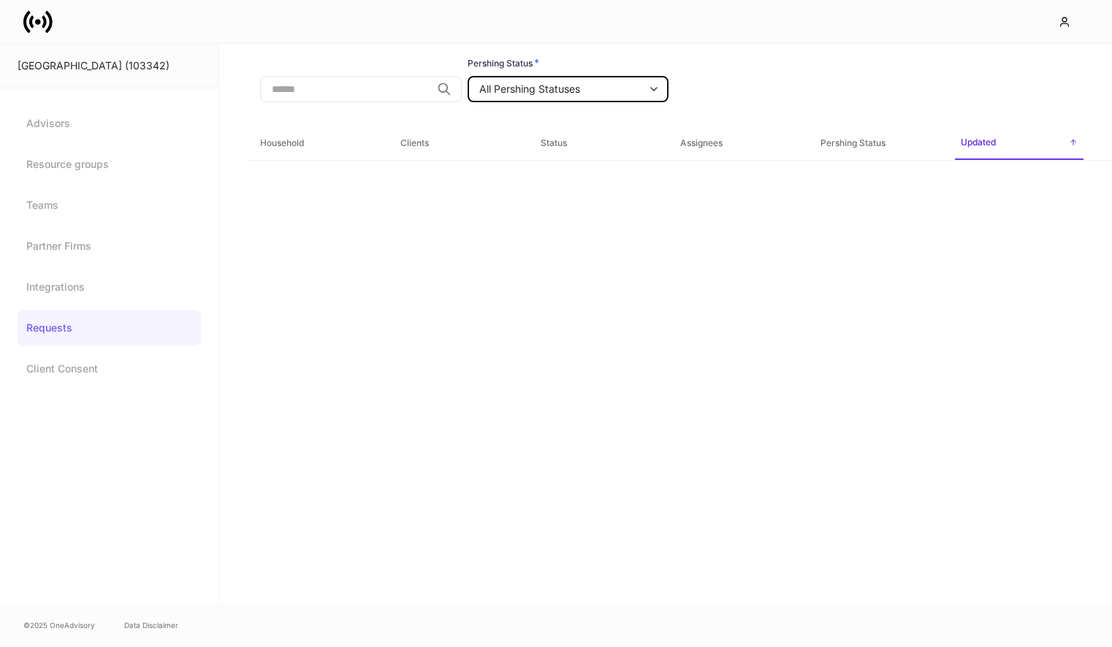
click at [54, 366] on link "Client Consent" at bounding box center [109, 368] width 183 height 35
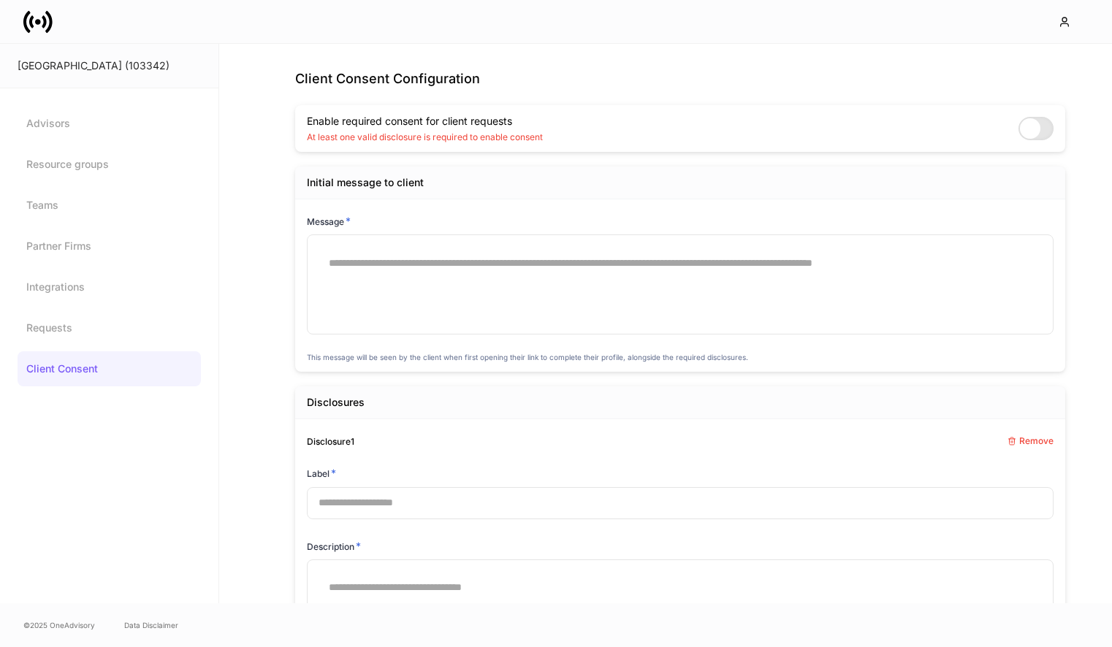
scroll to position [206, 0]
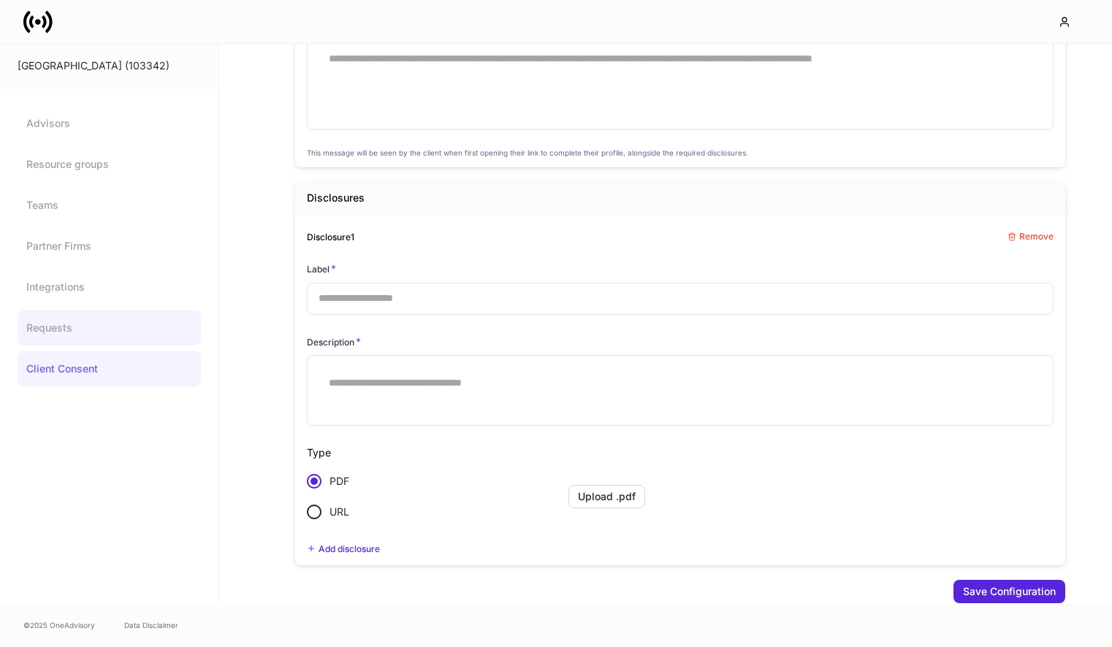
click at [137, 330] on link "Requests" at bounding box center [109, 328] width 183 height 35
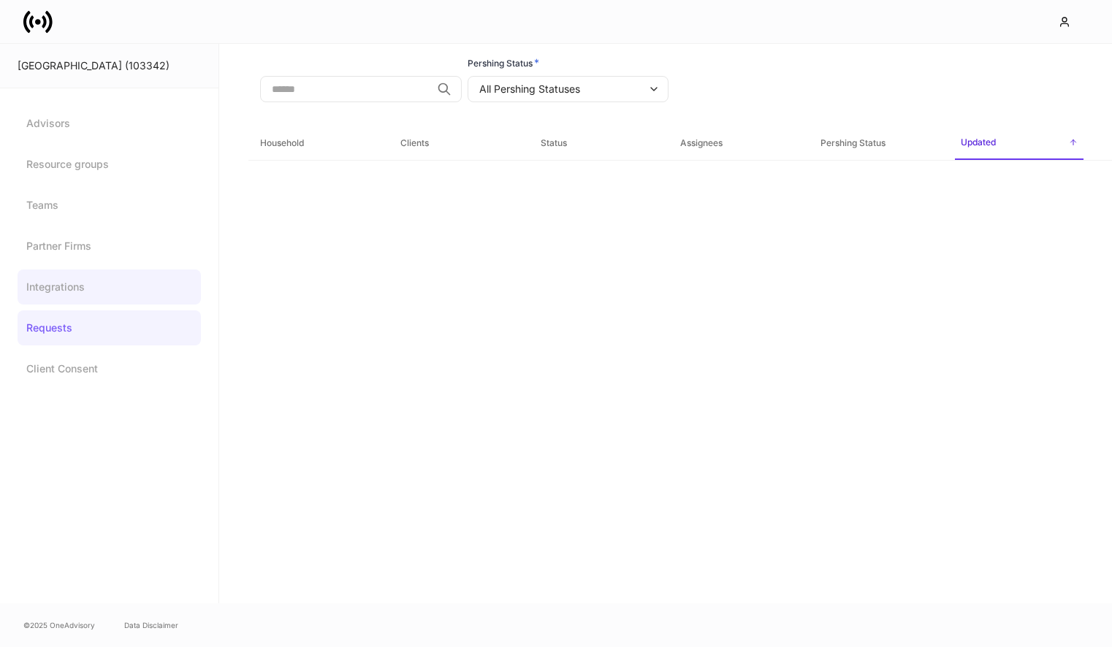
click at [99, 281] on link "Integrations" at bounding box center [109, 287] width 183 height 35
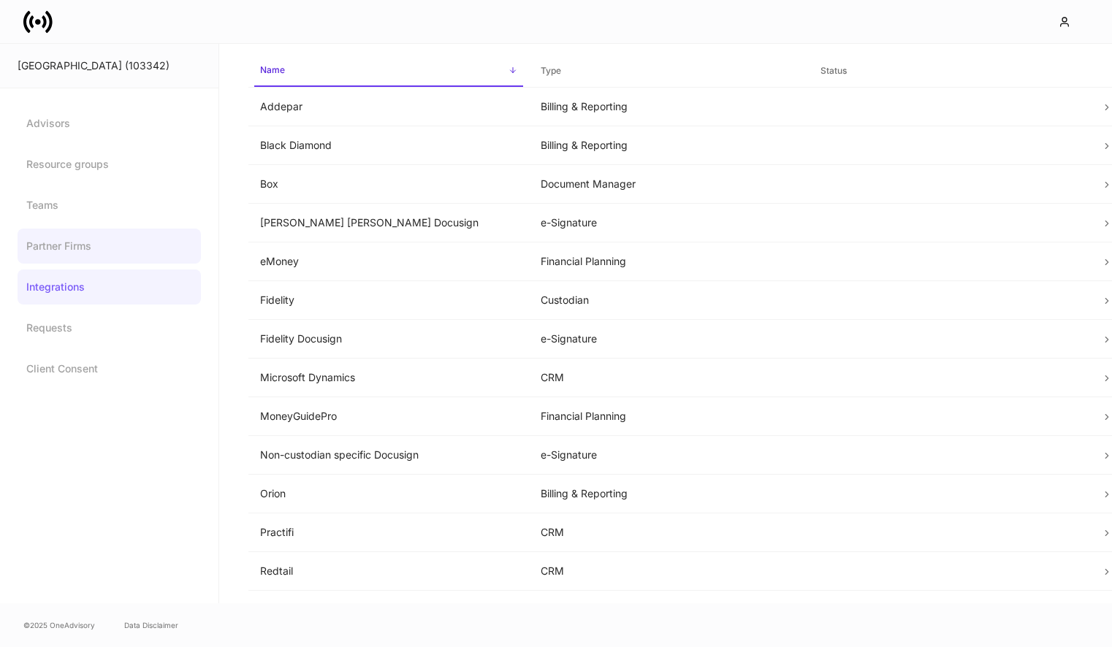
click at [26, 243] on link "Partner Firms" at bounding box center [109, 246] width 183 height 35
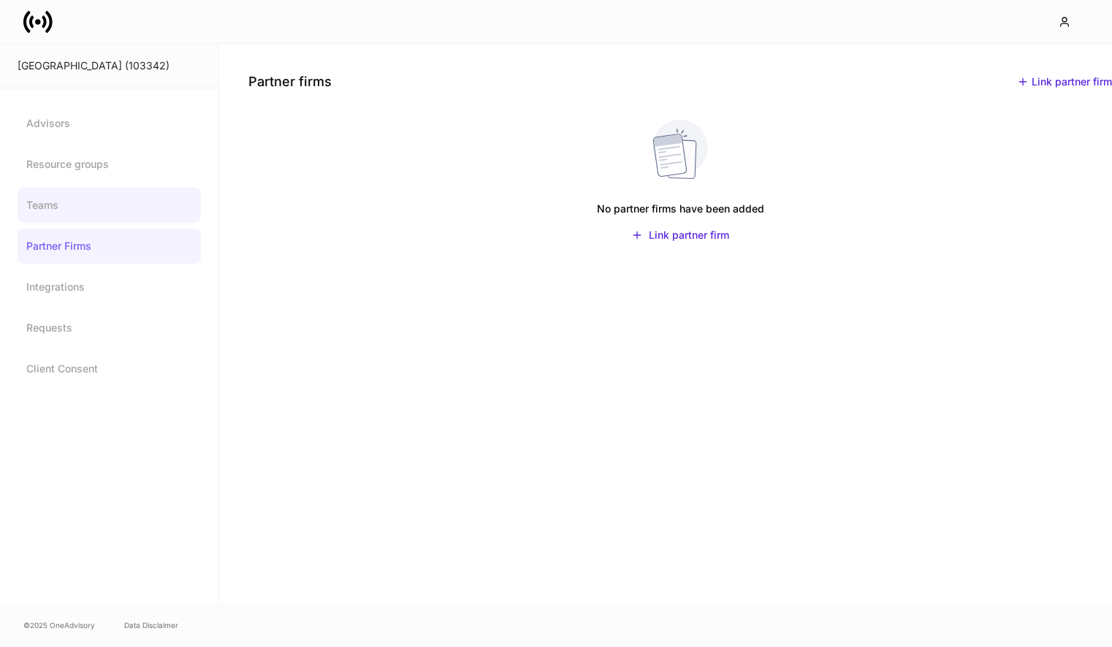
click at [101, 198] on link "Teams" at bounding box center [109, 205] width 183 height 35
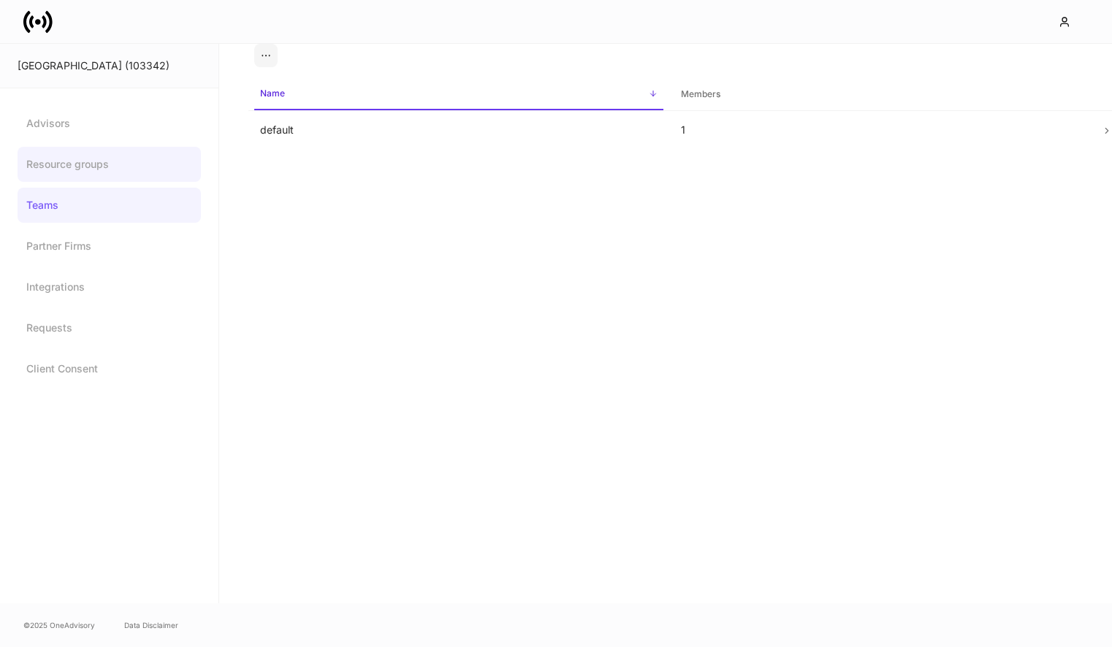
click at [99, 159] on link "Resource groups" at bounding box center [109, 164] width 183 height 35
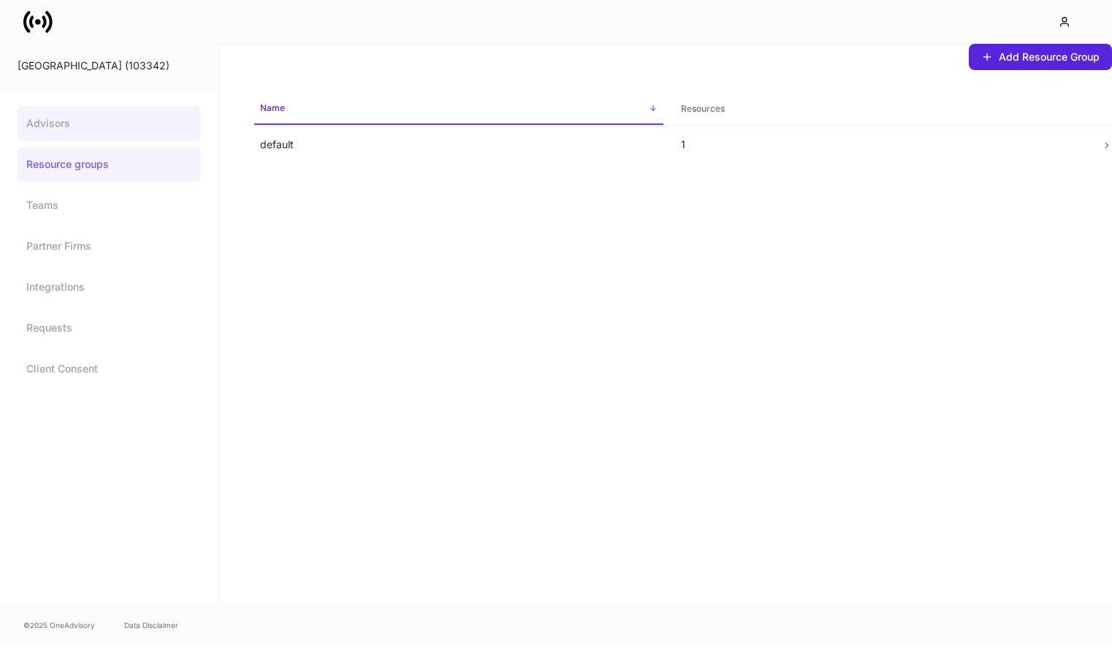
click at [90, 130] on link "Advisors" at bounding box center [109, 123] width 183 height 35
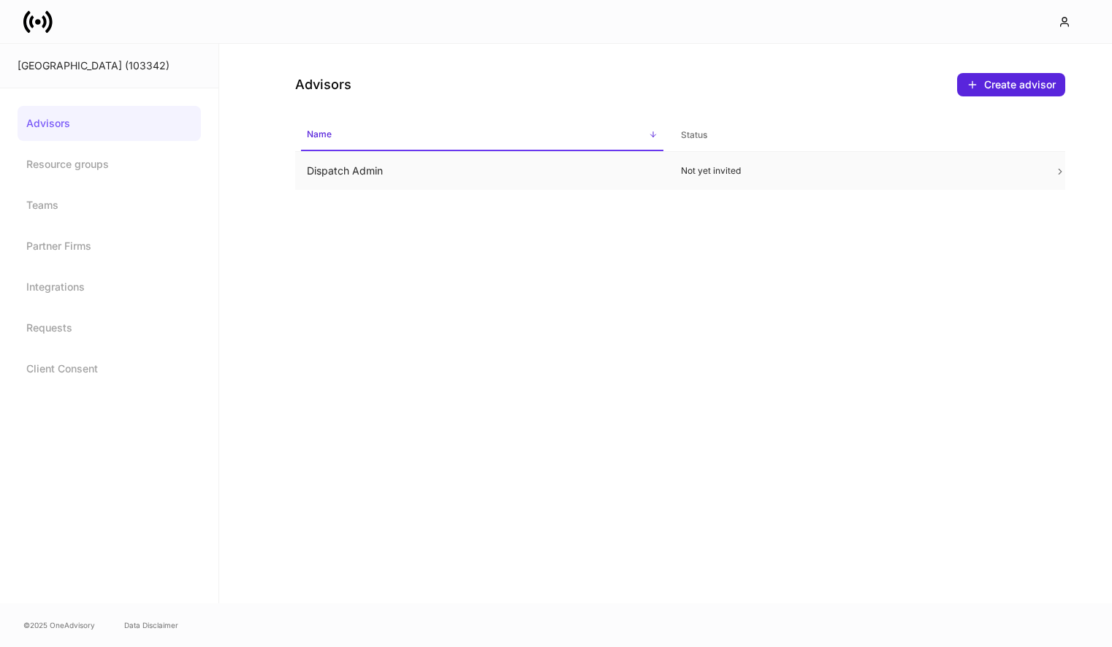
click at [332, 183] on td "Dispatch Admin" at bounding box center [482, 171] width 374 height 39
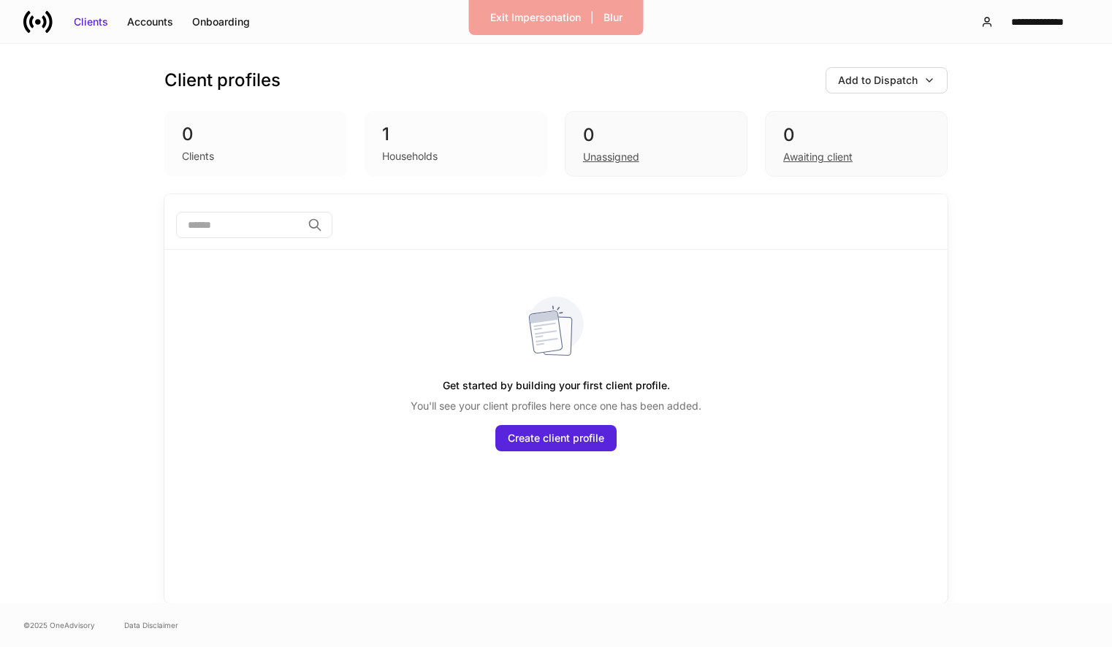
click at [374, 140] on div "1 Households" at bounding box center [456, 144] width 183 height 66
click at [397, 140] on div "1" at bounding box center [456, 134] width 148 height 23
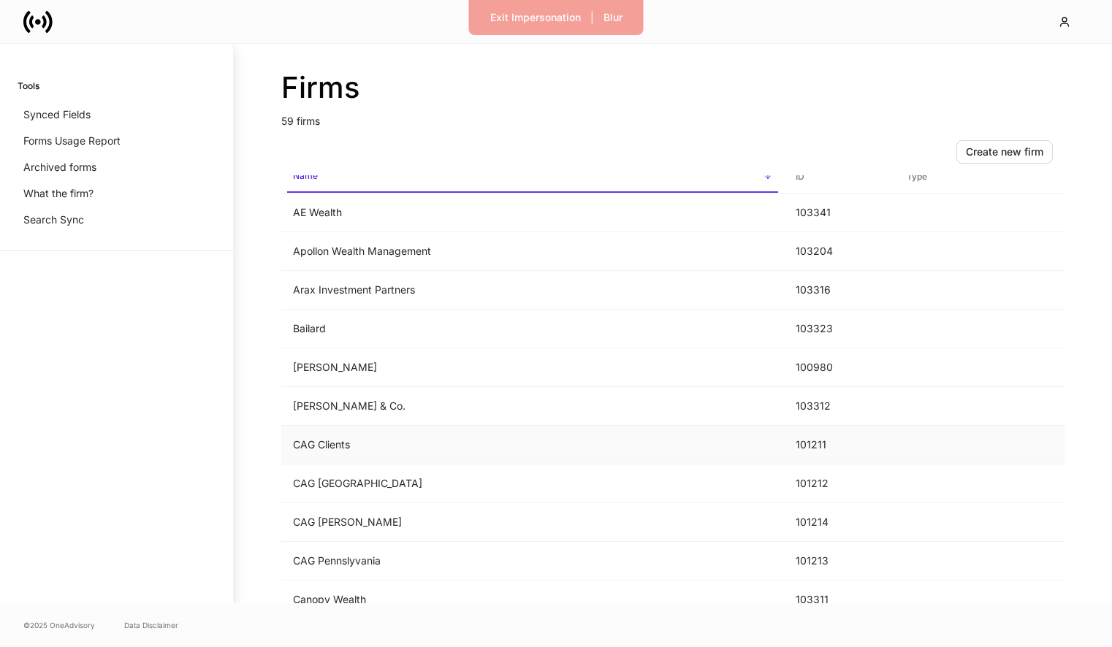
scroll to position [261, 0]
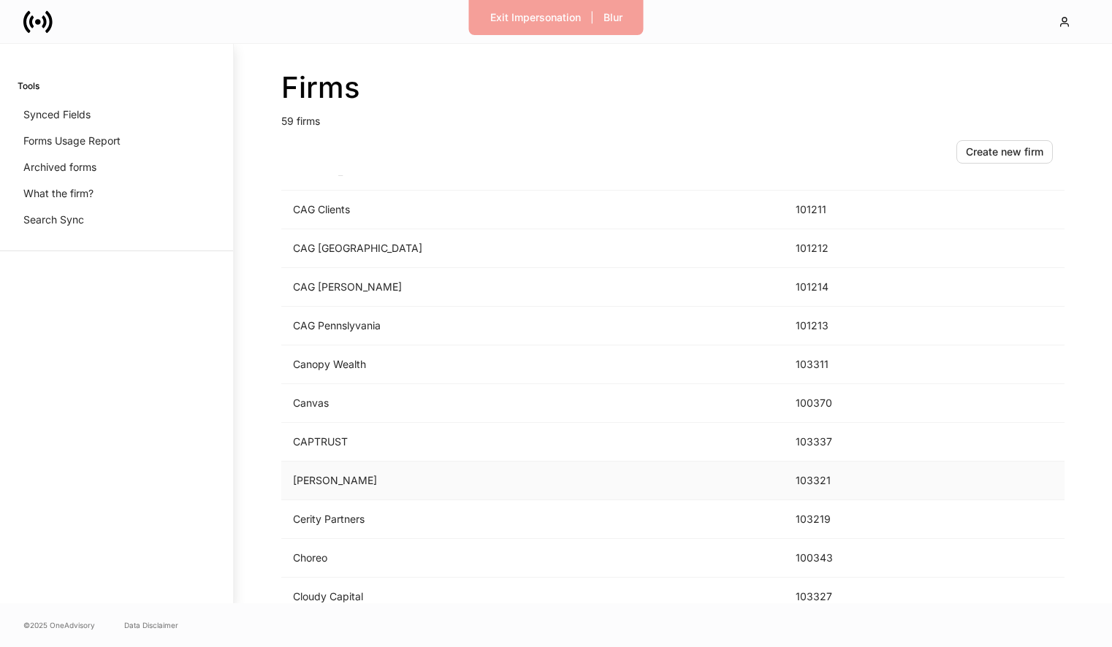
click at [476, 473] on td "[PERSON_NAME]" at bounding box center [532, 481] width 503 height 39
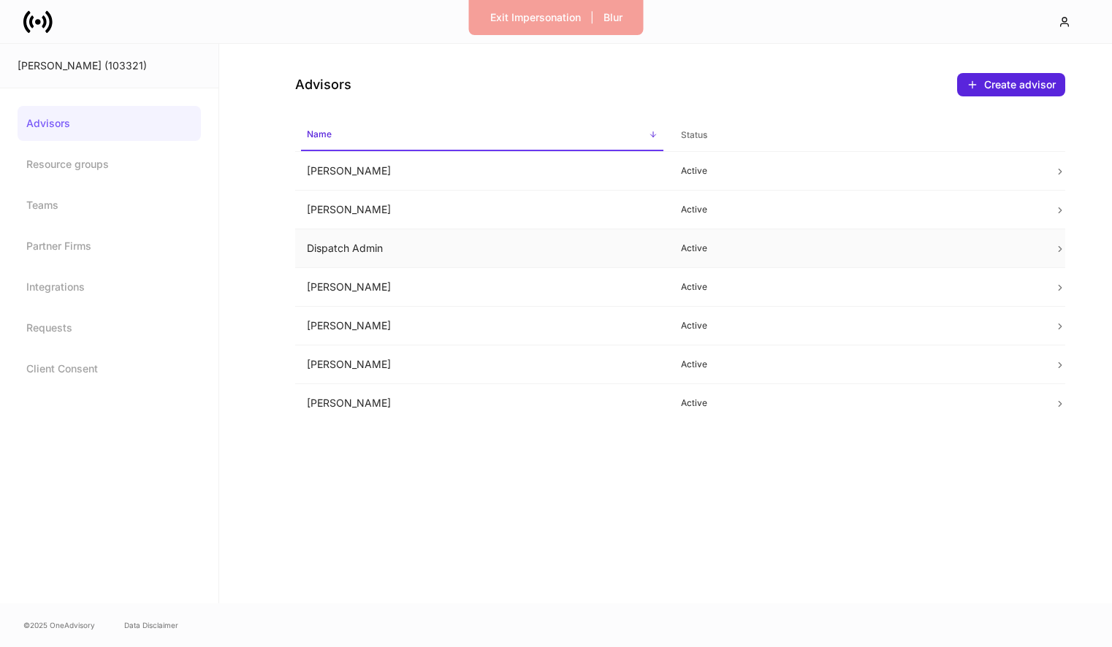
click at [538, 259] on td "Dispatch Admin" at bounding box center [482, 248] width 374 height 39
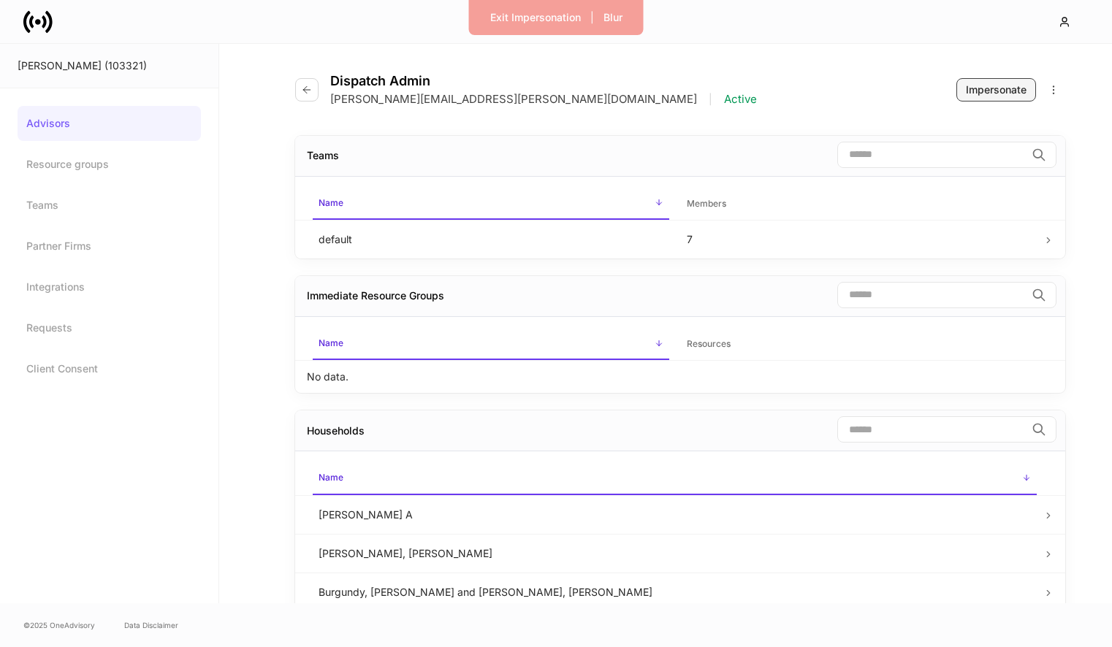
click at [999, 94] on div "Impersonate" at bounding box center [996, 90] width 61 height 15
